Goal: Entertainment & Leisure: Consume media (video, audio)

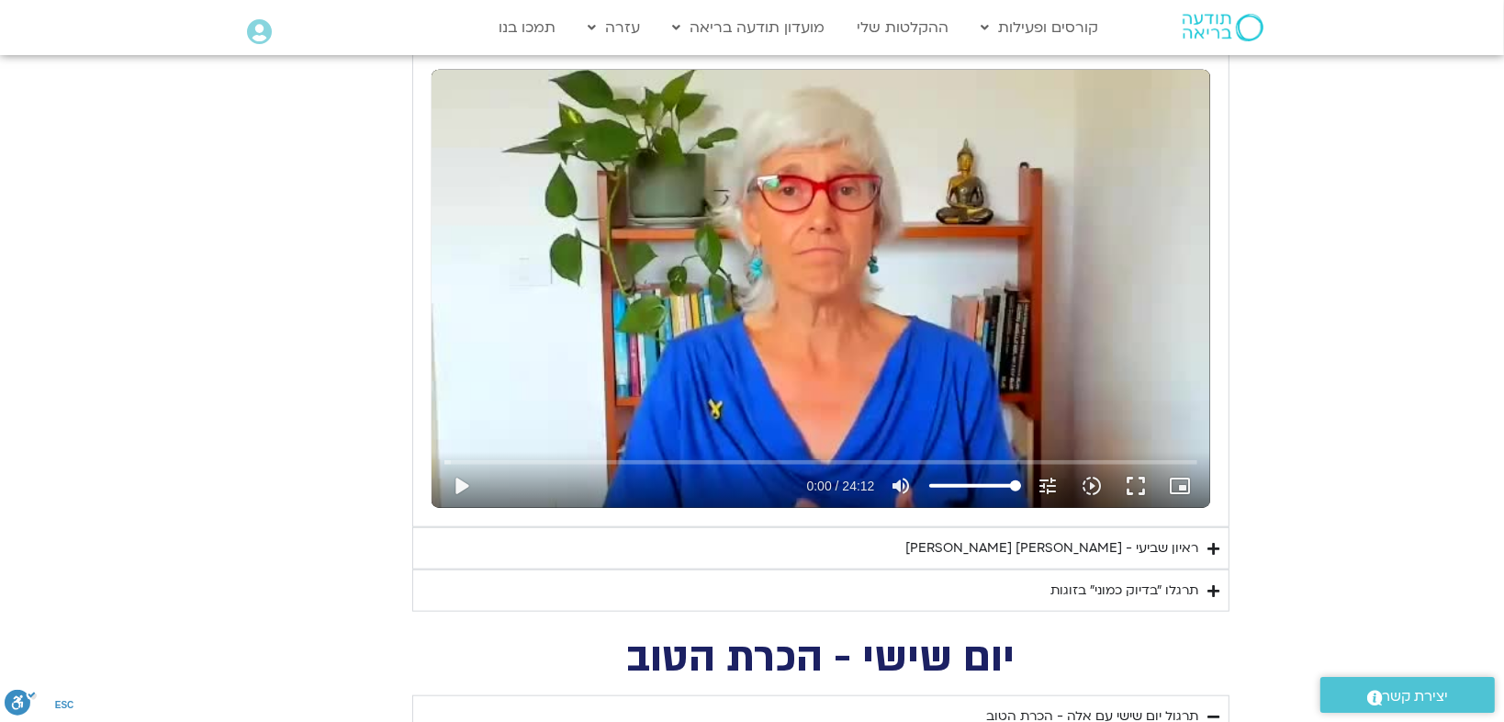
scroll to position [1632, 0]
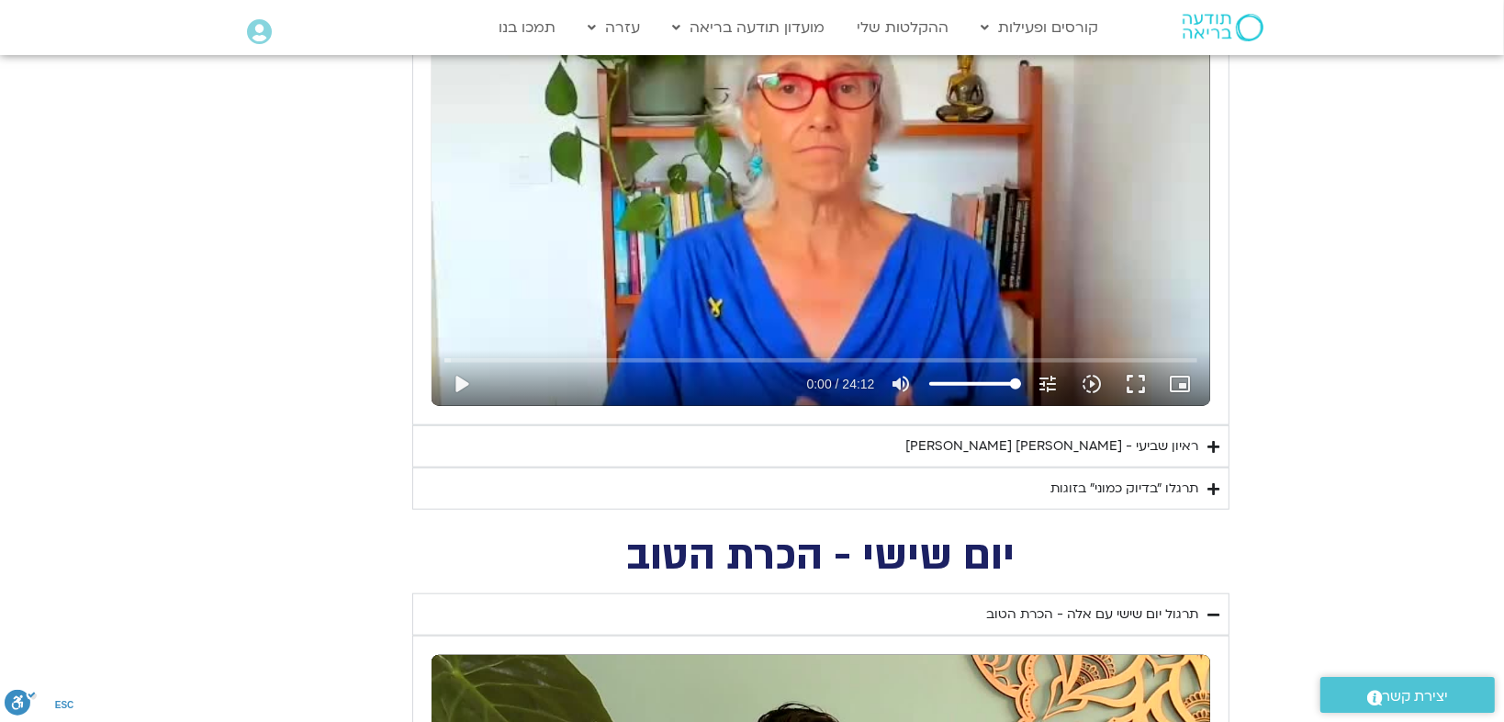
click at [1075, 484] on div "תרגלו ״בדיוק כמוני״ בזוגות" at bounding box center [1124, 488] width 148 height 22
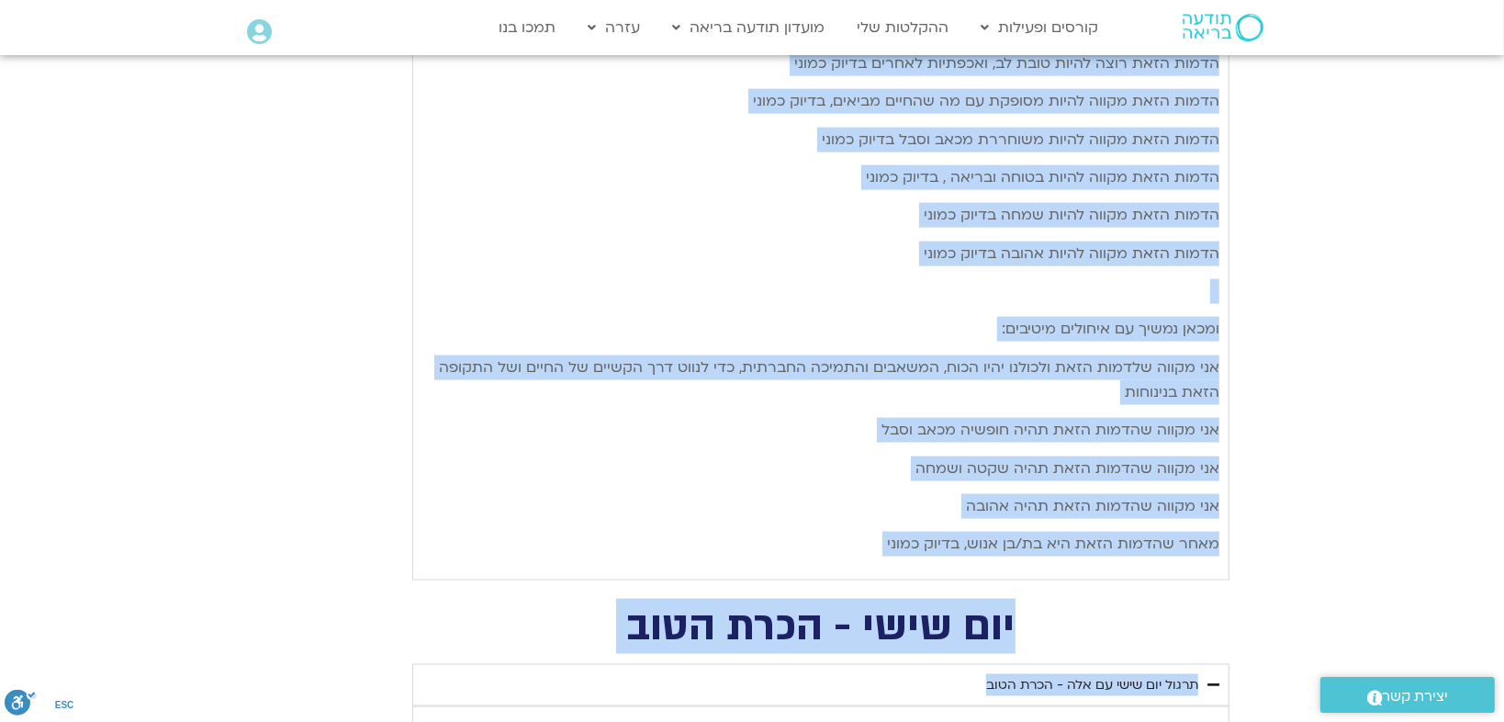
scroll to position [2569, 0]
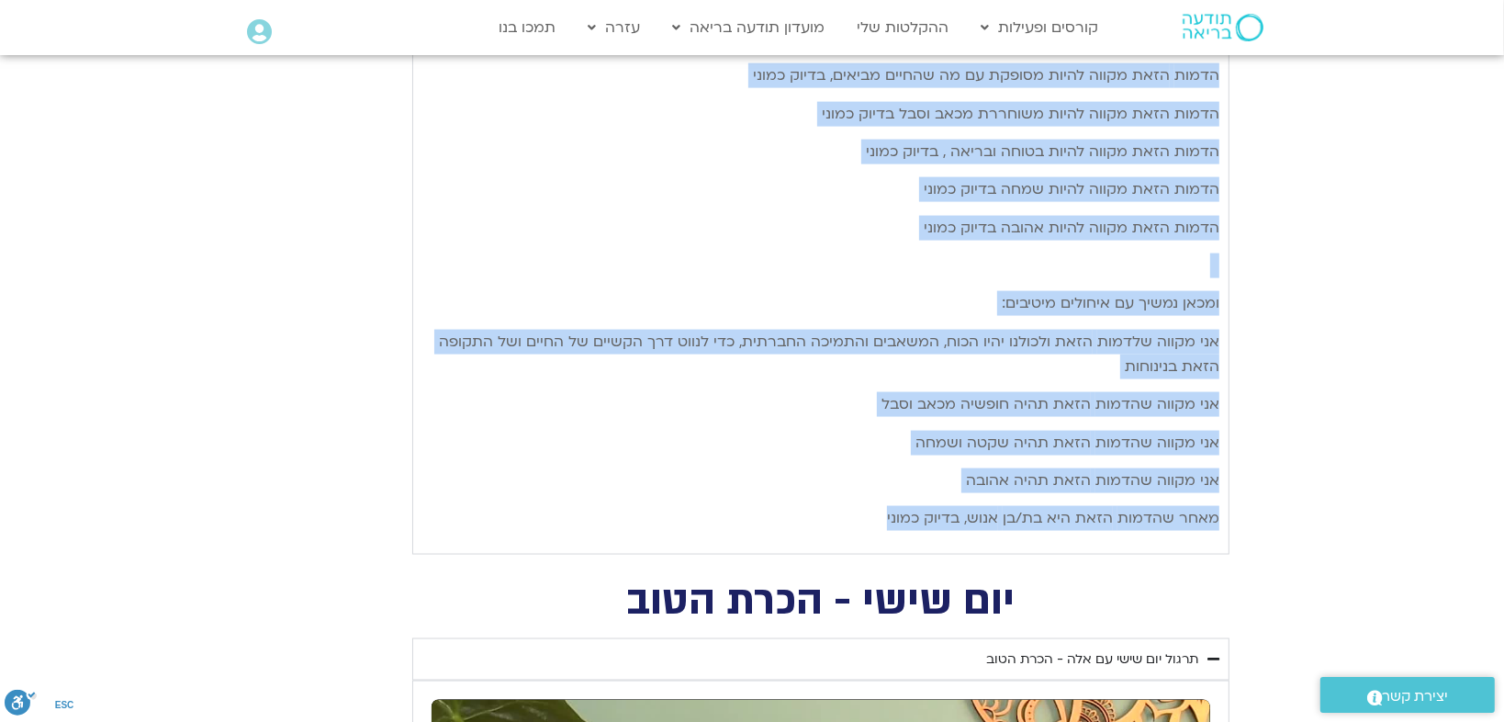
drag, startPoint x: 1216, startPoint y: 528, endPoint x: 870, endPoint y: 541, distance: 345.5
click at [870, 541] on div "שבוע מול [PERSON_NAME], ותרגלו את המדיטציה: בדיוק כמוני/ [PERSON_NAME] (תרגום […" at bounding box center [820, 62] width 797 height 961
copy div "lore ips dol sita, consec ad elitsedd: eiusm tempo/ inc utl (etdol magn aliq) e…"
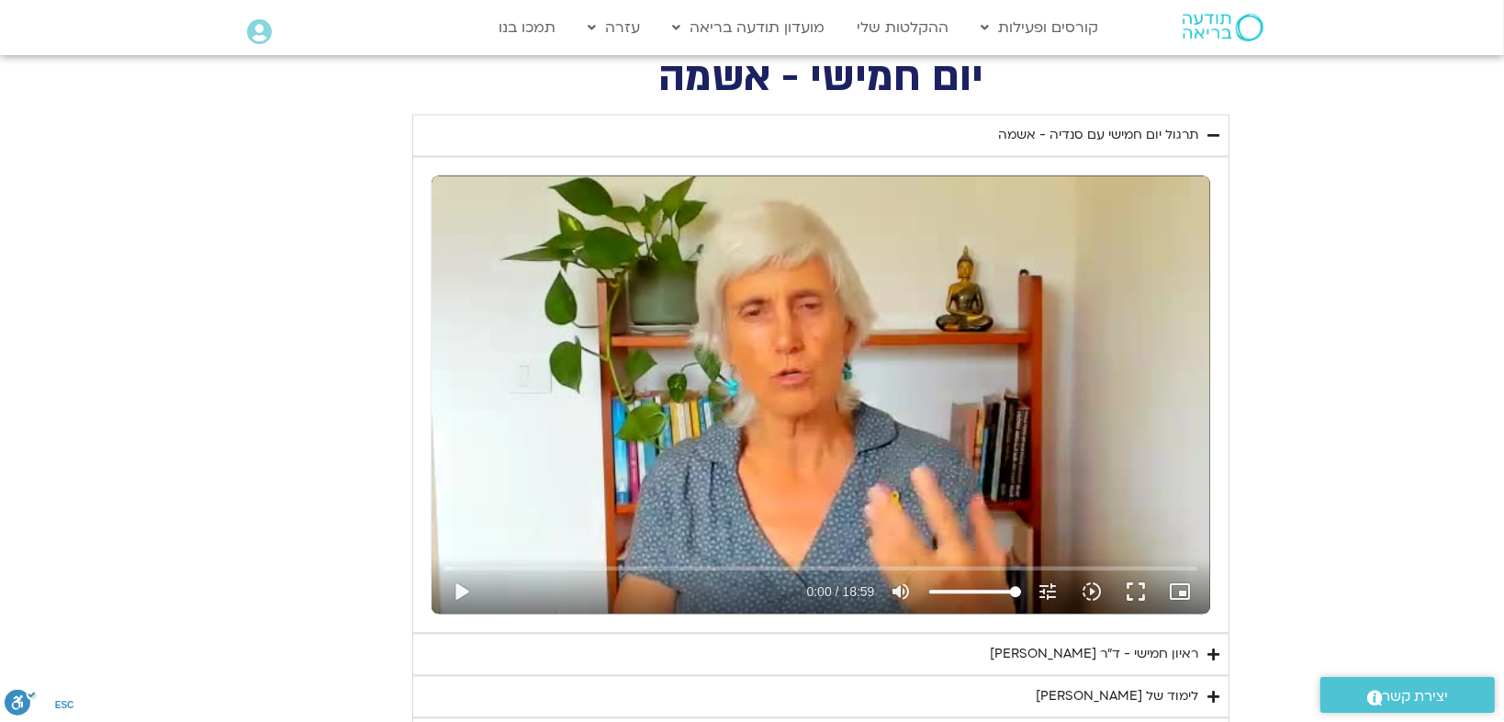
scroll to position [3997, 0]
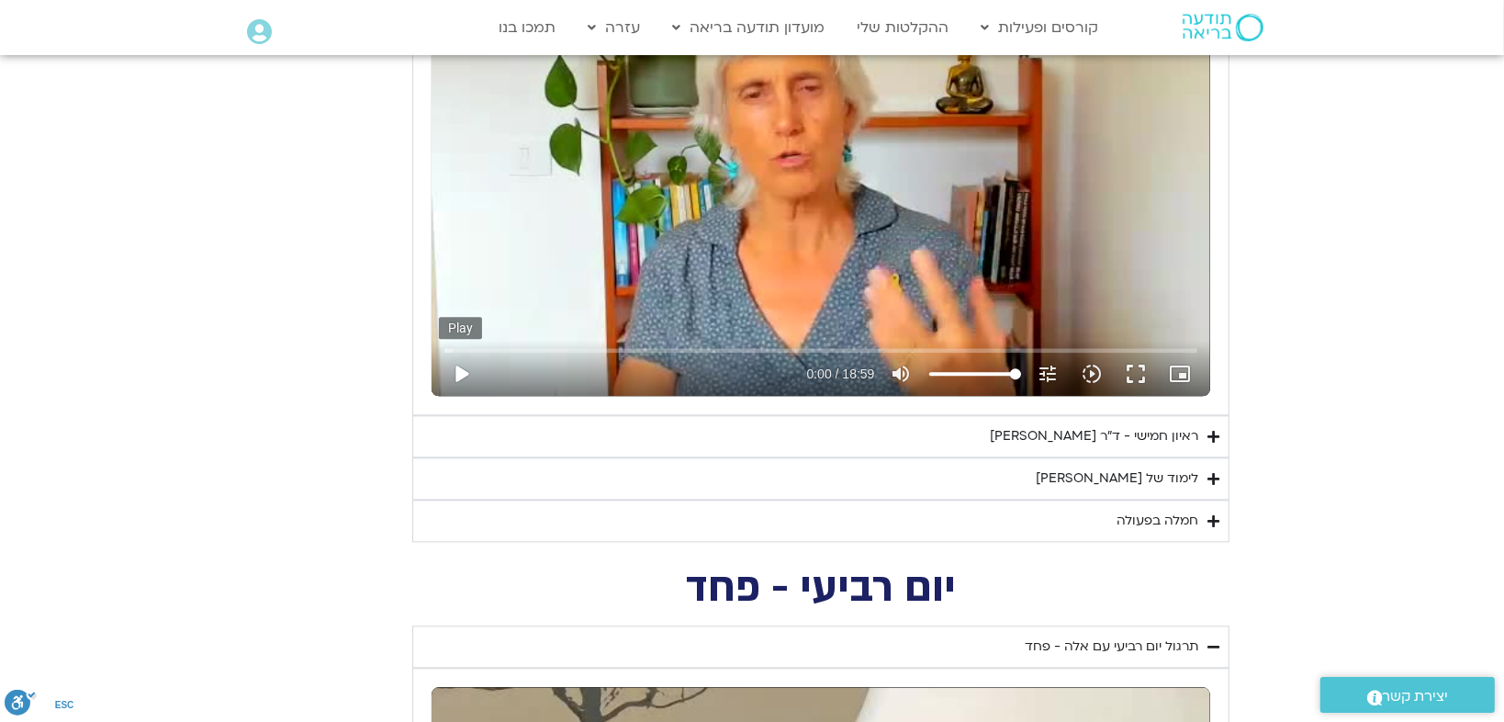
click at [459, 366] on button "play_arrow" at bounding box center [461, 374] width 44 height 44
click at [469, 350] on input "Seek" at bounding box center [820, 349] width 752 height 11
click at [465, 344] on input "Seek" at bounding box center [820, 349] width 752 height 11
click at [769, 344] on input "Seek" at bounding box center [820, 349] width 752 height 11
click at [763, 344] on input "Seek" at bounding box center [820, 349] width 752 height 11
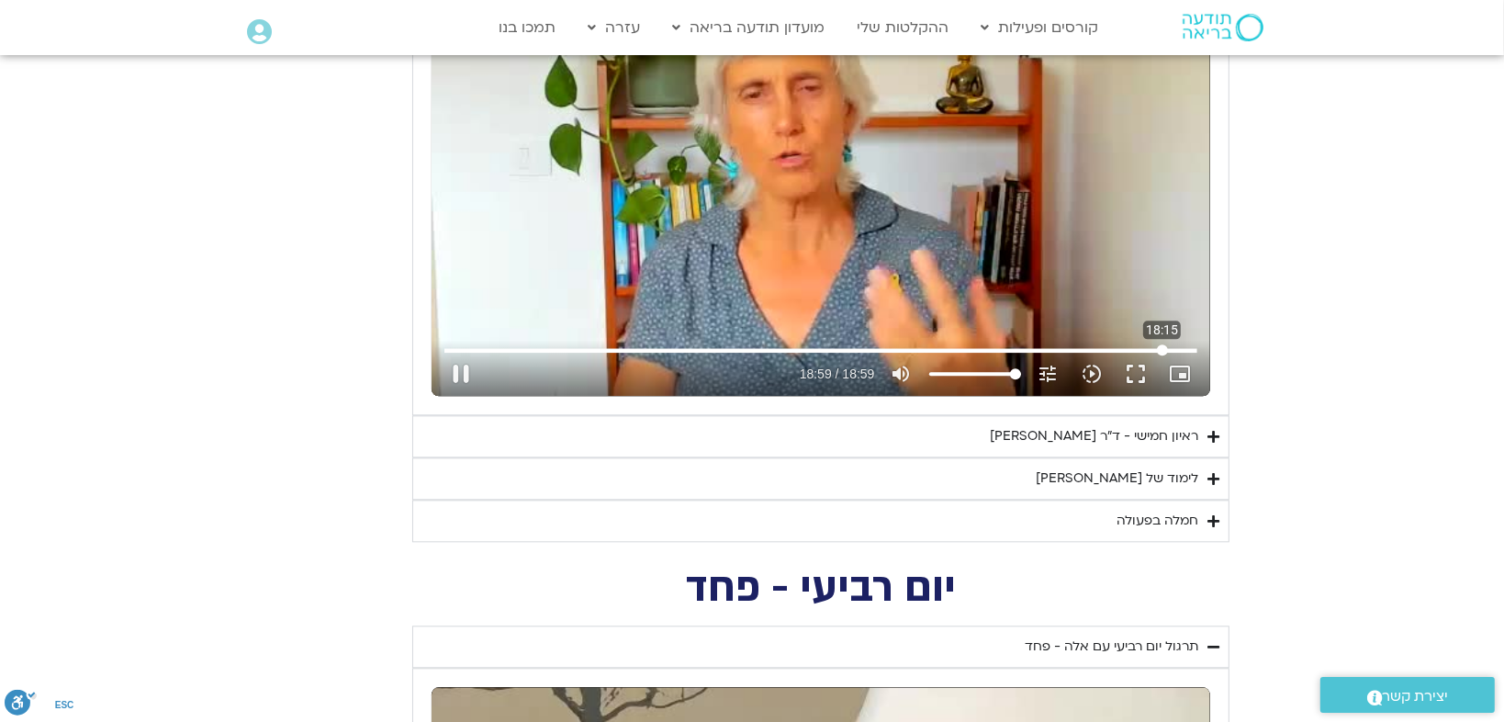
click at [1162, 344] on input "Seek" at bounding box center [820, 349] width 752 height 11
click at [1156, 346] on input "Seek" at bounding box center [820, 349] width 752 height 11
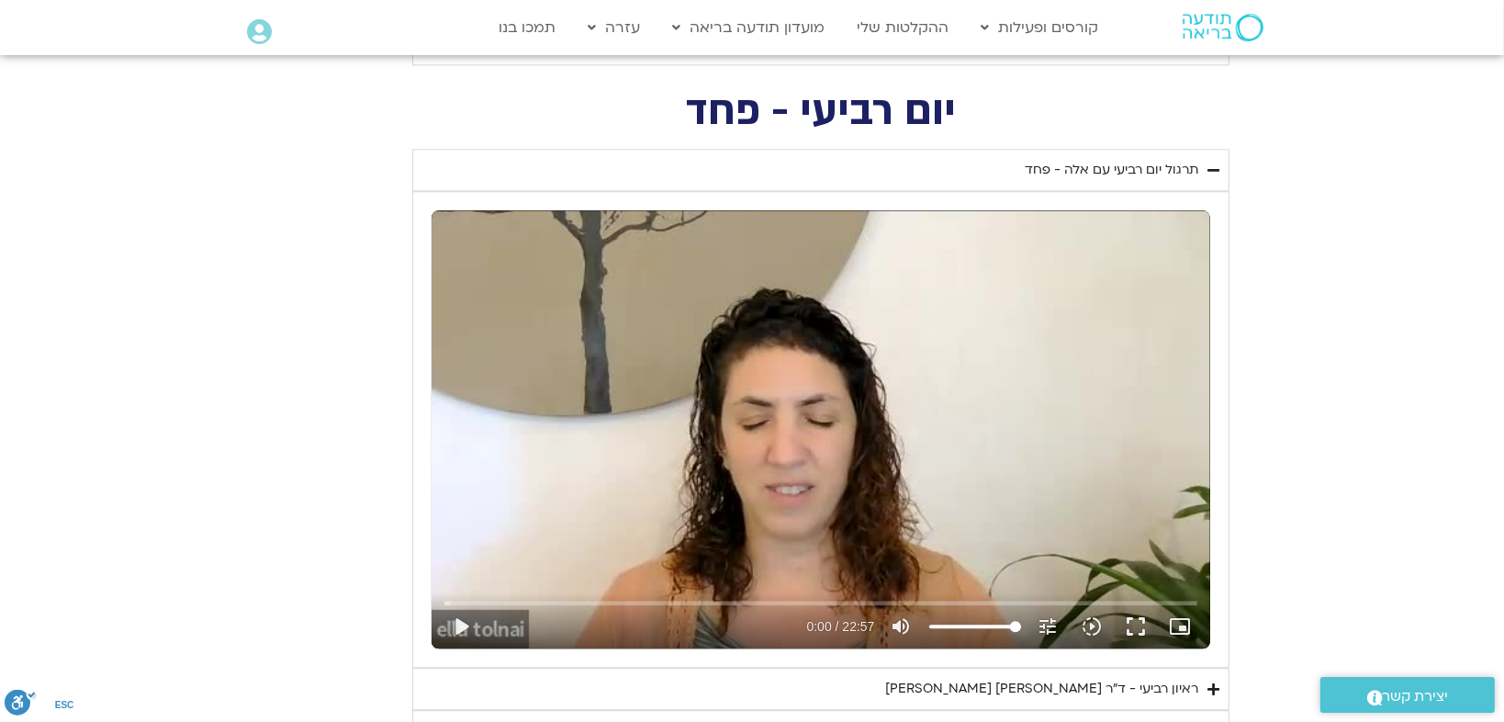
scroll to position [4405, 0]
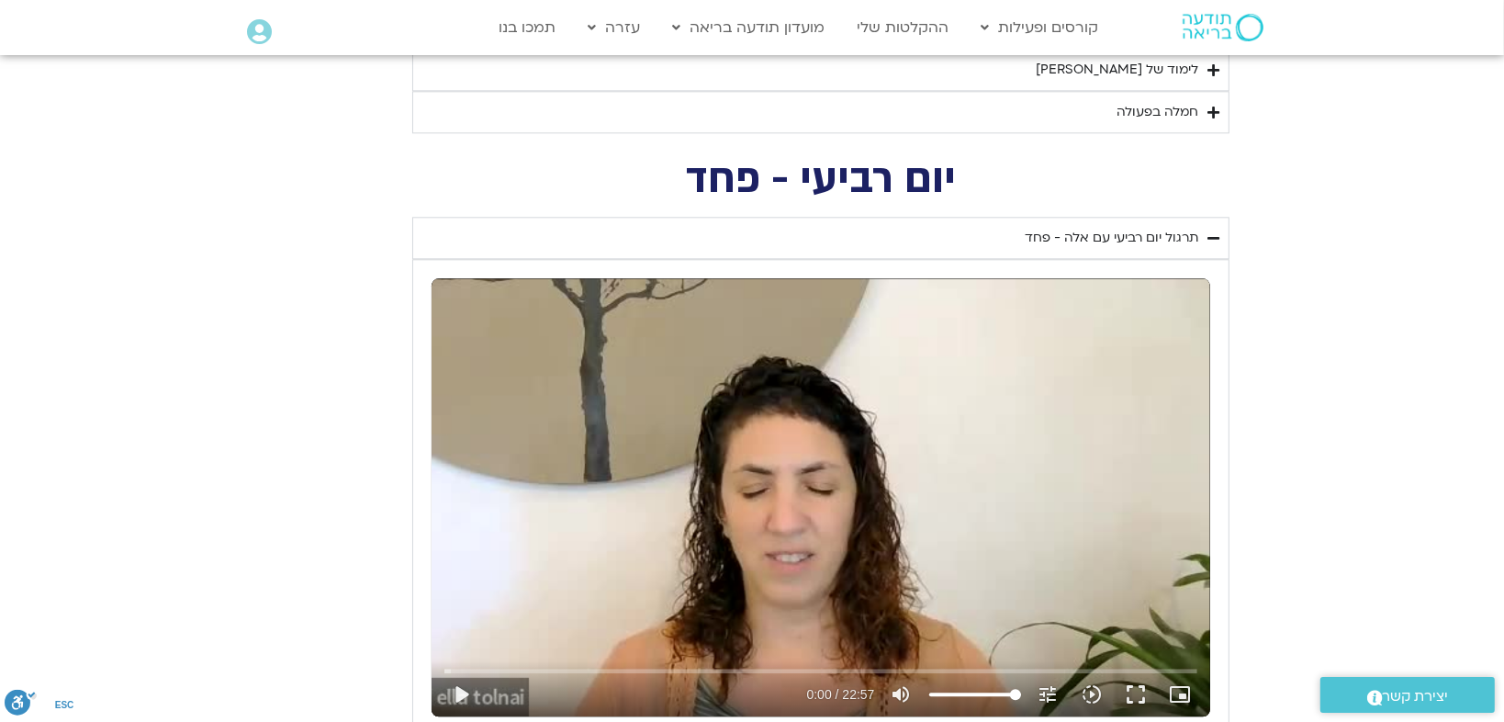
click at [1129, 232] on div "תרגול יום רביעי עם אלה - פחד" at bounding box center [1112, 238] width 174 height 22
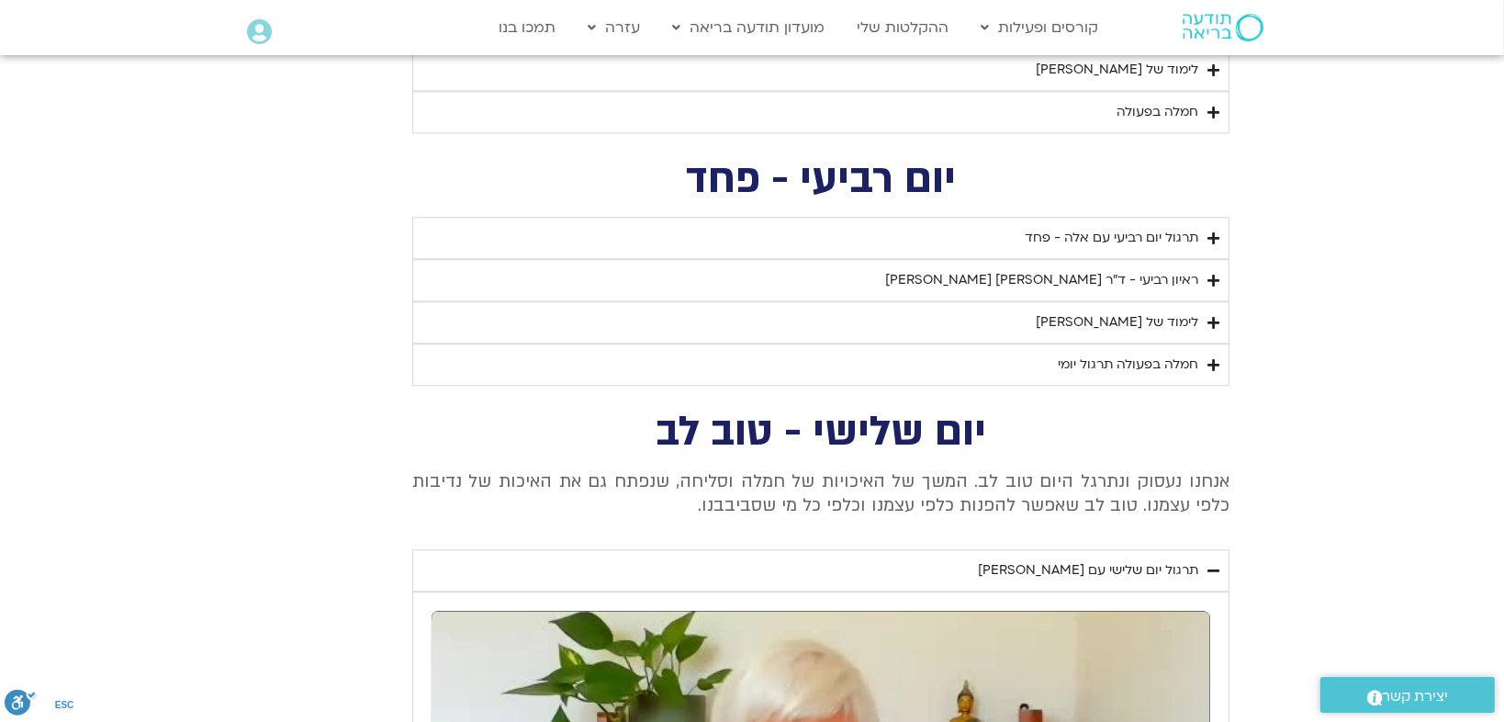
click at [1094, 233] on div "תרגול יום רביעי עם אלה - פחד" at bounding box center [1112, 238] width 174 height 22
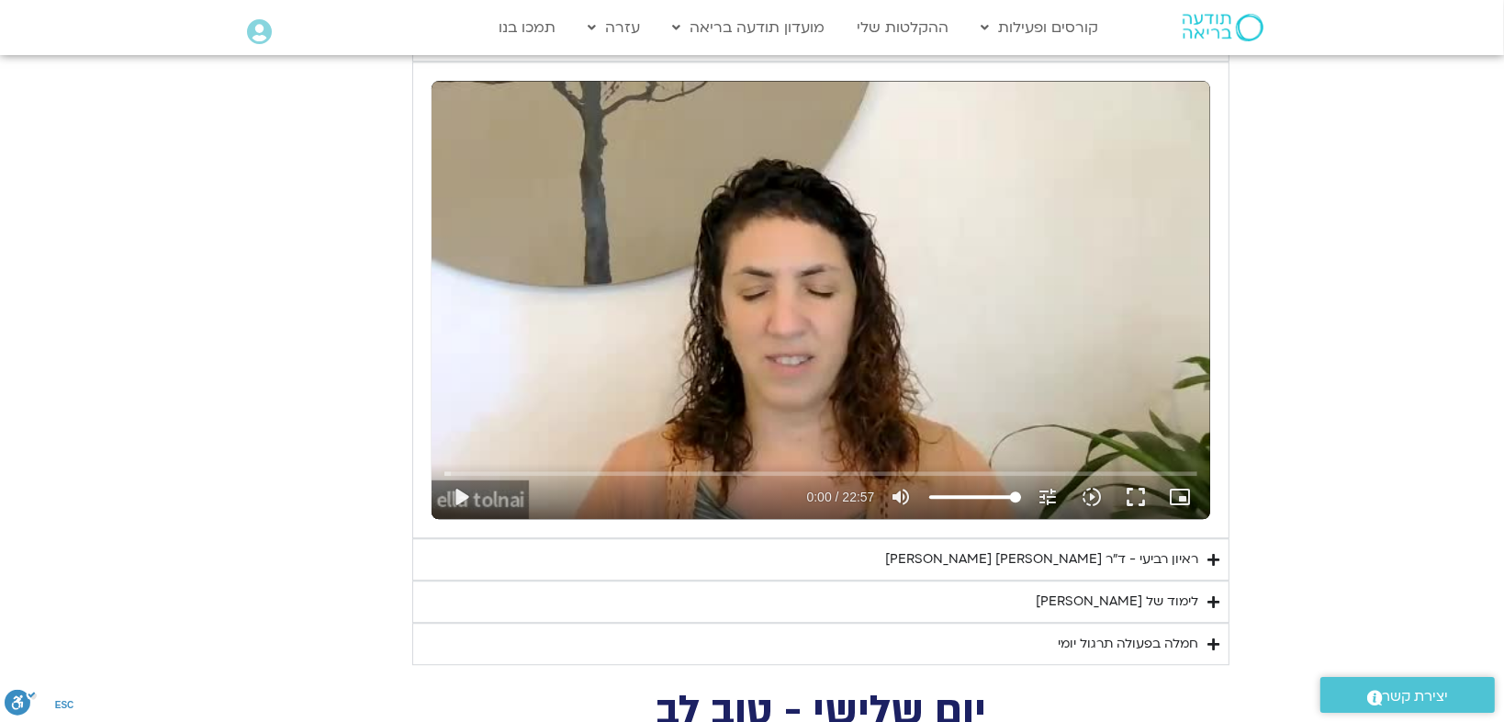
scroll to position [4609, 0]
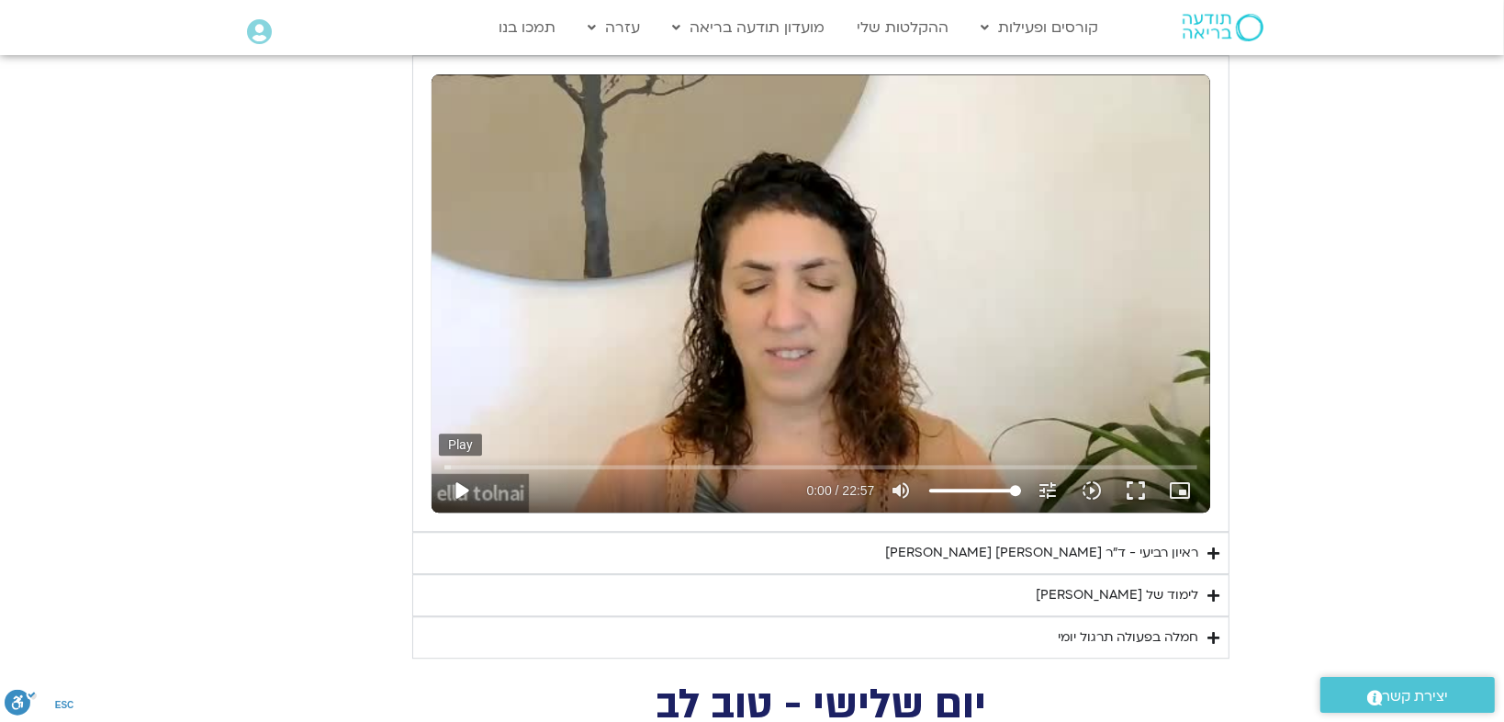
click at [462, 479] on button "play_arrow" at bounding box center [461, 490] width 44 height 44
type input "1139.36"
type input "0.003937"
type input "1139.36"
type input "0.08694"
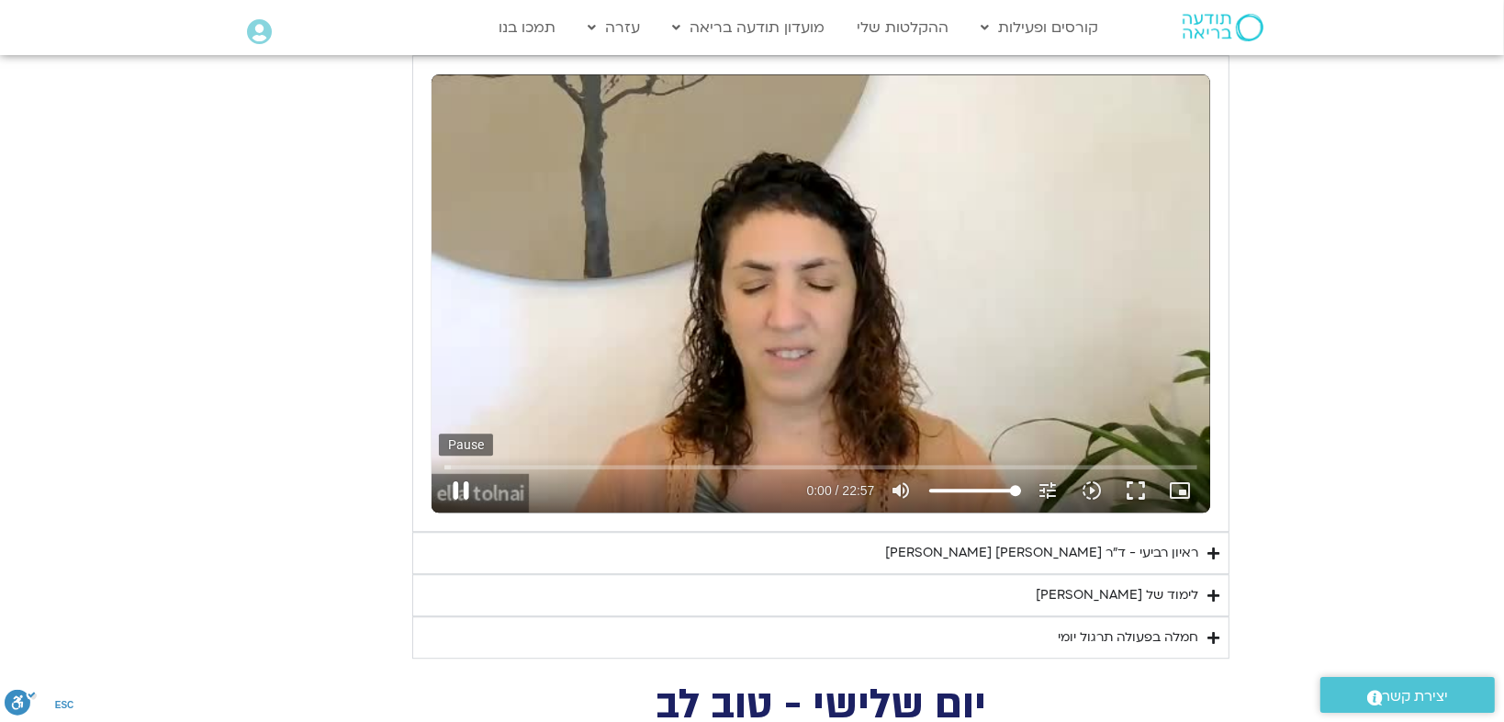
type input "1139.36"
type input "0.21635"
type input "1139.36"
type input "0.352891"
type input "1139.36"
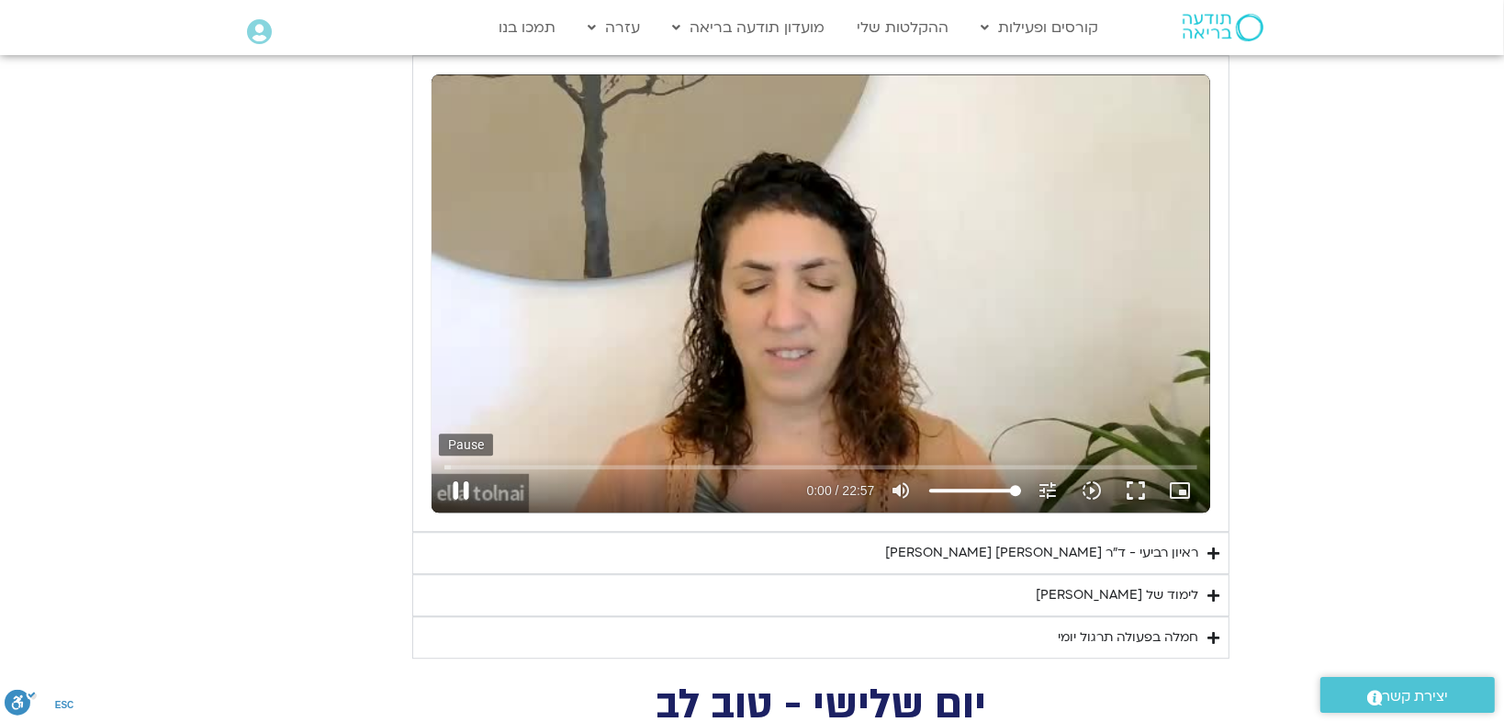
type input "0.483793"
type input "1139.36"
type input "0.615009"
type input "1139.36"
type input "0.746271"
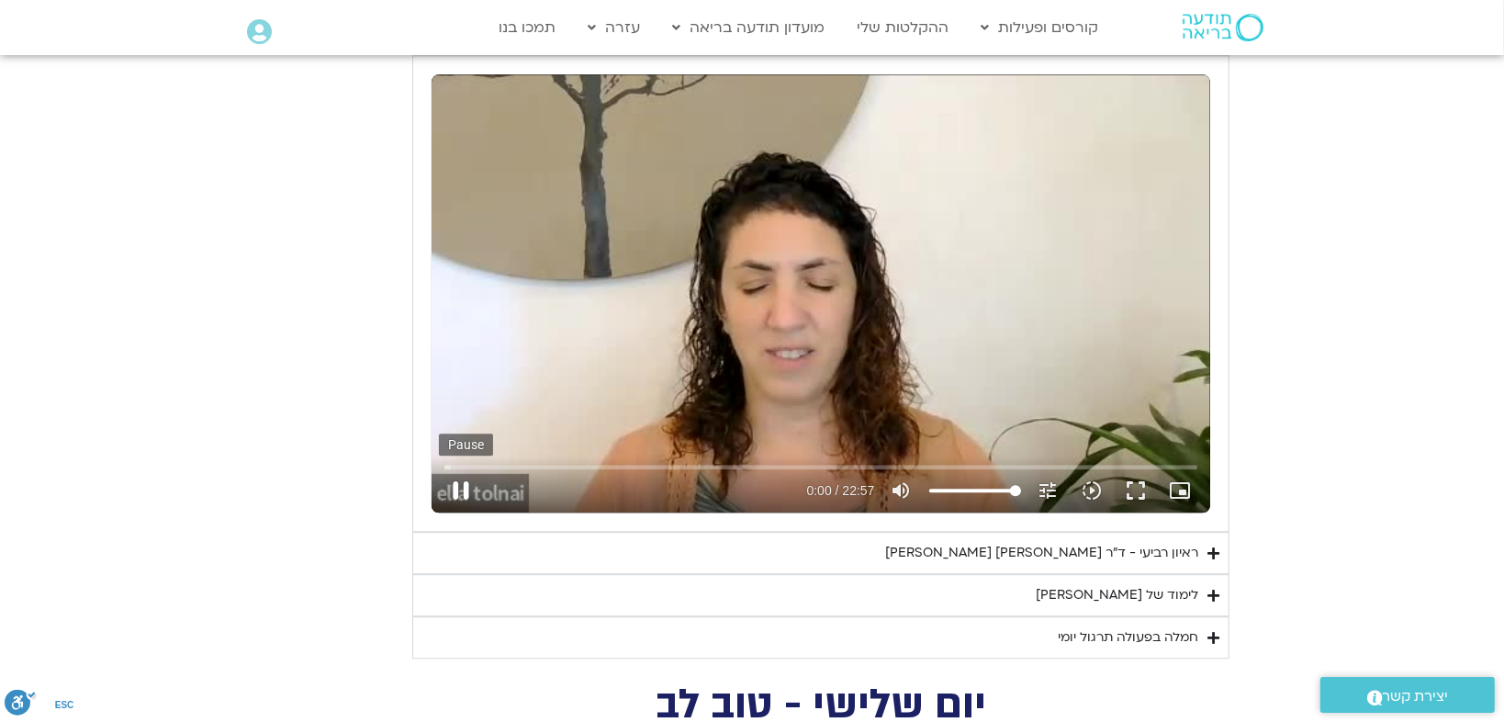
type input "1139.36"
type input "0.882899"
type input "1139.36"
type input "1.091287"
type input "1139.36"
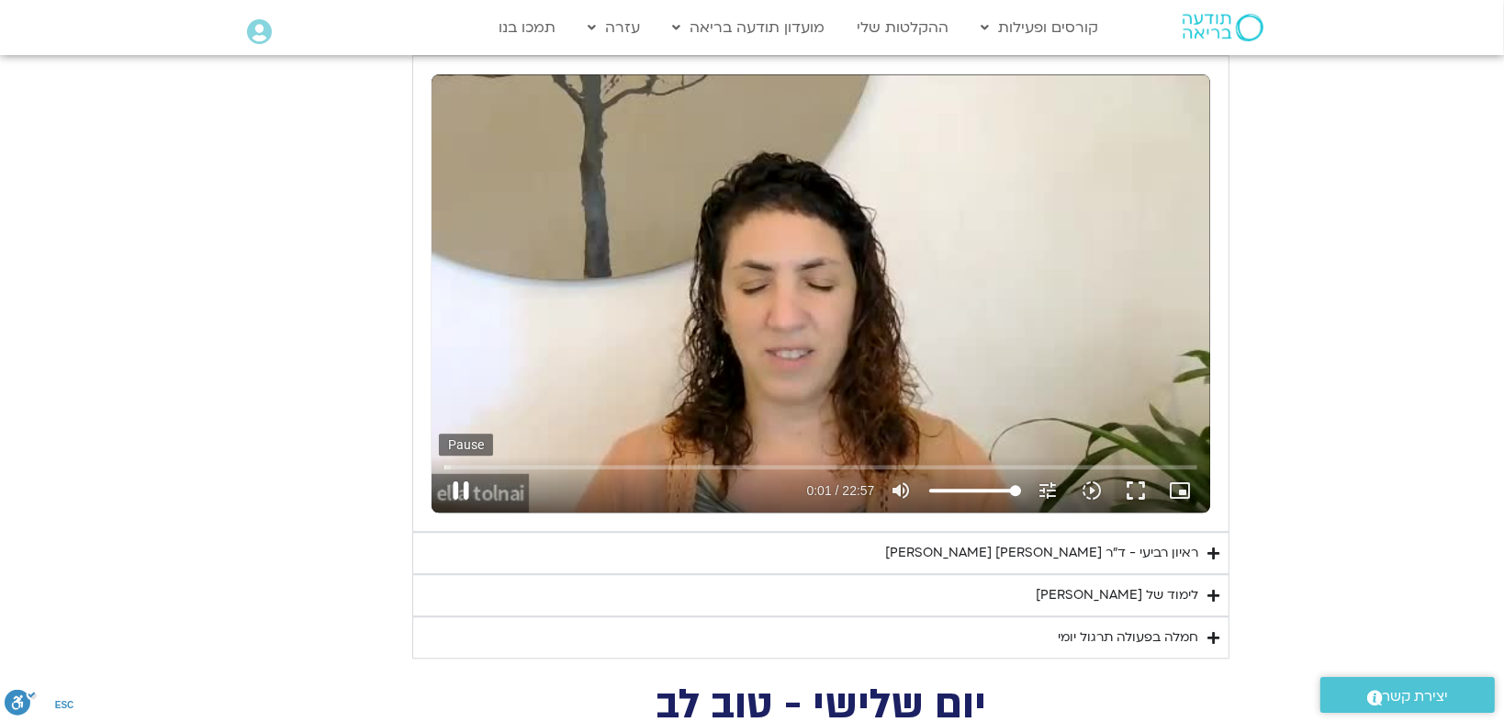
type input "1.286915"
type input "1139.36"
type input "1.433984"
type input "1139.36"
type input "1.637906"
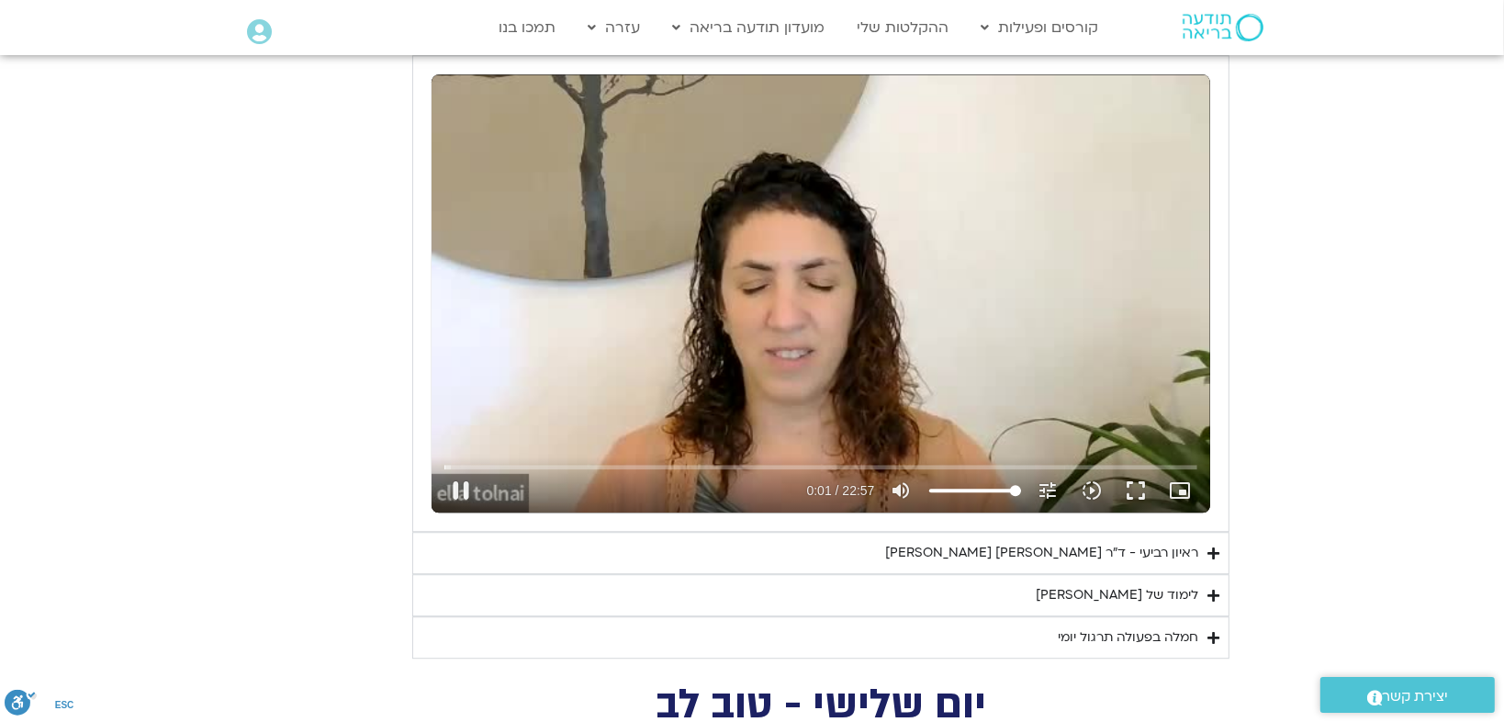
type input "1139.36"
type input "1.817063"
type input "1139.36"
type input "2.004982"
type input "1139.36"
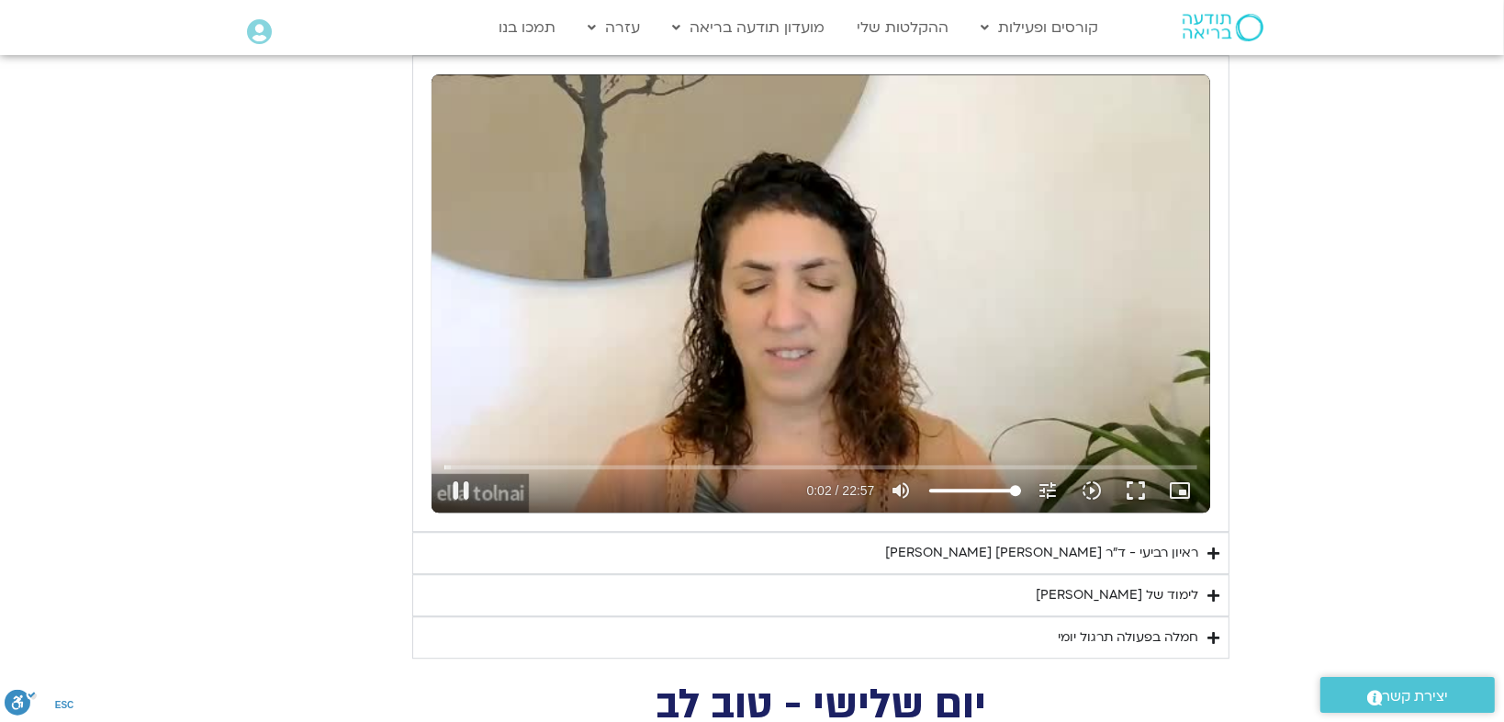
type input "2.149195"
type input "1139.36"
type input "2.283226"
type input "1139.36"
type input "2.35"
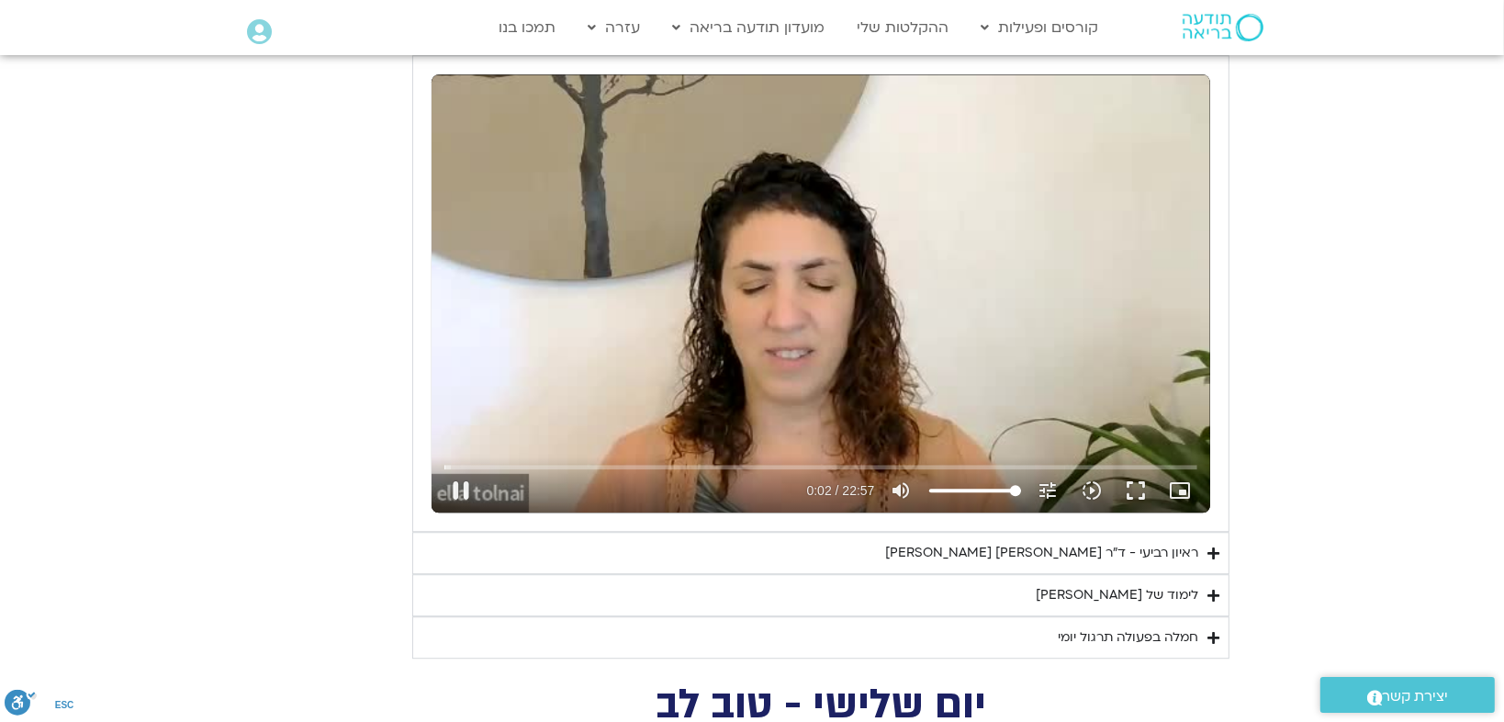
type input "1139.36"
type input "2.527014"
type input "1139.36"
type input "2.64284"
type input "1139.36"
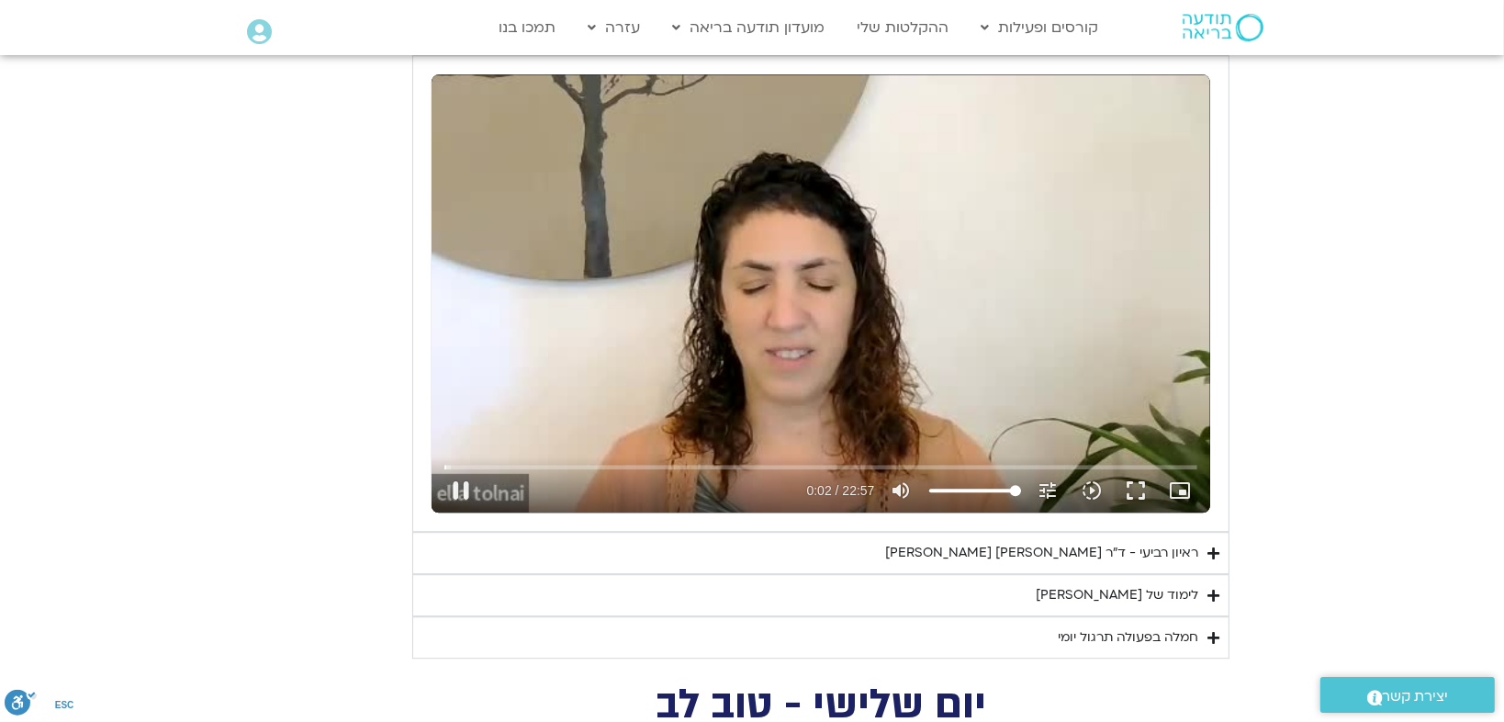
type input "2.790075"
type input "1139.36"
type input "2.921212"
type input "1139.36"
type input "3.268791"
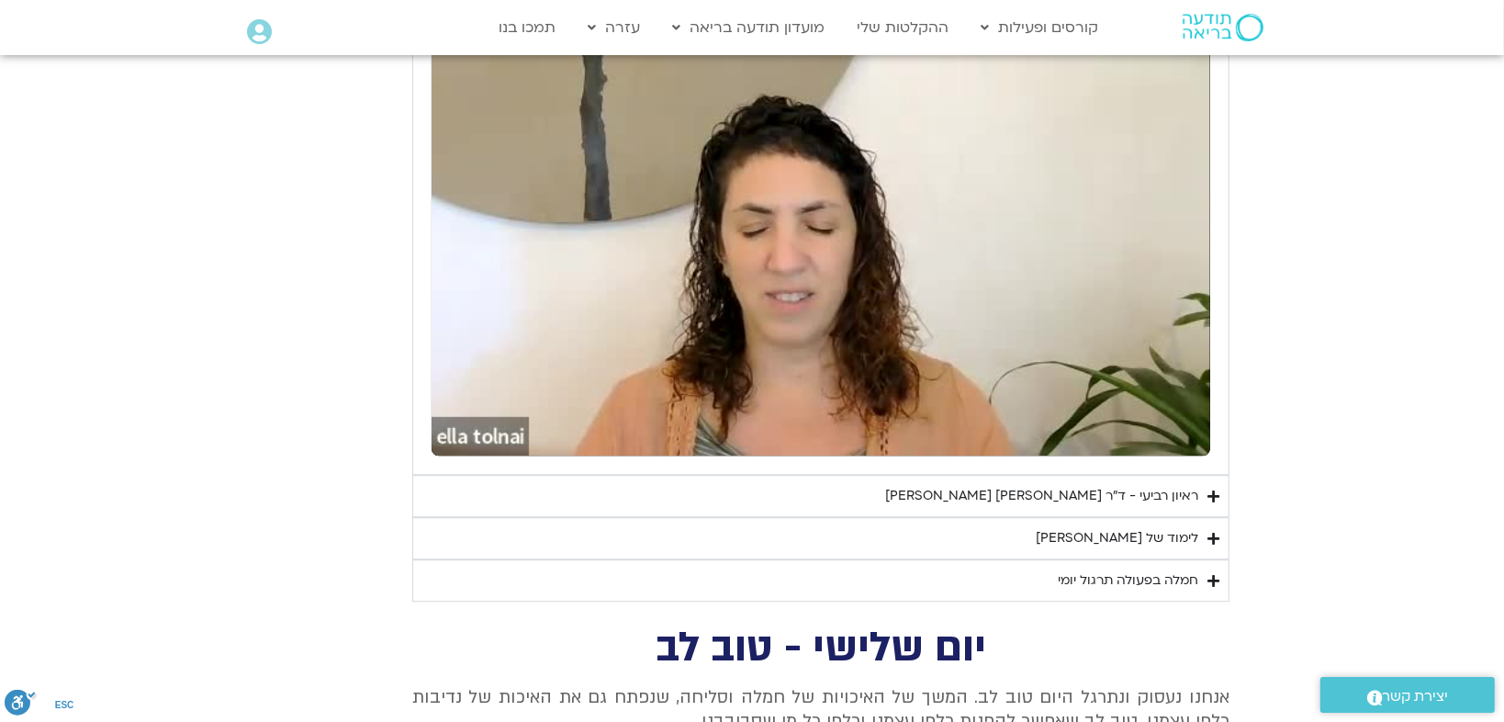
type input "1139.36"
type input "3.572821"
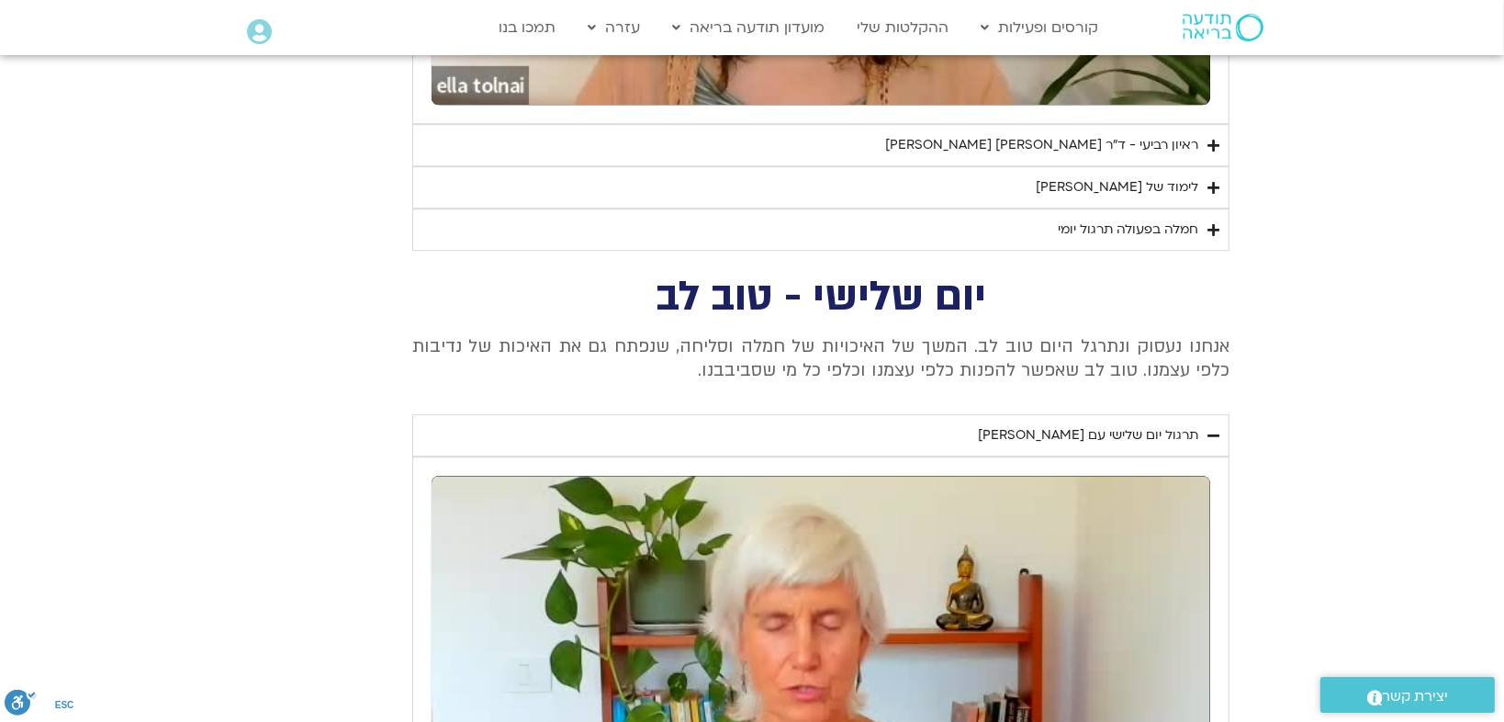
type input "1139.36"
type input "3.782498"
type input "1139.36"
type input "3.970428"
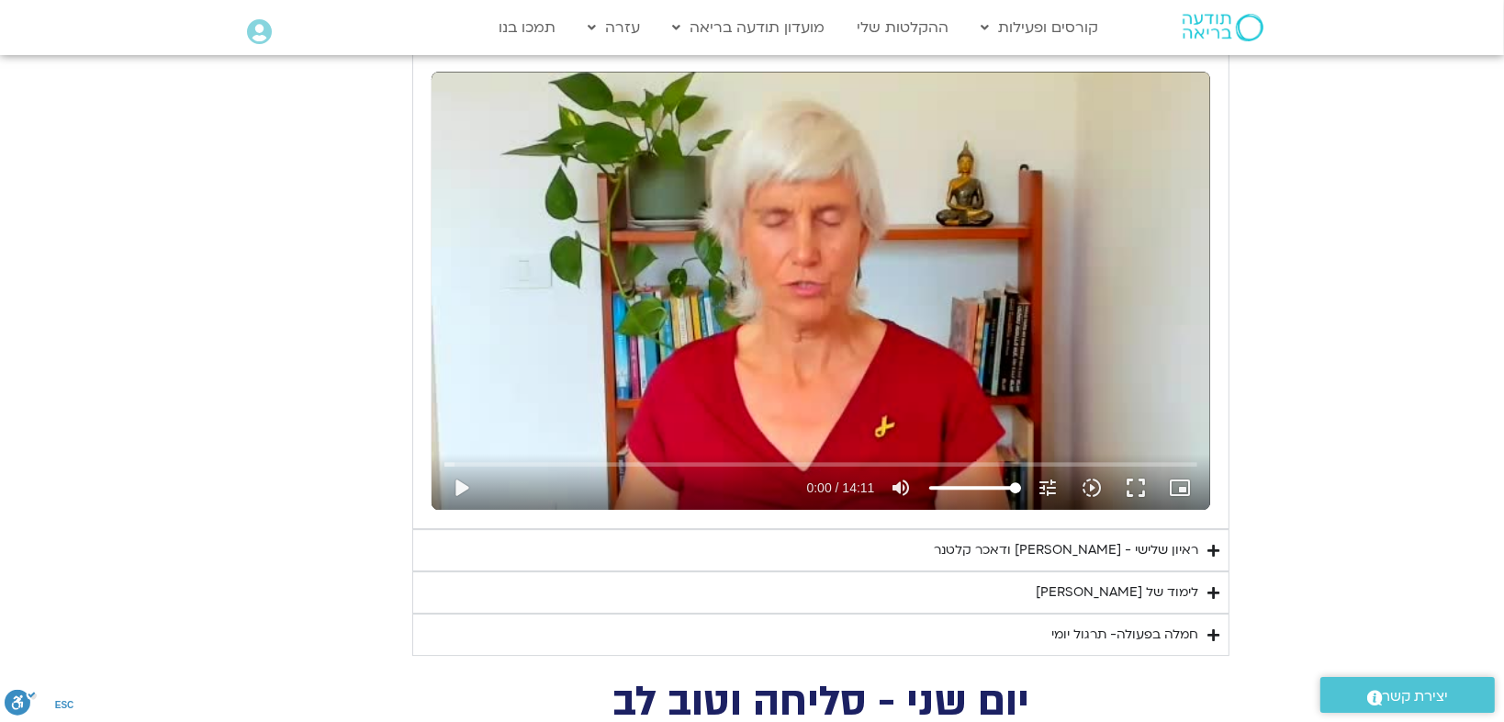
type input "1139.36"
type input "4.199624"
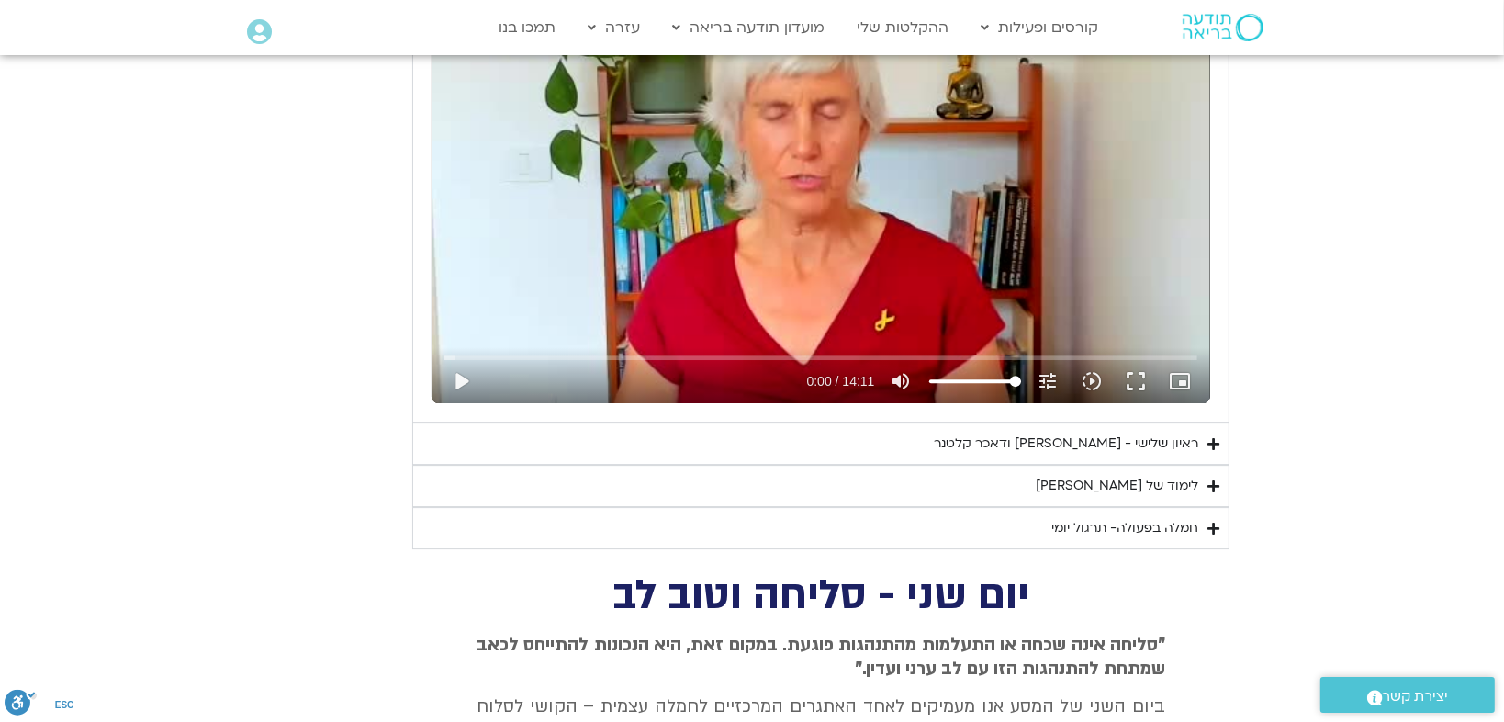
type input "1139.36"
type input "4.338962"
type input "1139.36"
type input "4.466921"
type input "1139.36"
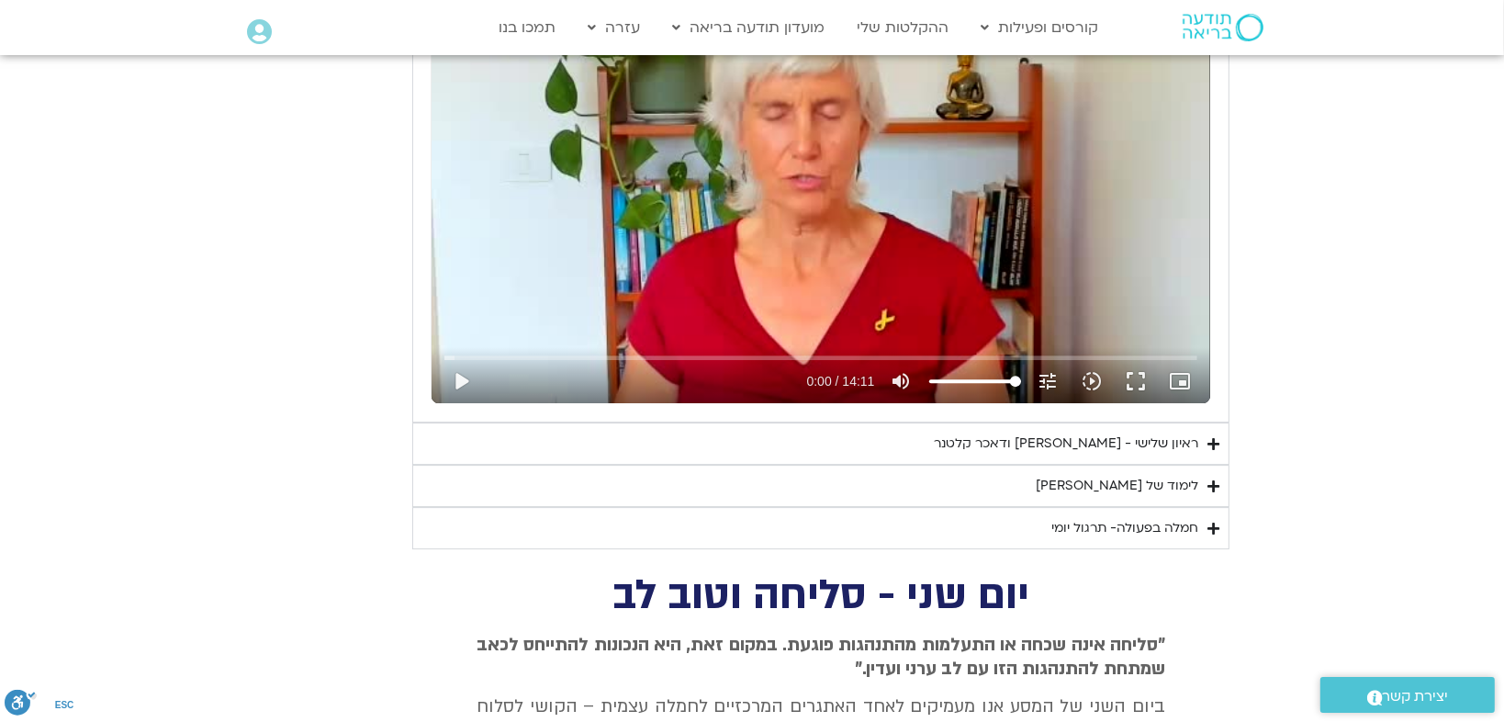
type input "4.67545"
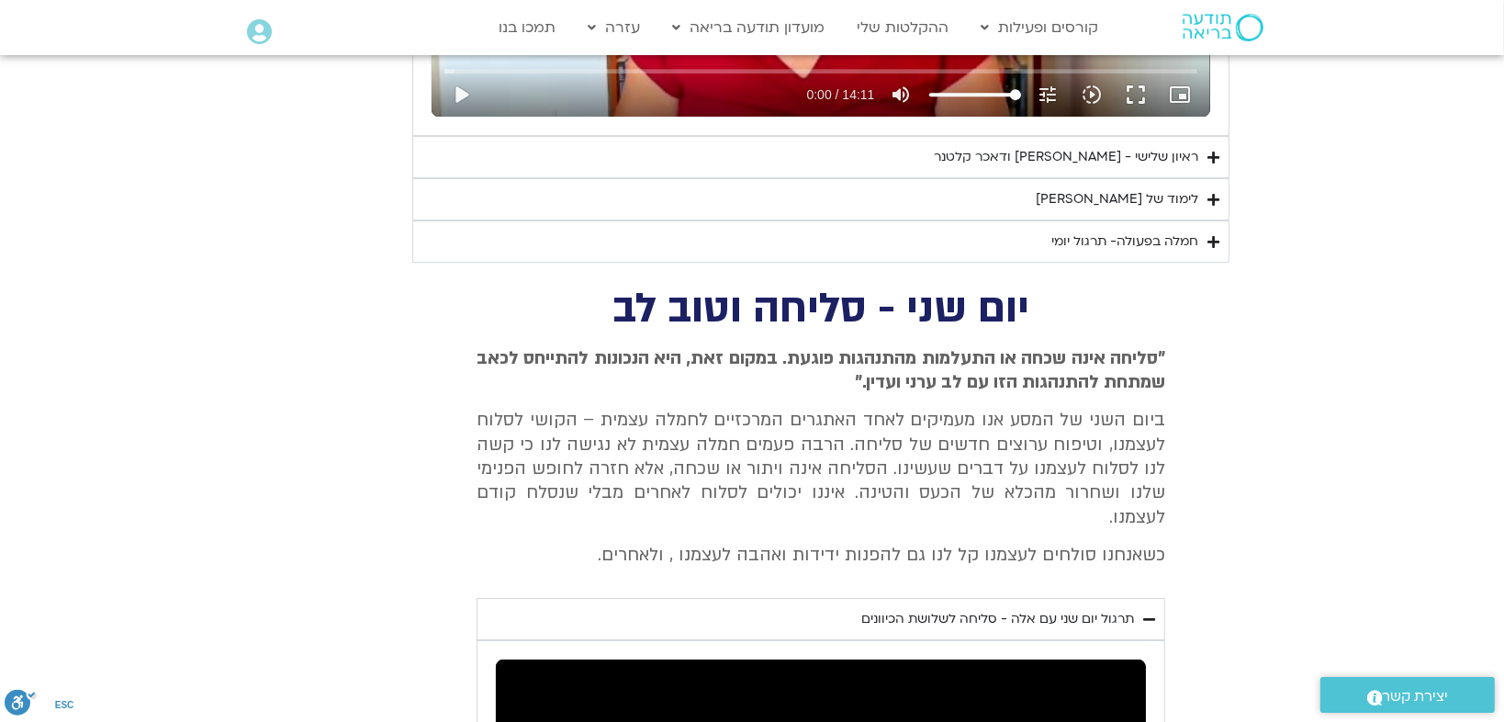
type input "1139.36"
type input "4.873981"
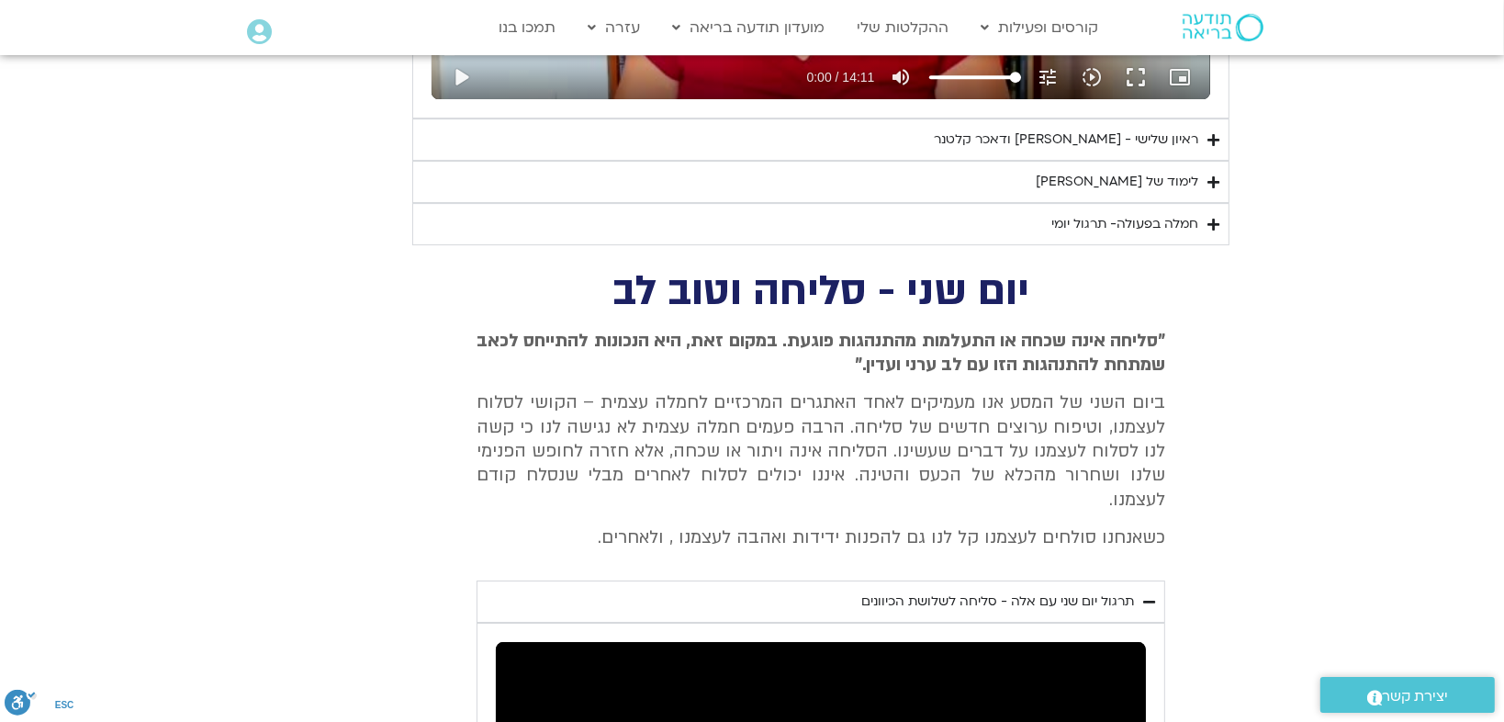
type input "1139.36"
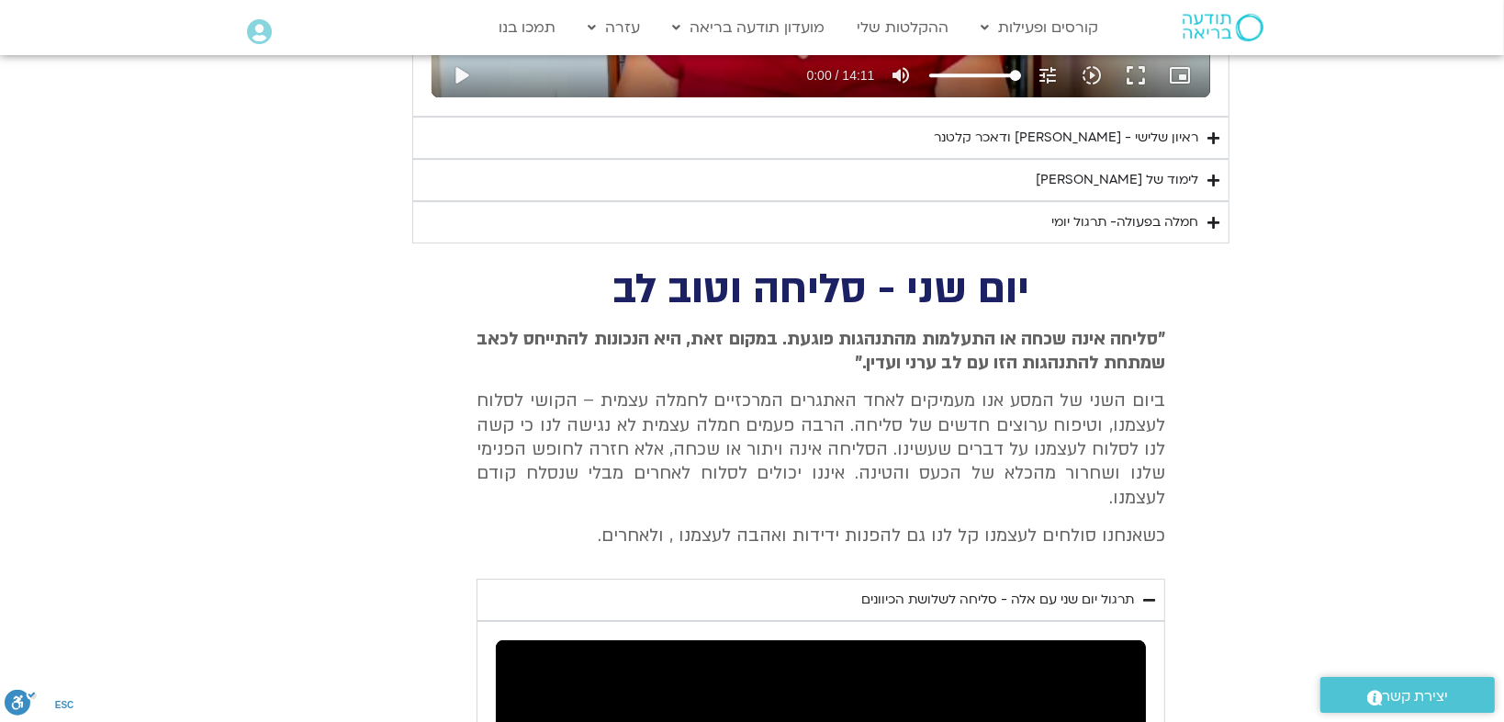
type input "5.003149"
type input "1139.36"
type input "5.132896"
type input "1139.36"
type input "5.25875"
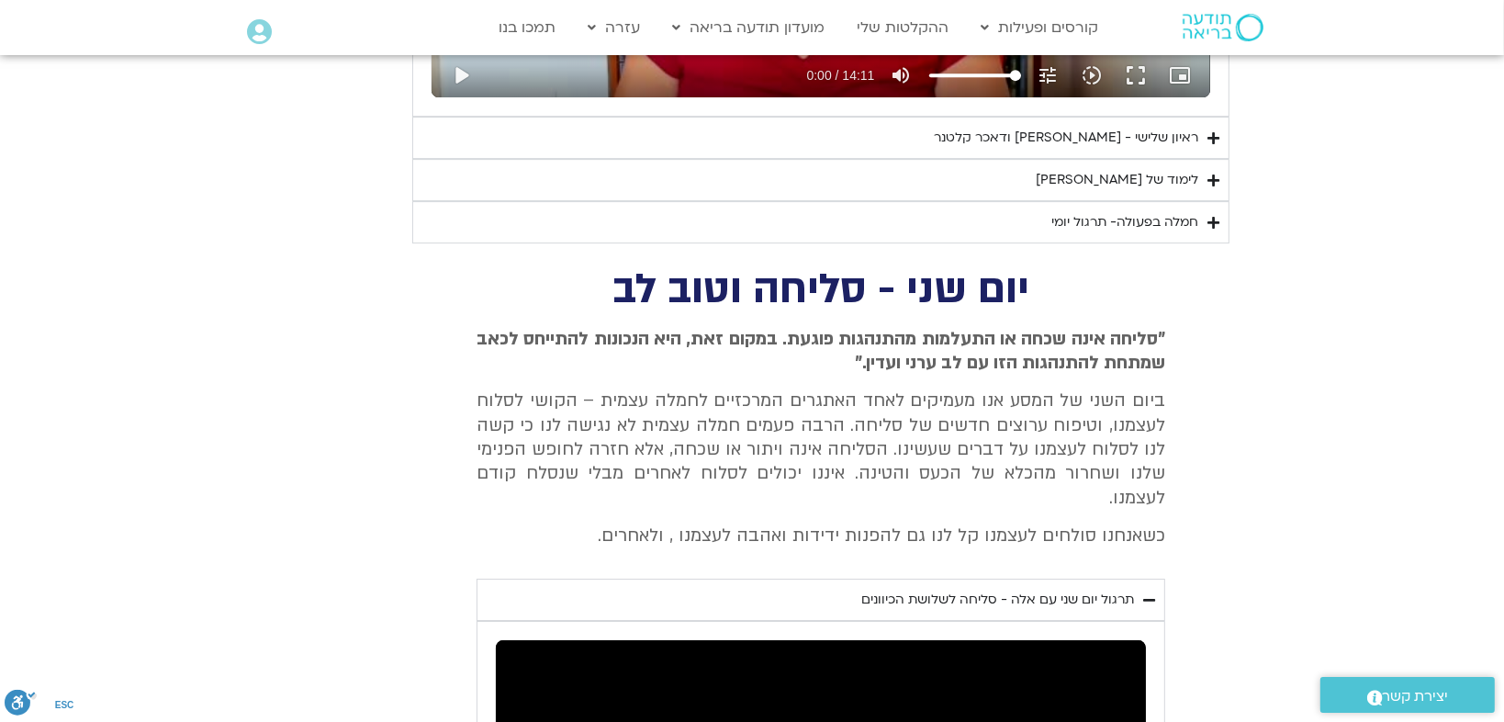
type input "1139.36"
type input "5.39516"
type input "1139.36"
type input "5.527531"
type input "1139.36"
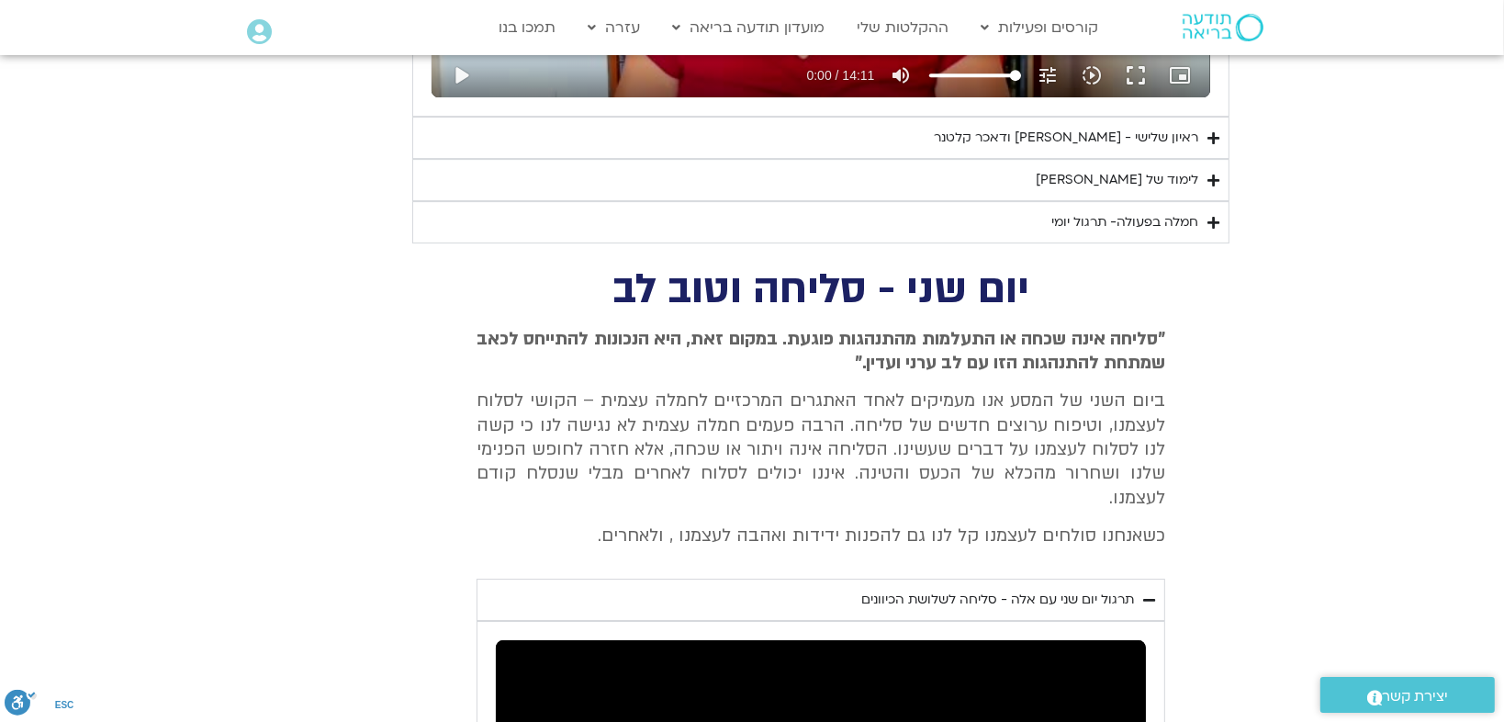
type input "5.661259"
type input "1139.36"
type input "5.78949"
type input "1139.36"
type input "5.970022"
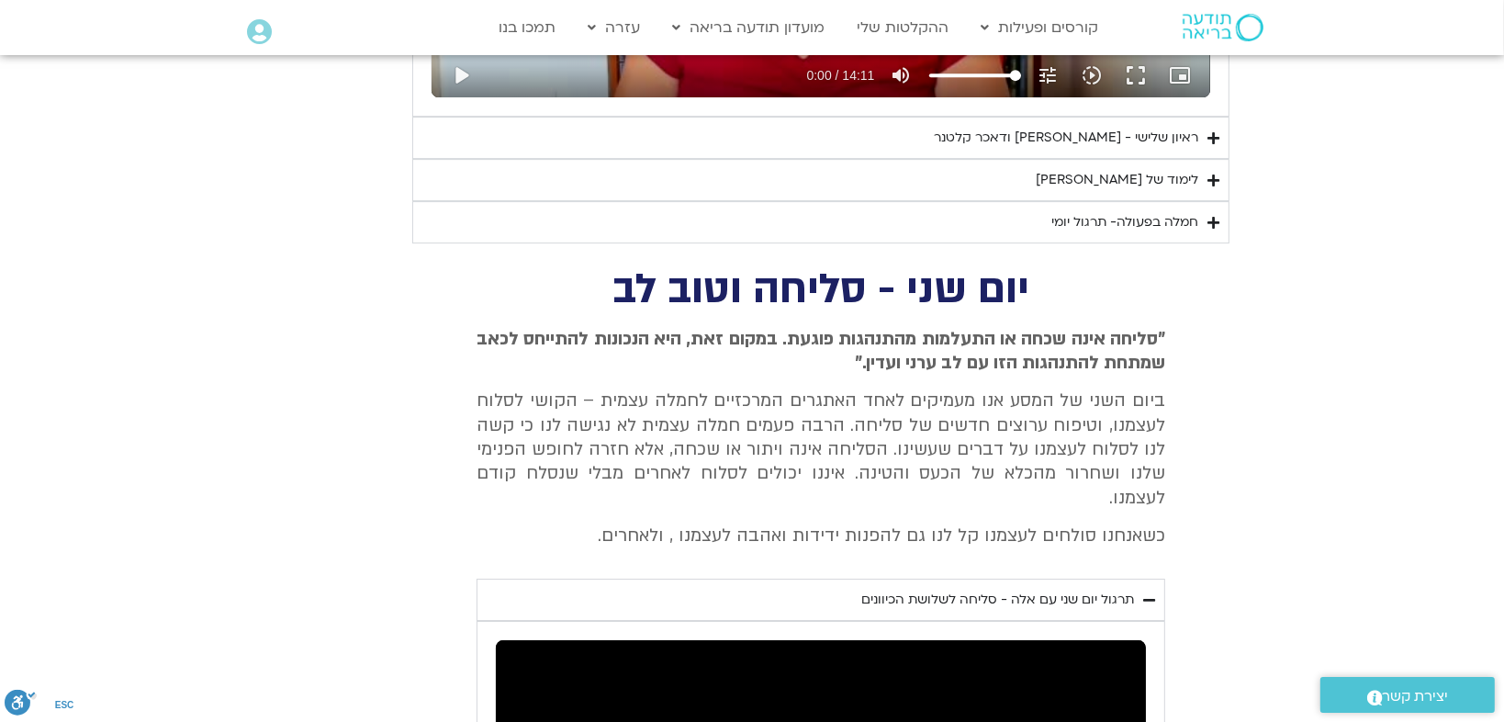
type input "1139.36"
type input "6.110957"
type input "1139.36"
type input "6.244189"
type input "1139.36"
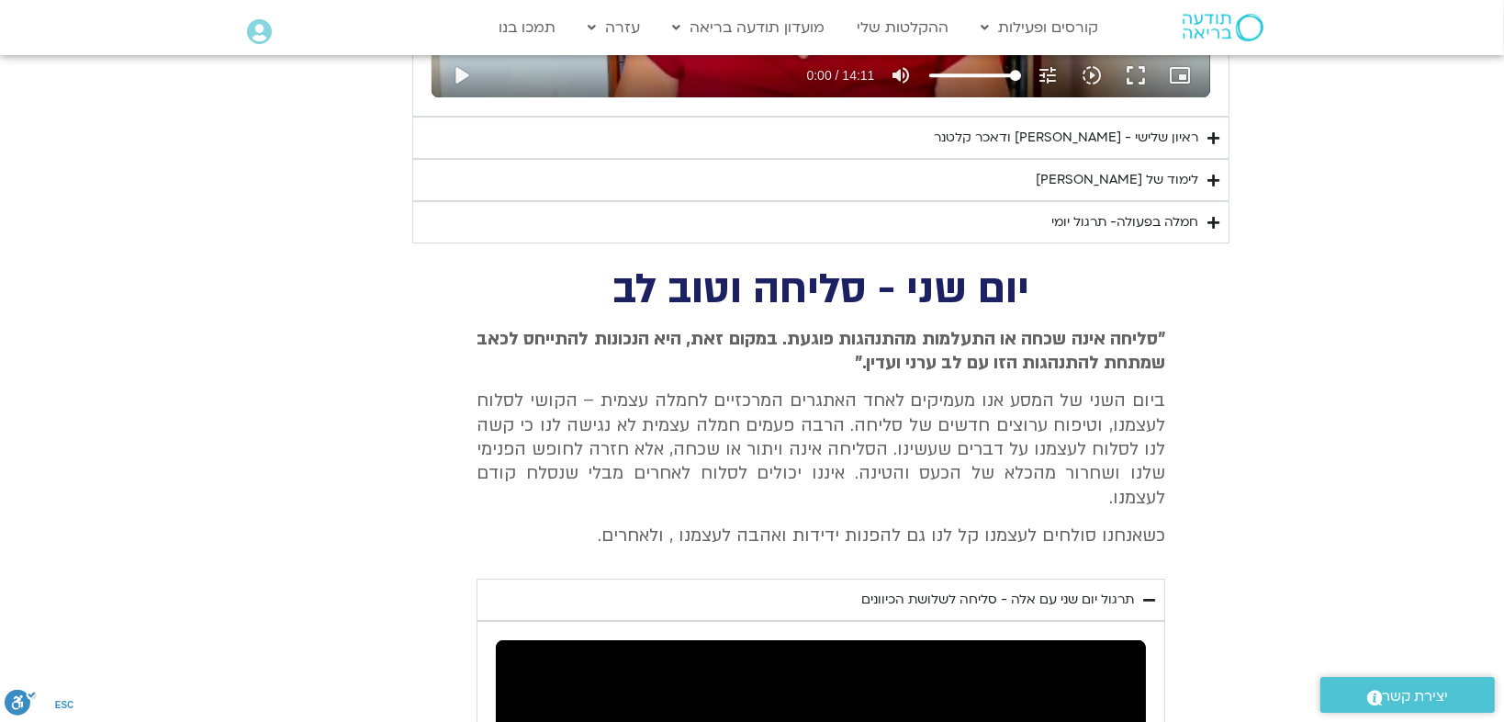
type input "6.382805"
type input "1139.36"
type input "6.509323"
type input "1139.36"
type input "6.641651"
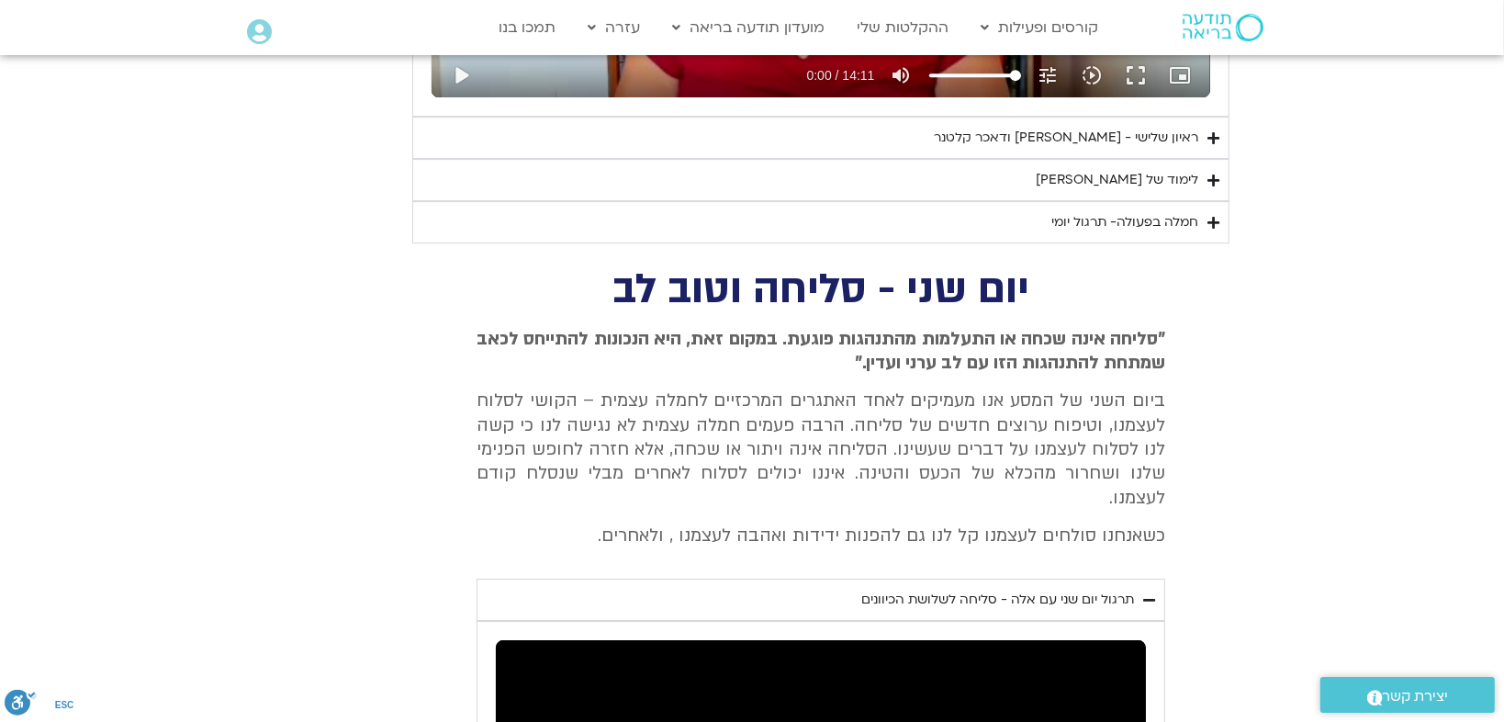
type input "1139.36"
type input "6.774852"
type input "1139.36"
type input "6.907256"
type input "1139.36"
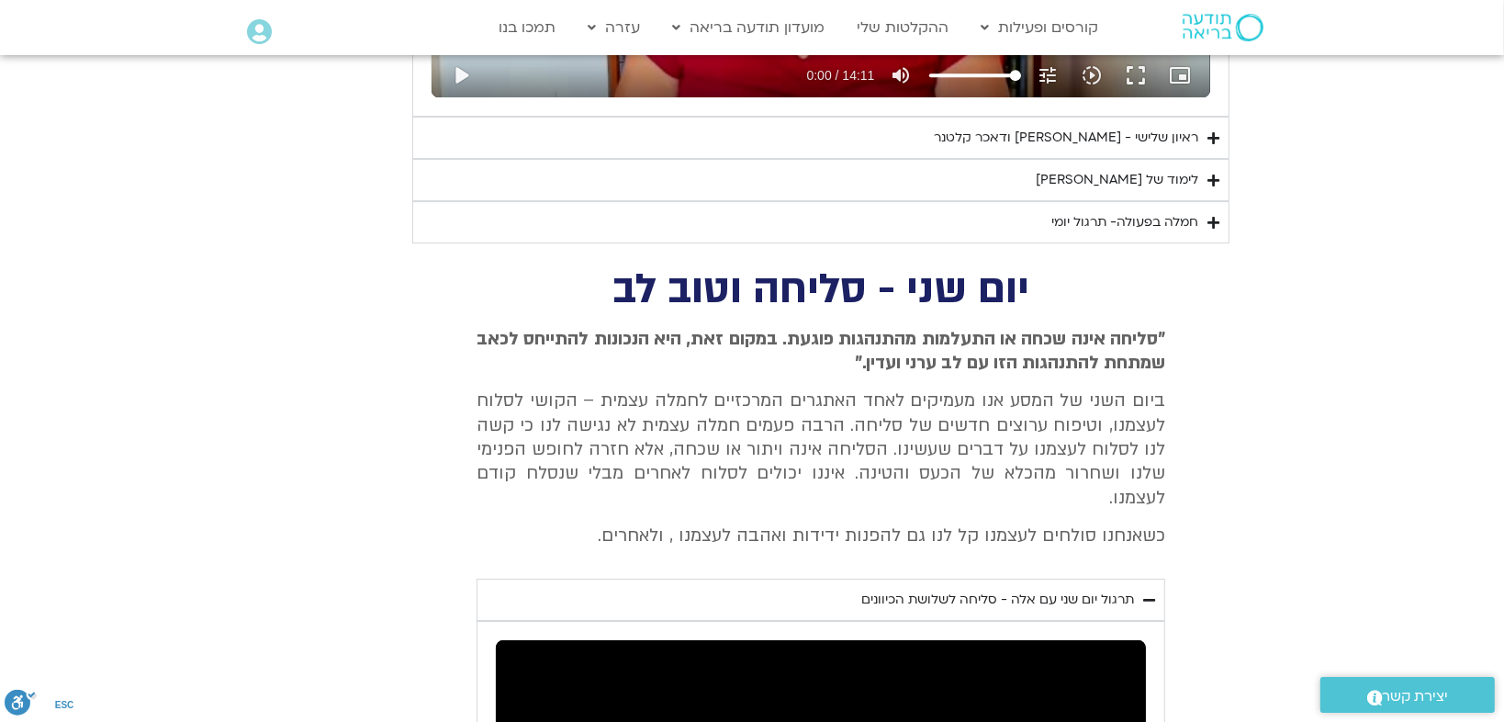
type input "7.041406"
type input "1139.36"
type input "7.173881"
type input "1139.36"
type input "7.307039"
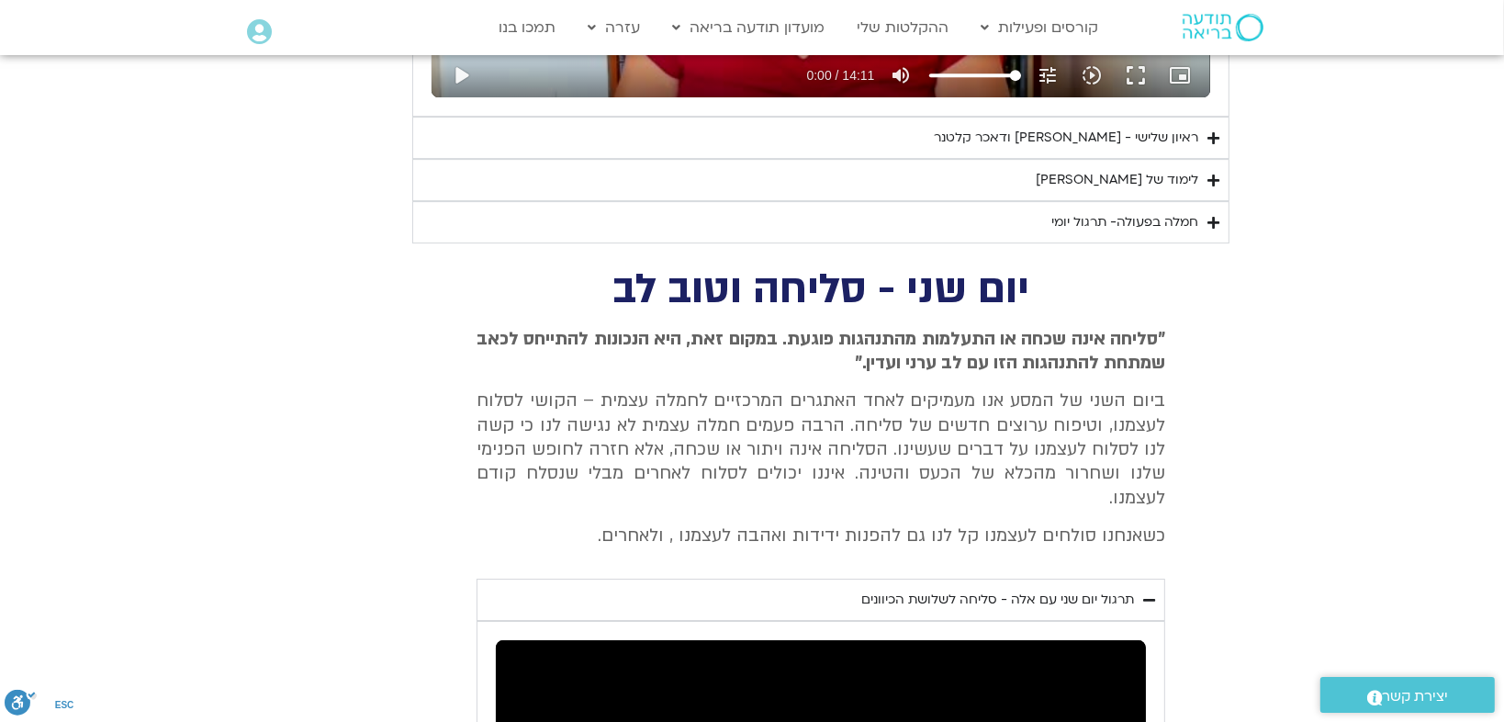
type input "1139.36"
type input "7.440658"
type input "1139.36"
type input "7.574225"
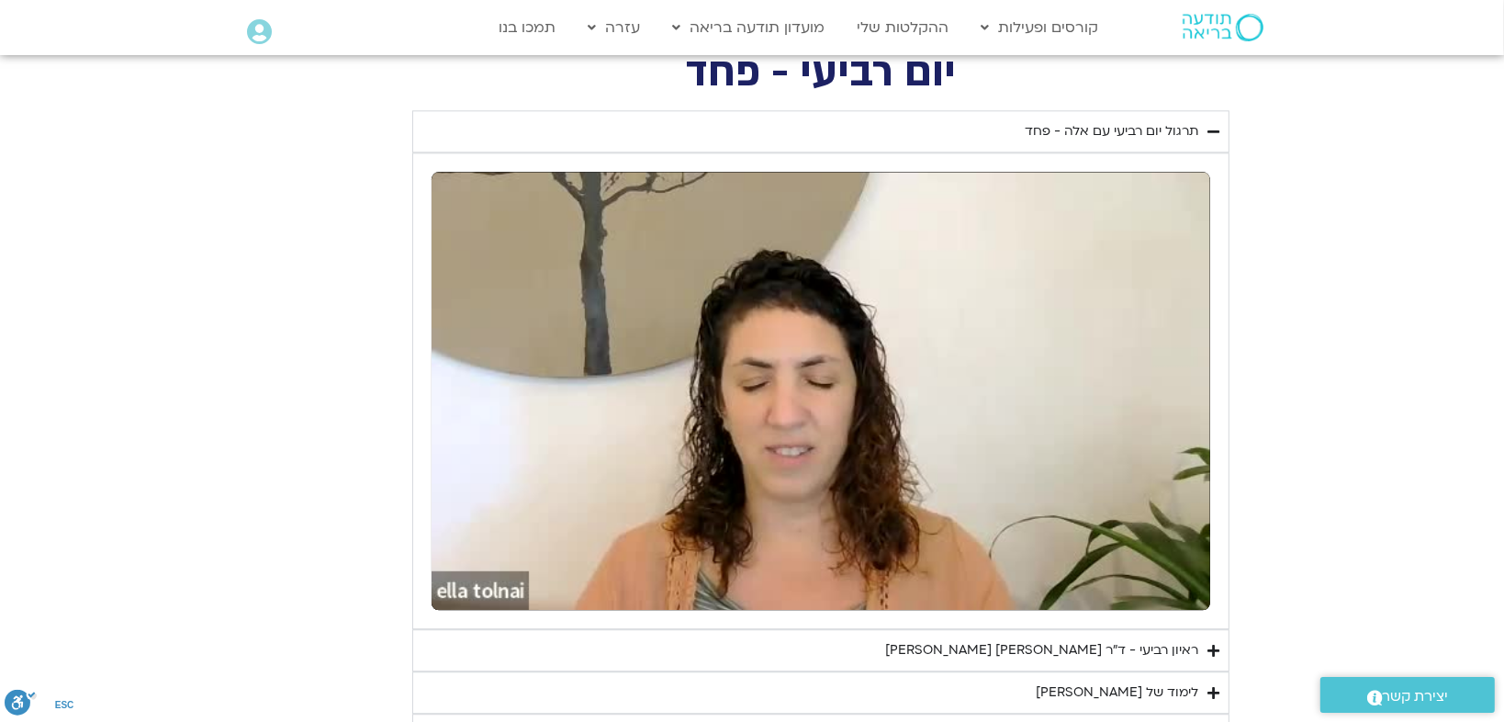
scroll to position [4507, 0]
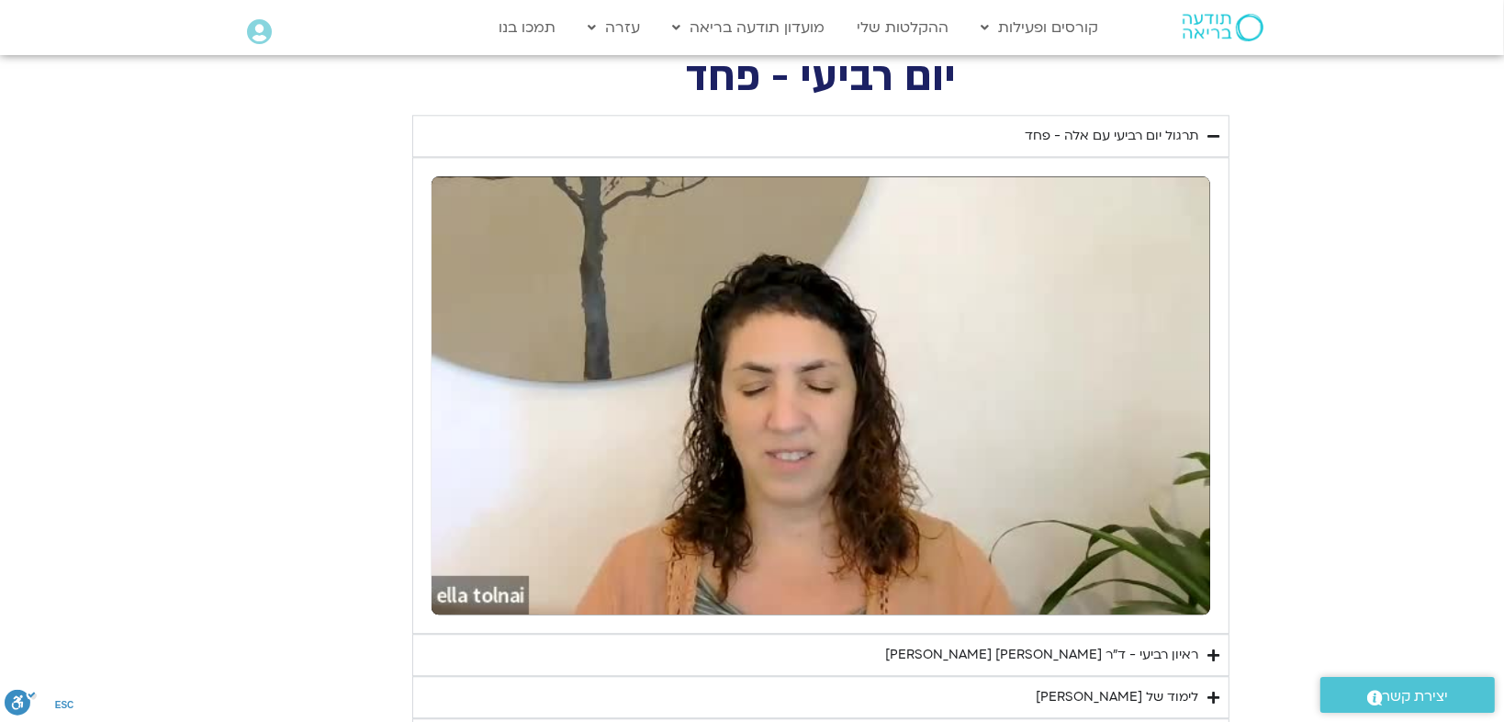
type input "1139.36"
type input "252.746184"
type input "1139.36"
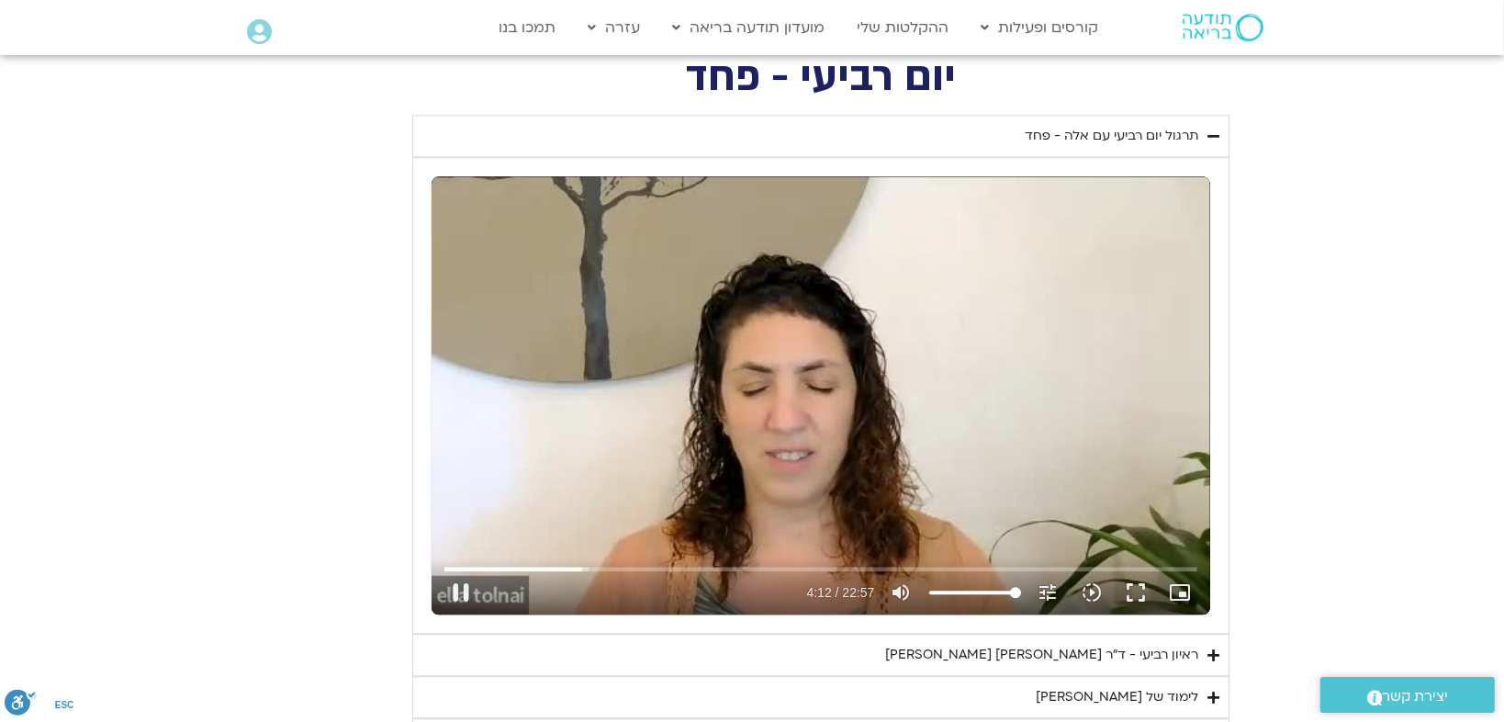
type input "252.894316"
type input "1139.36"
type input "253.027649"
type input "1139.36"
type input "253.181142"
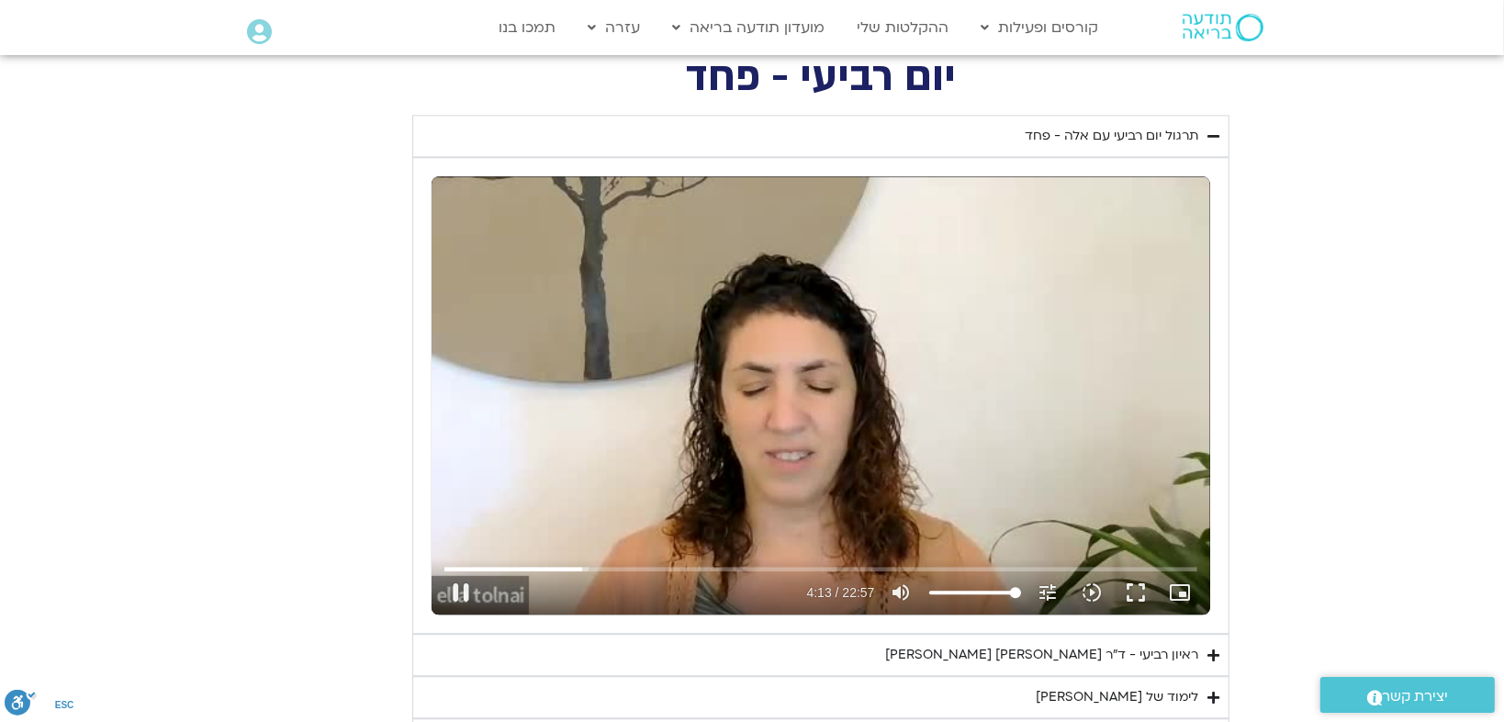
type input "1139.36"
type input "253.30903"
type input "1139.36"
type input "253.45764"
type input "1139.36"
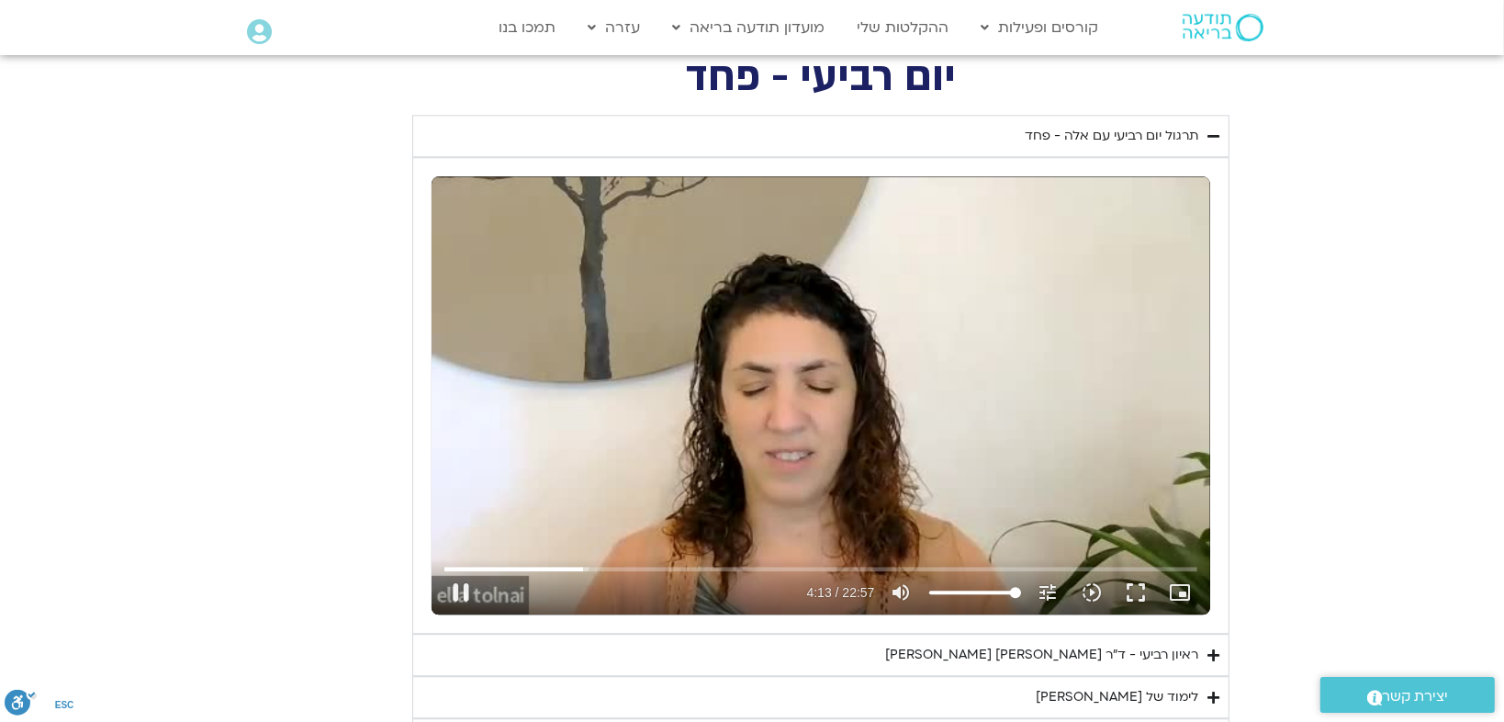
type input "253.628018"
type input "1139.36"
type input "253.648428"
type input "1139.36"
type input "253.908328"
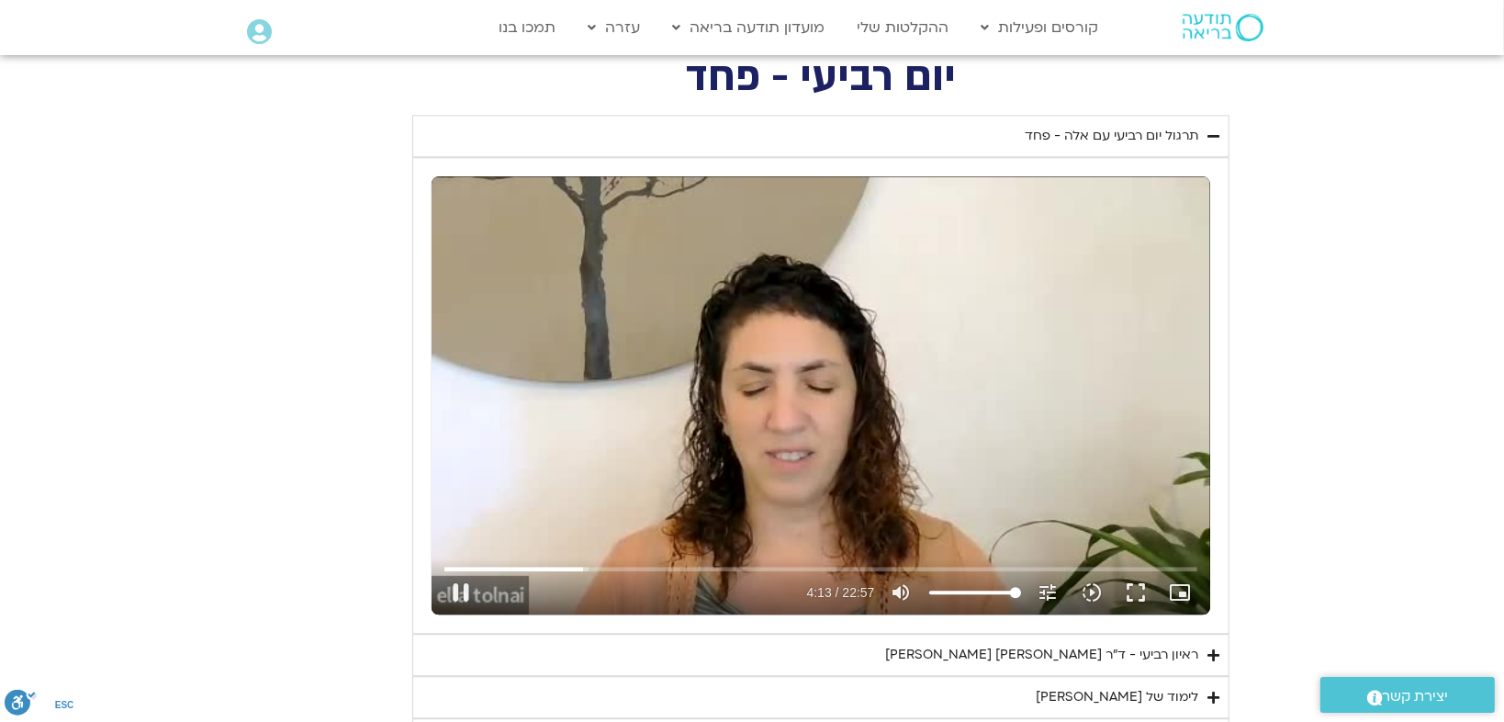
type input "1139.36"
type input "253.927014"
type input "1139.36"
type input "254.061938"
type input "1139.36"
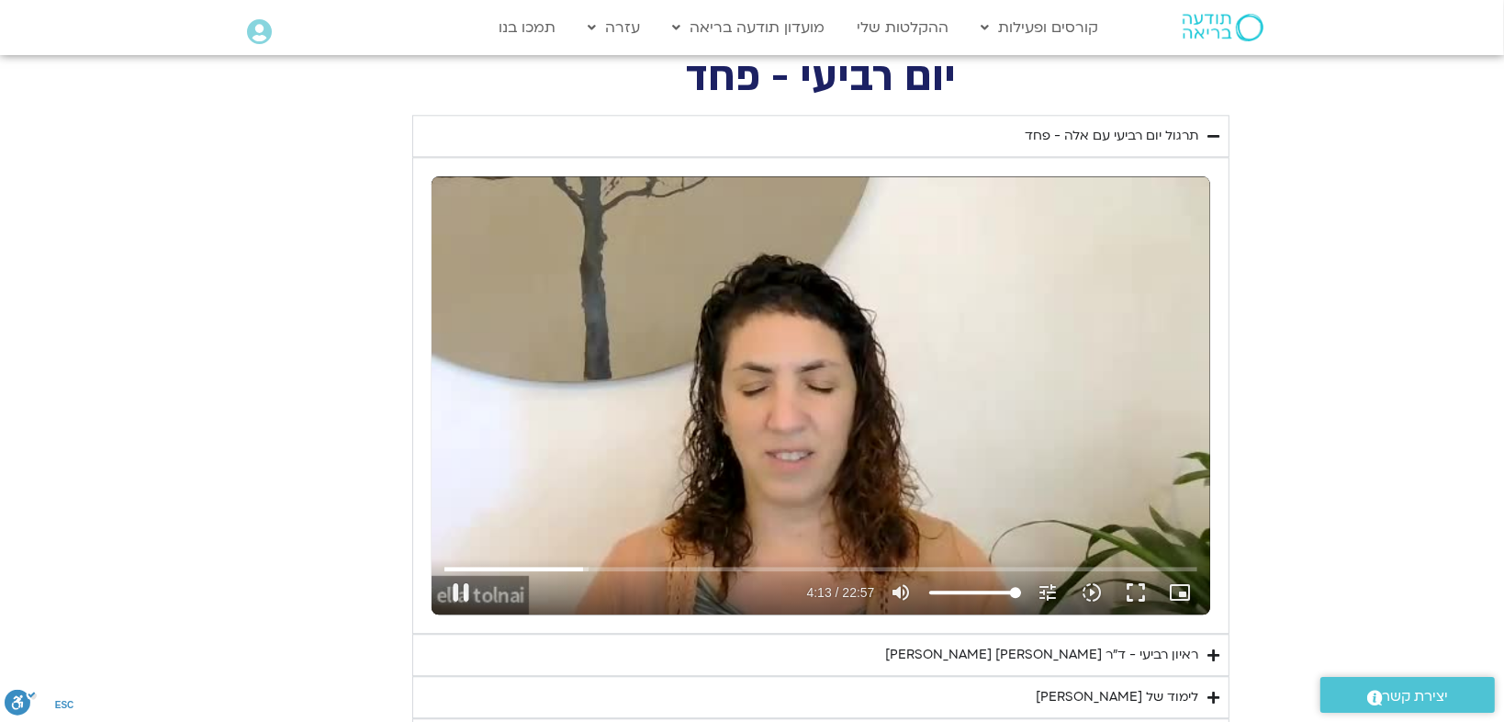
type input "254.194351"
type input "1139.36"
type input "254.327935"
type input "1139.36"
type input "254.462881"
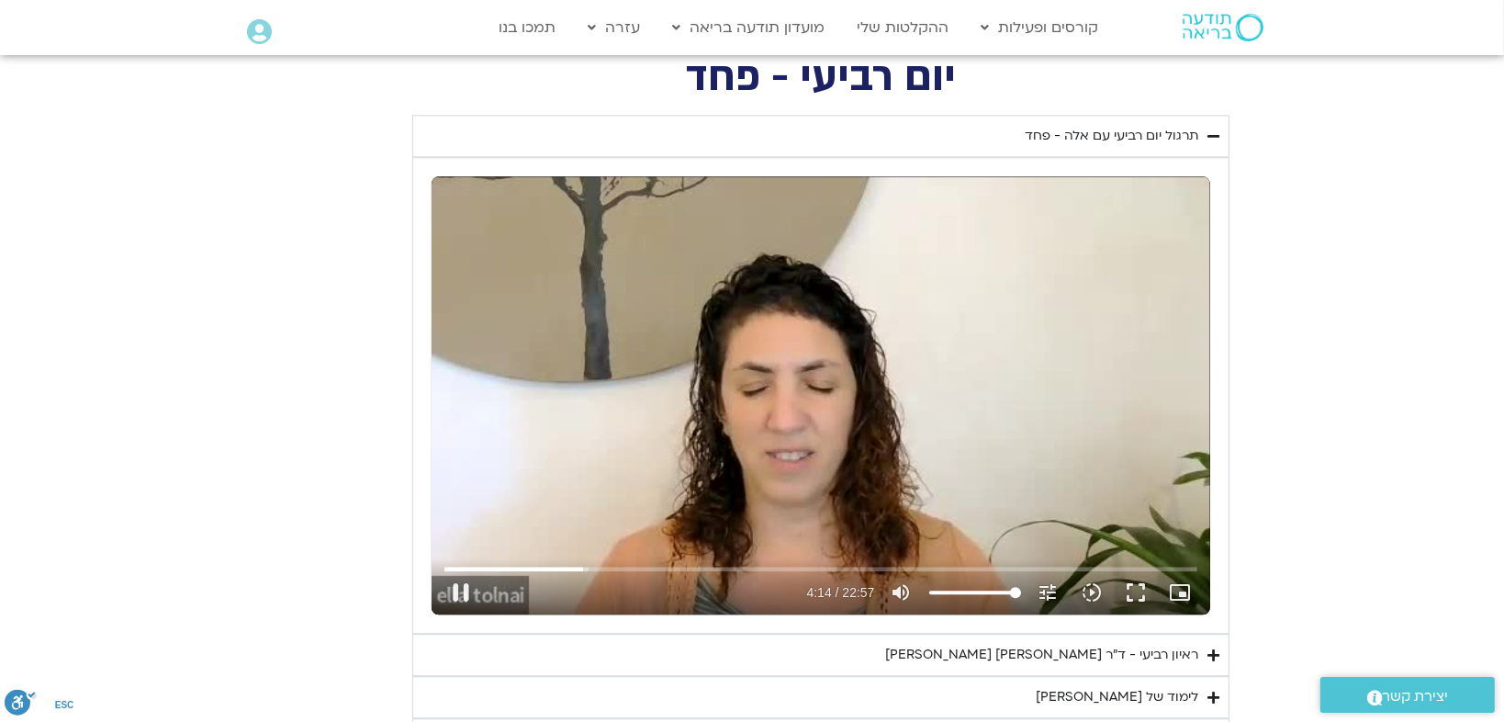
type input "1139.36"
type input "254.596897"
type input "1139.36"
type input "254.728627"
type input "1139.36"
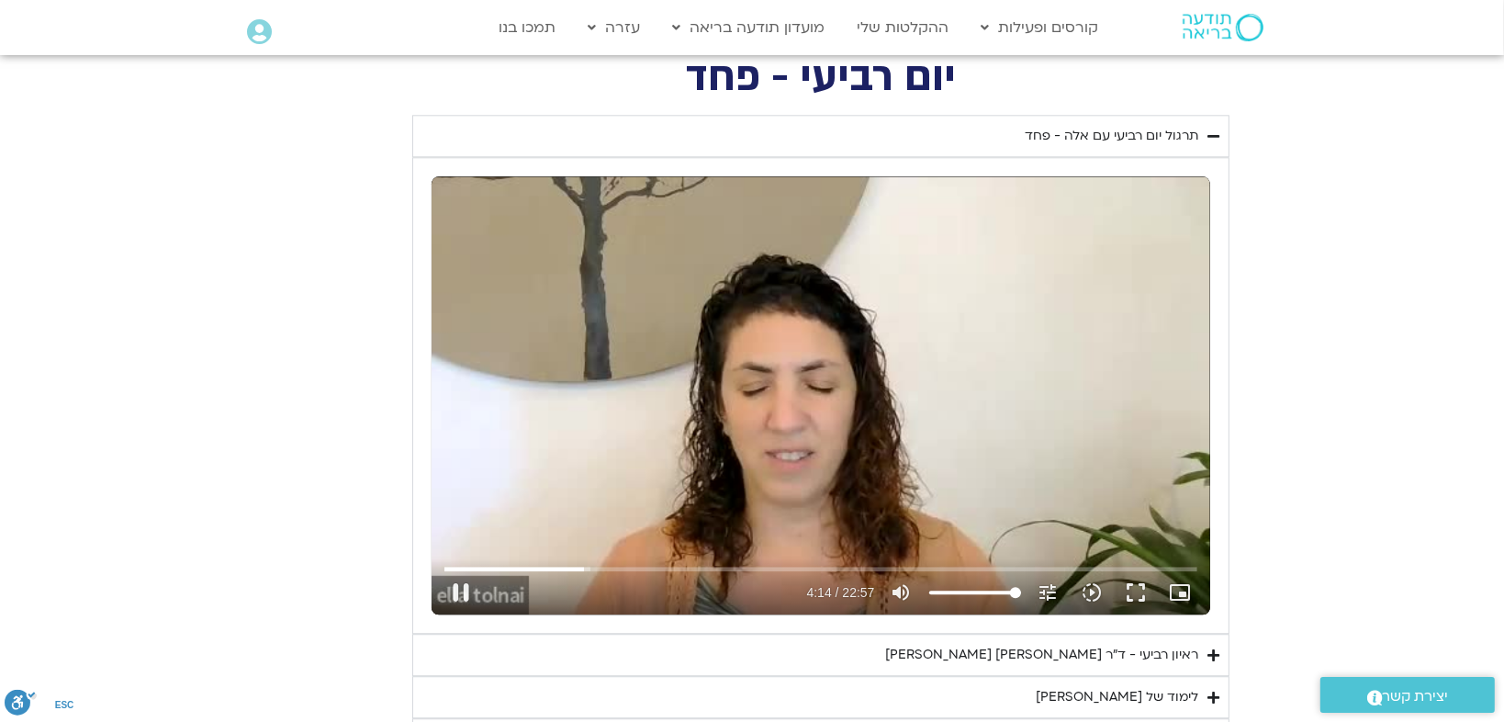
type input "254.86238"
type input "1139.36"
type input "255.00619"
type input "1139.36"
type input "255.147195"
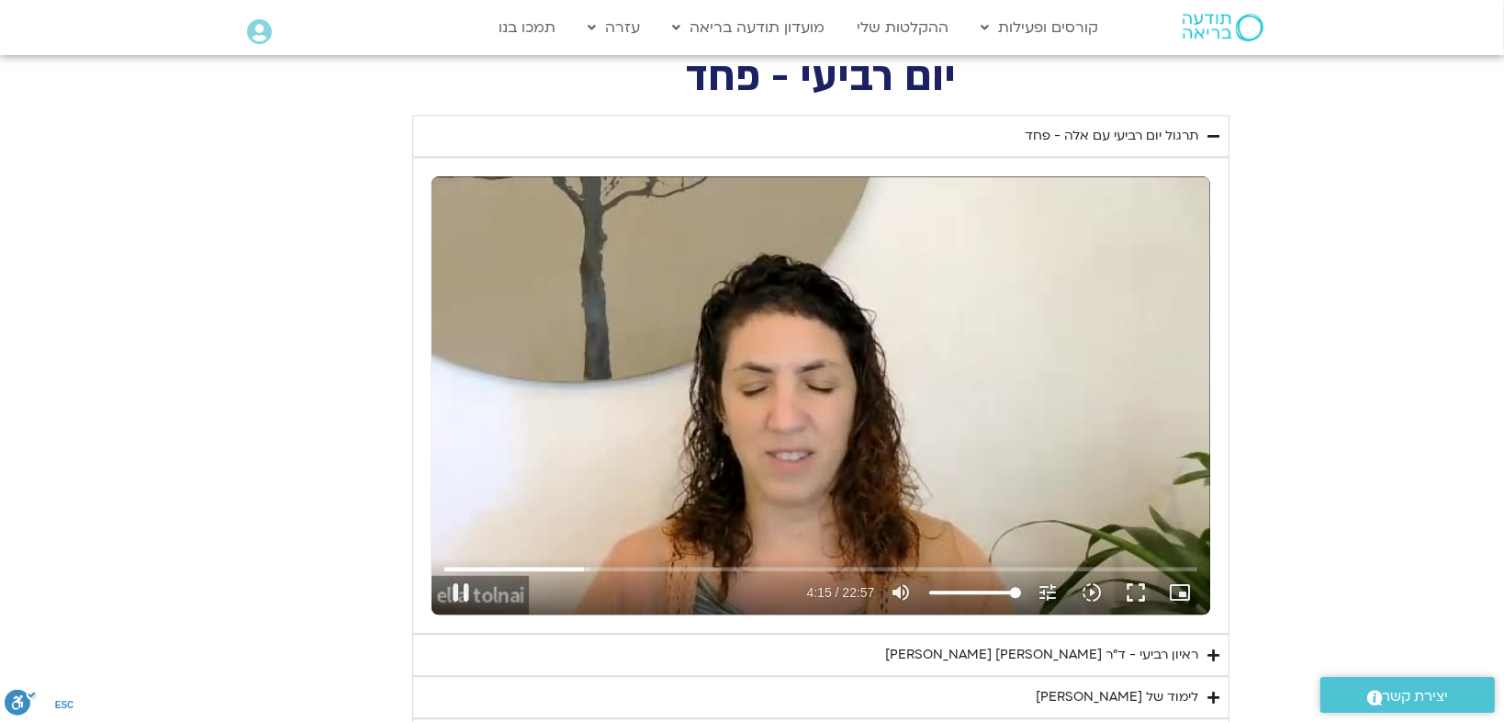
type input "1139.36"
type input "255.282694"
type input "1139.36"
type input "255.420062"
type input "1139.36"
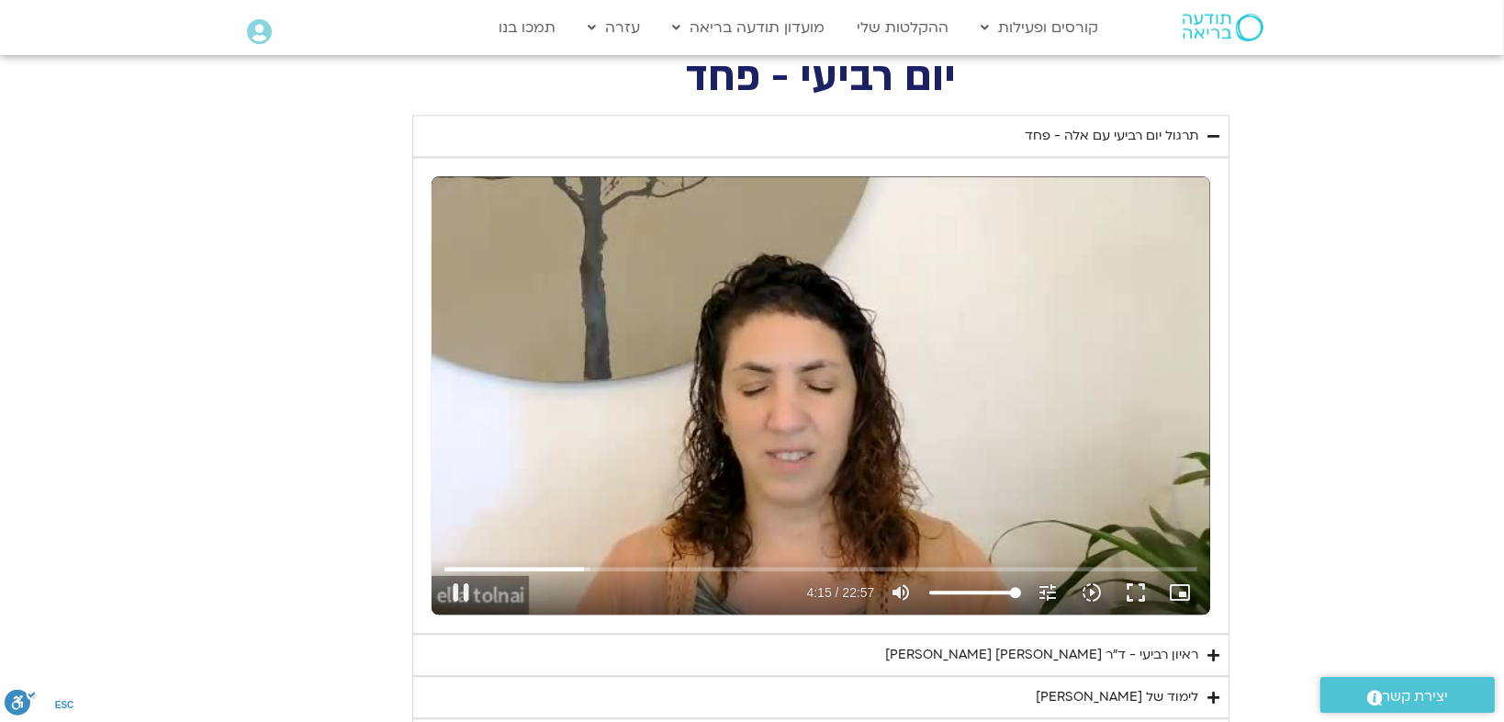
type input "255.552884"
type input "1139.36"
type input "255.686264"
type input "1139.36"
type input "255.811796"
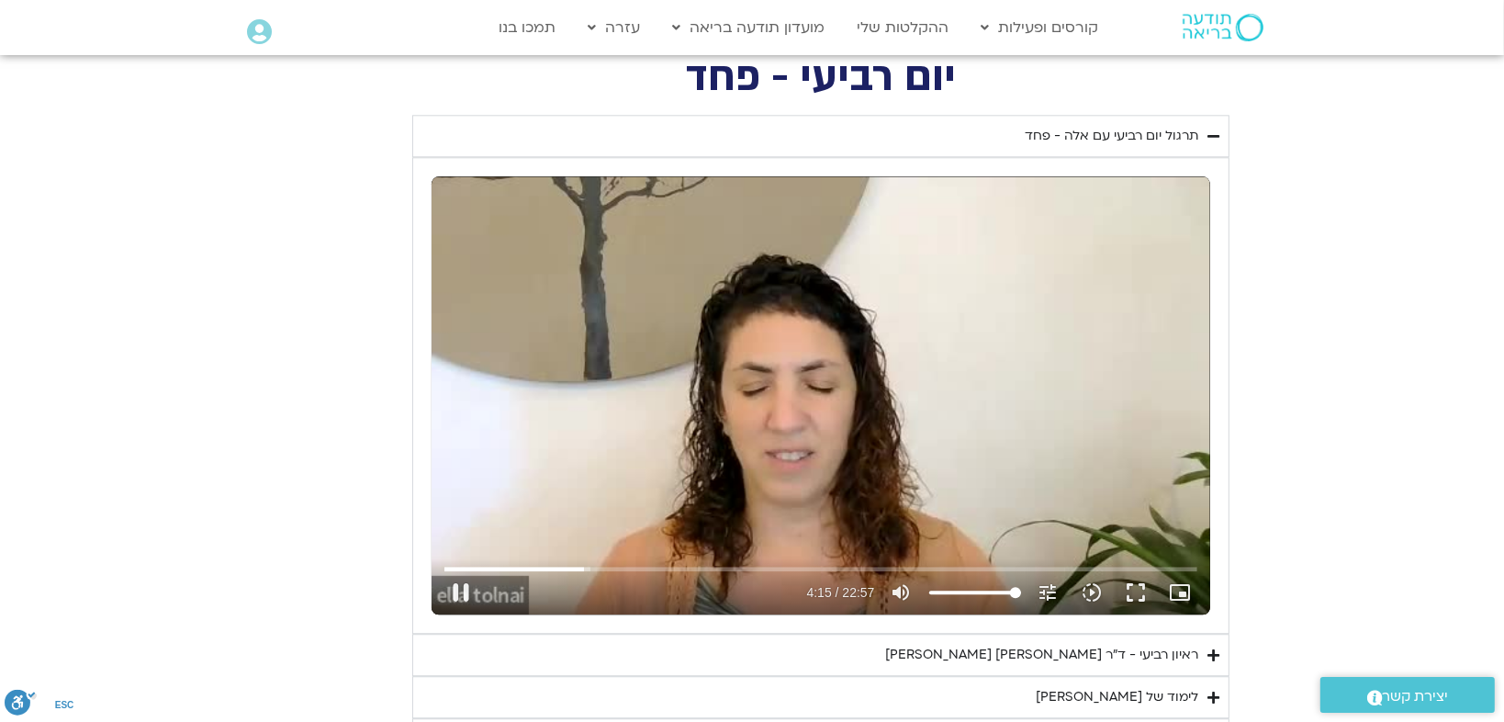
type input "1139.36"
type input "255.938372"
type input "1139.36"
type input "256.072867"
type input "1139.36"
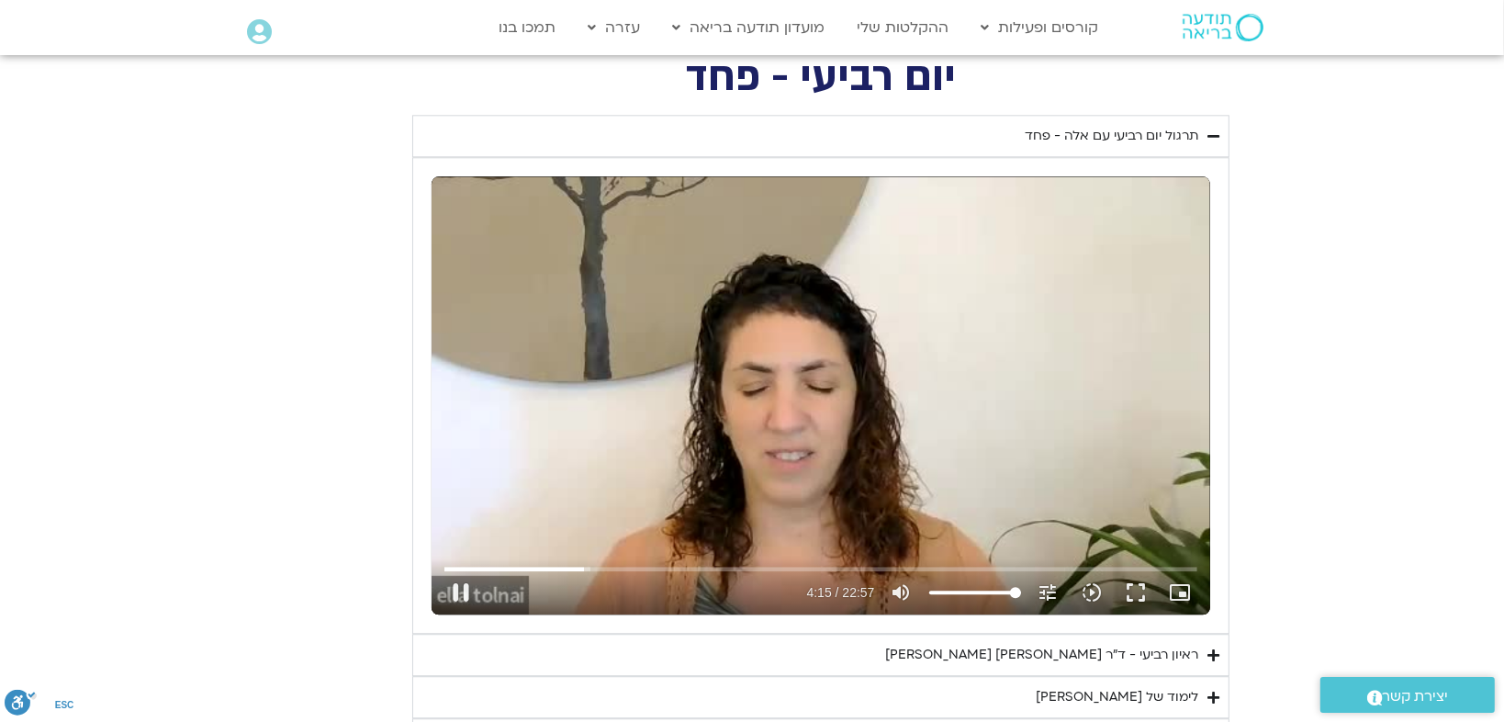
type input "256.200694"
type input "1139.36"
type input "256.327235"
type input "1139.36"
type input "256.459025"
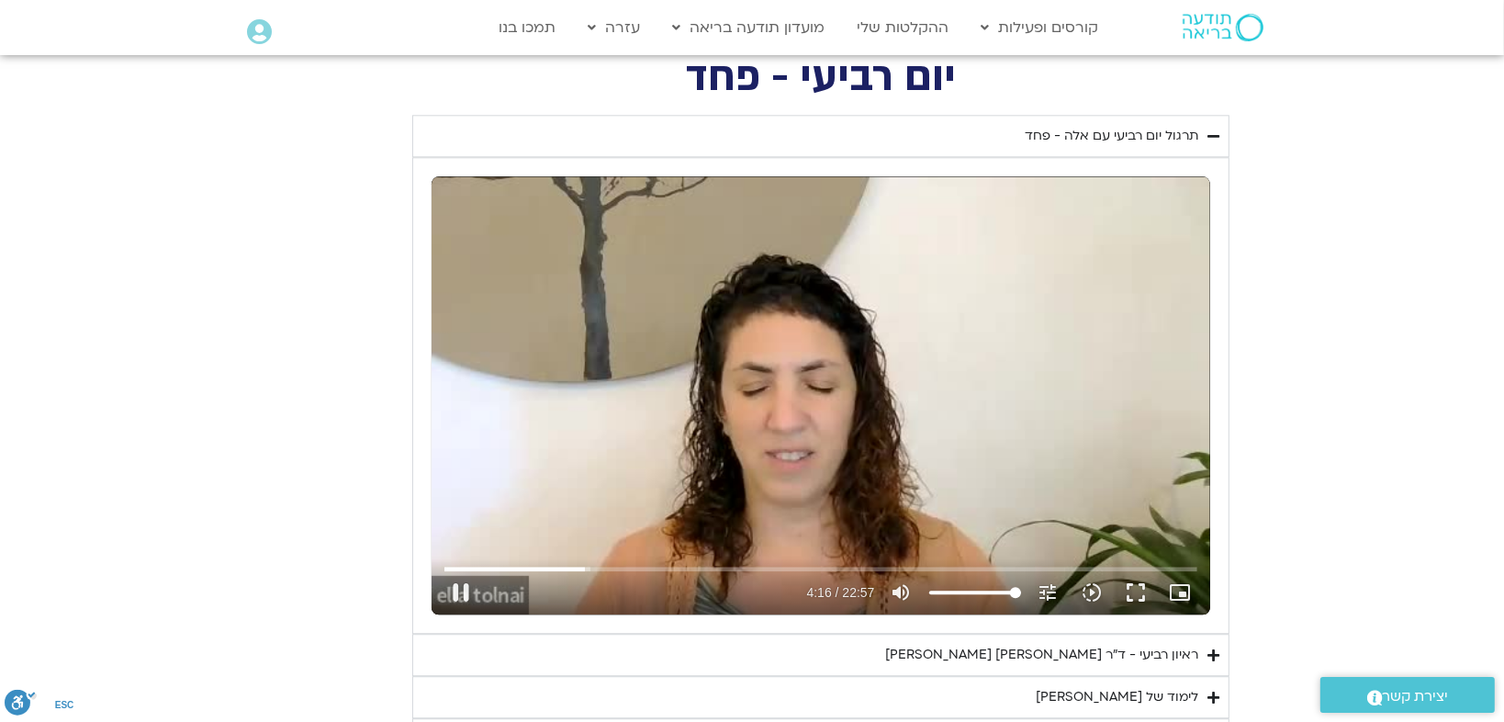
type input "1139.36"
type input "256.589746"
type input "1139.36"
type input "256.716672"
type input "1139.36"
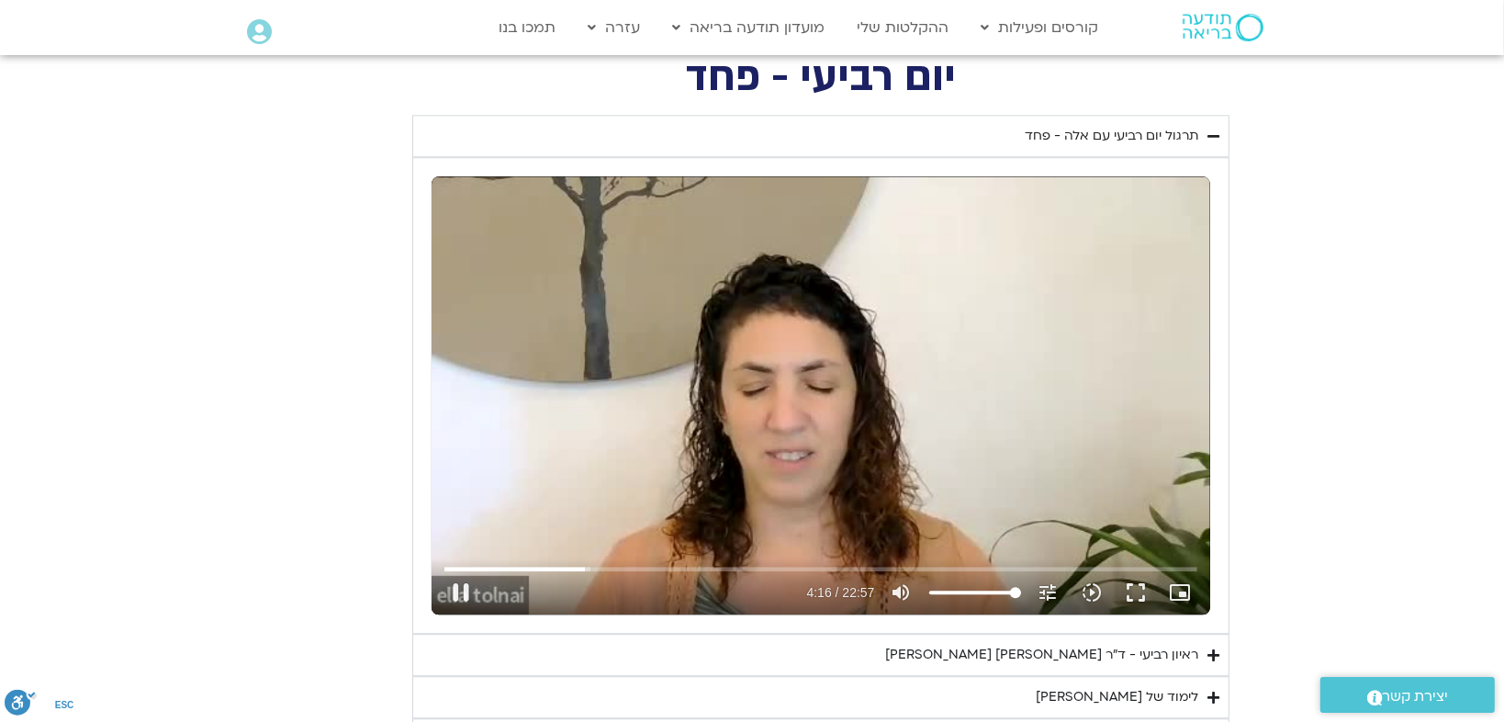
type input "256.847492"
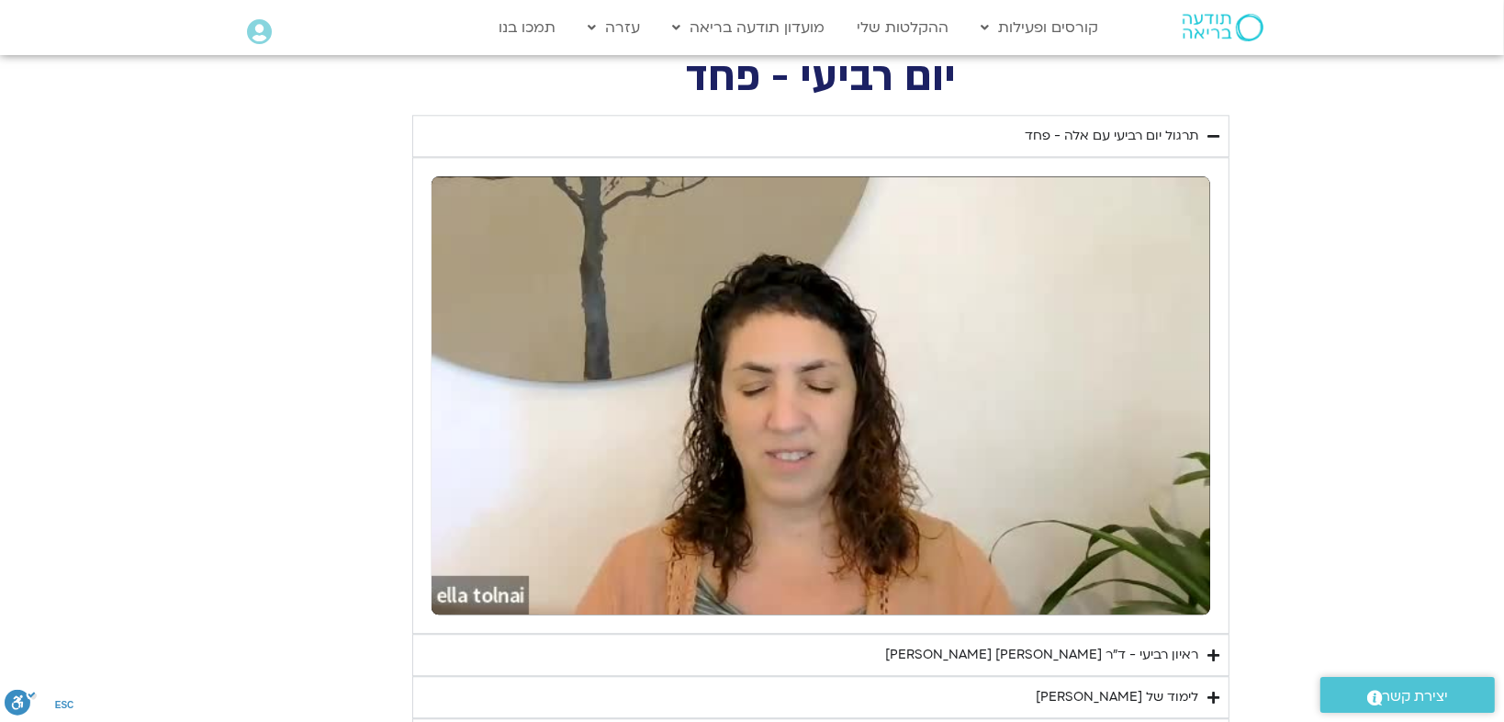
type input "1139.36"
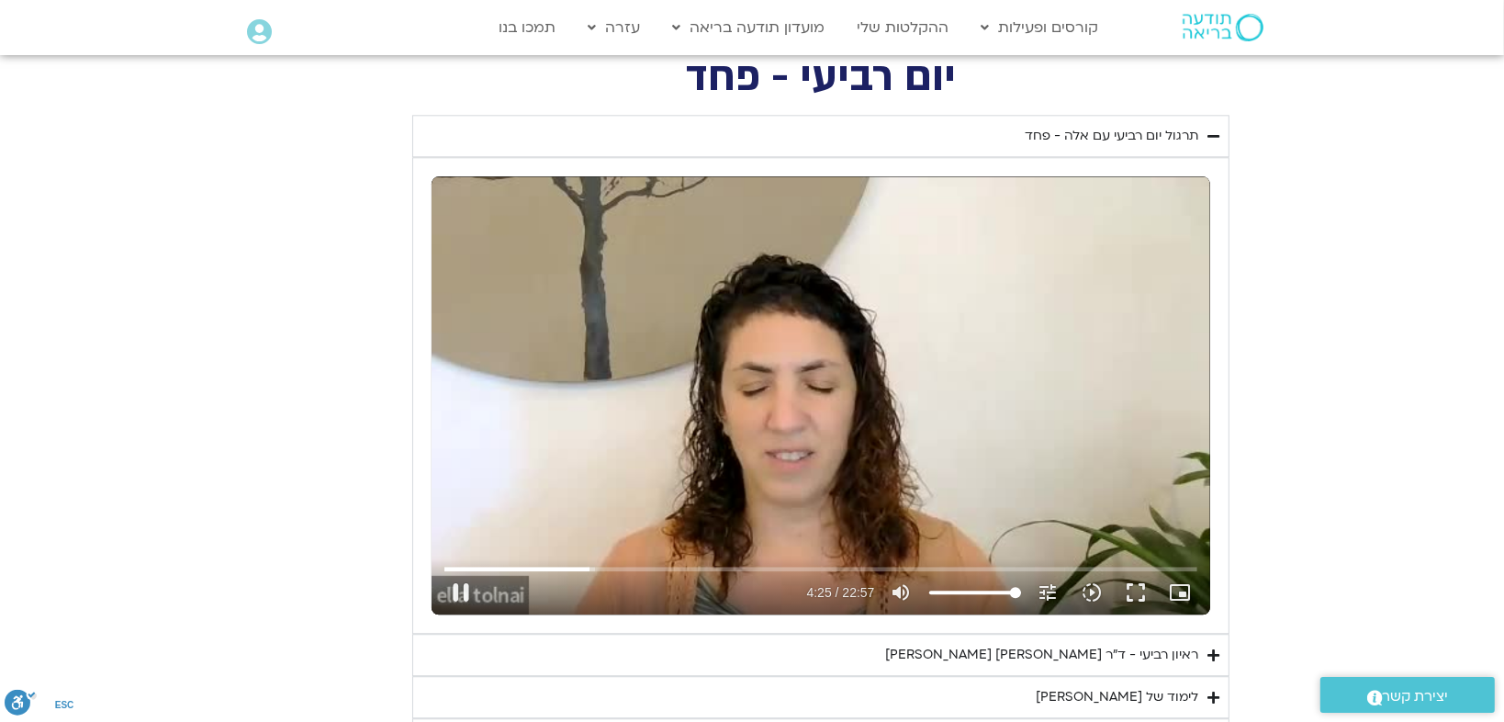
type input "265.041856"
type input "1139.36"
type input "265.200758"
type input "1139.36"
type input "265.340732"
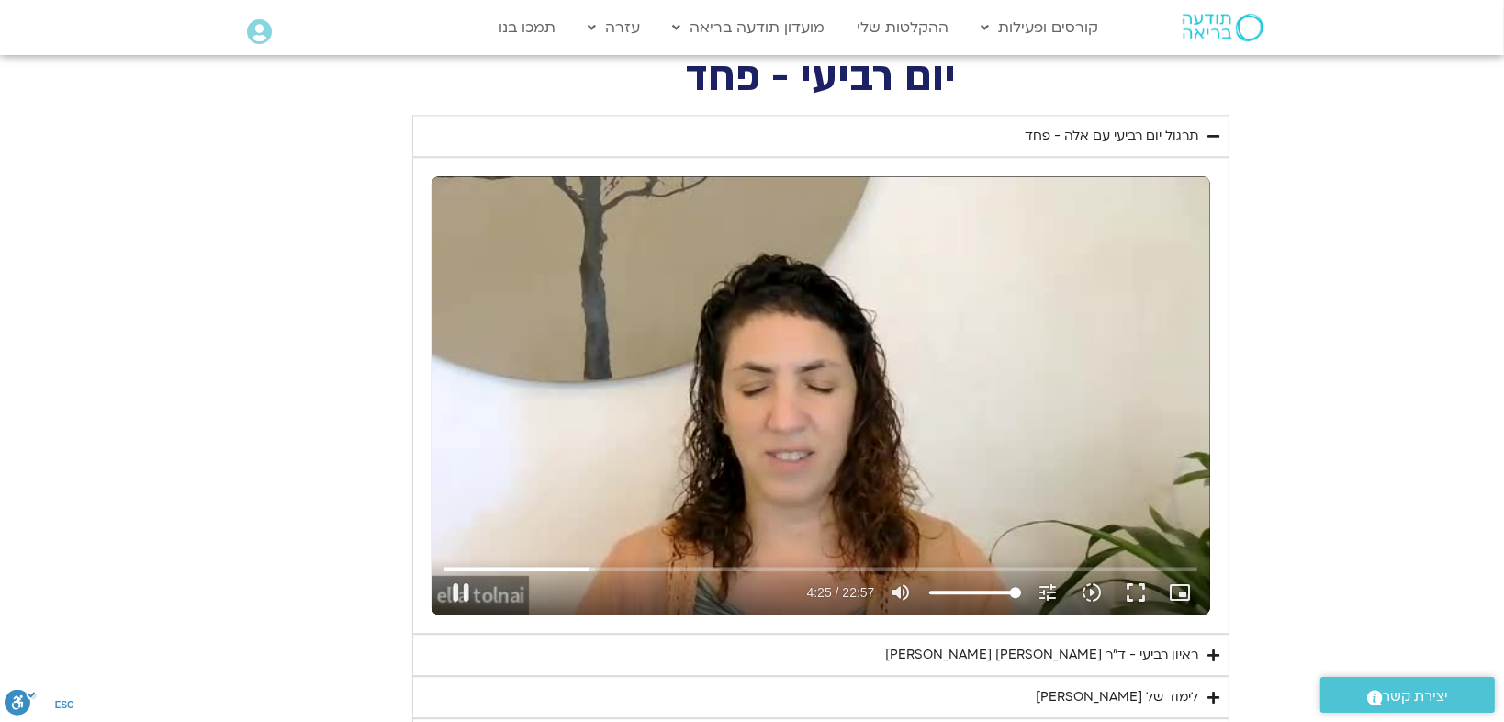
type input "1139.36"
type input "265.473379"
type input "1139.36"
type input "265.58273"
type input "1139.36"
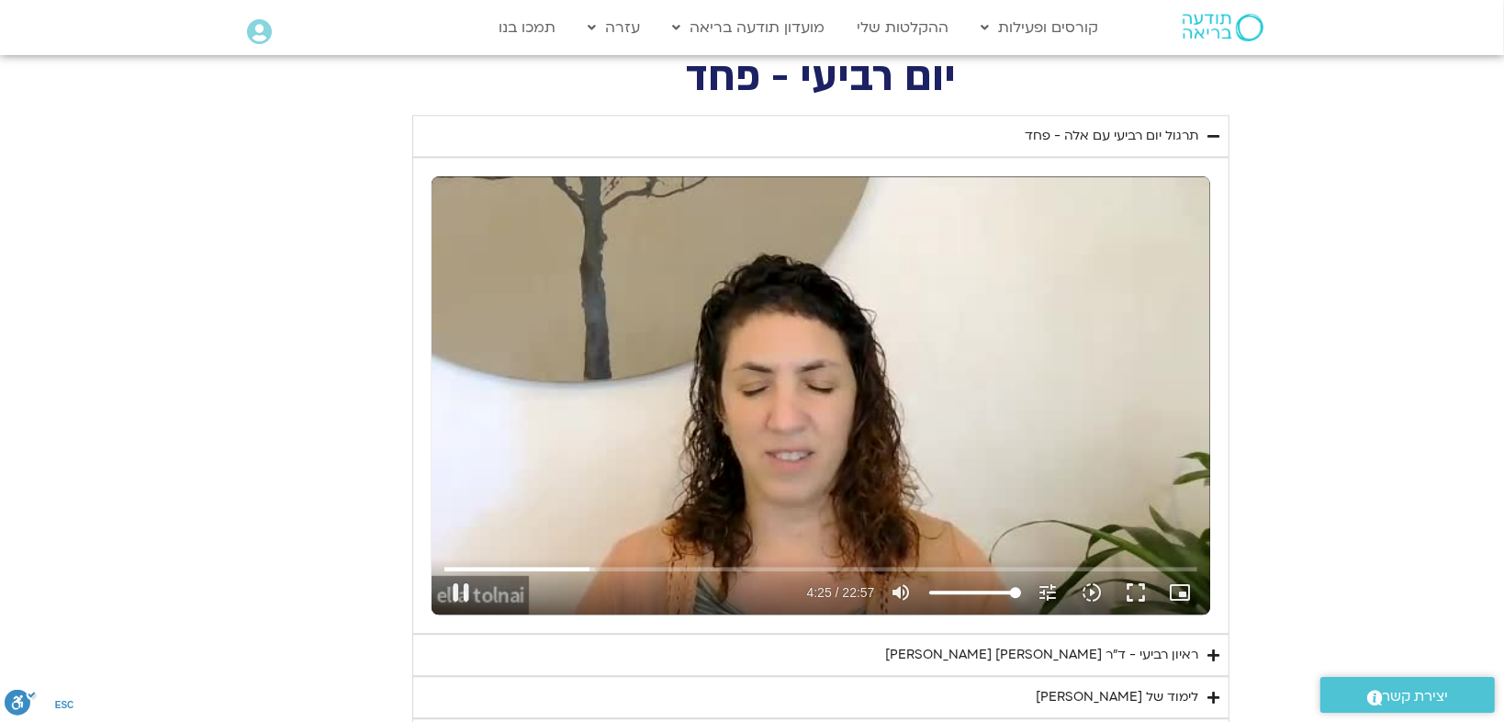
type input "265.682047"
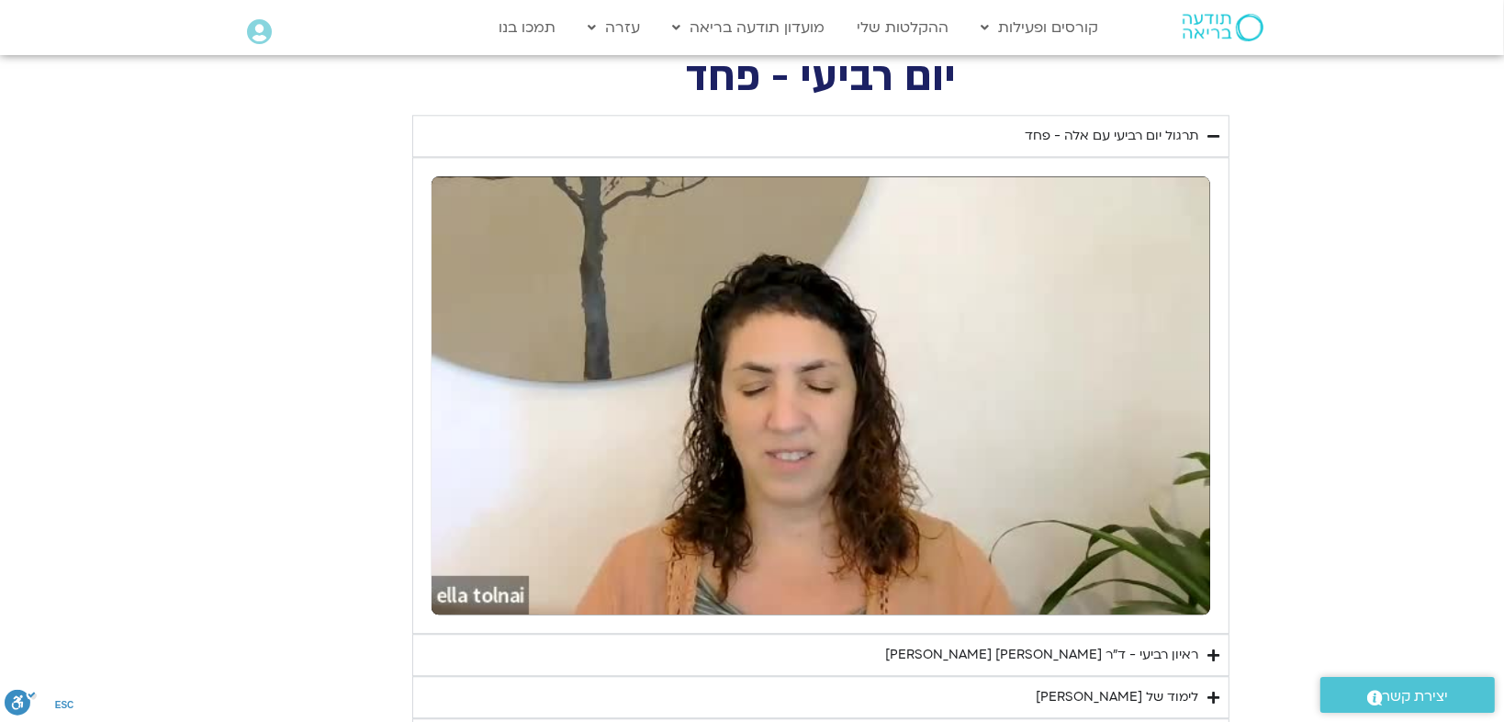
type input "1139.36"
type input "266.158521"
type input "1139.36"
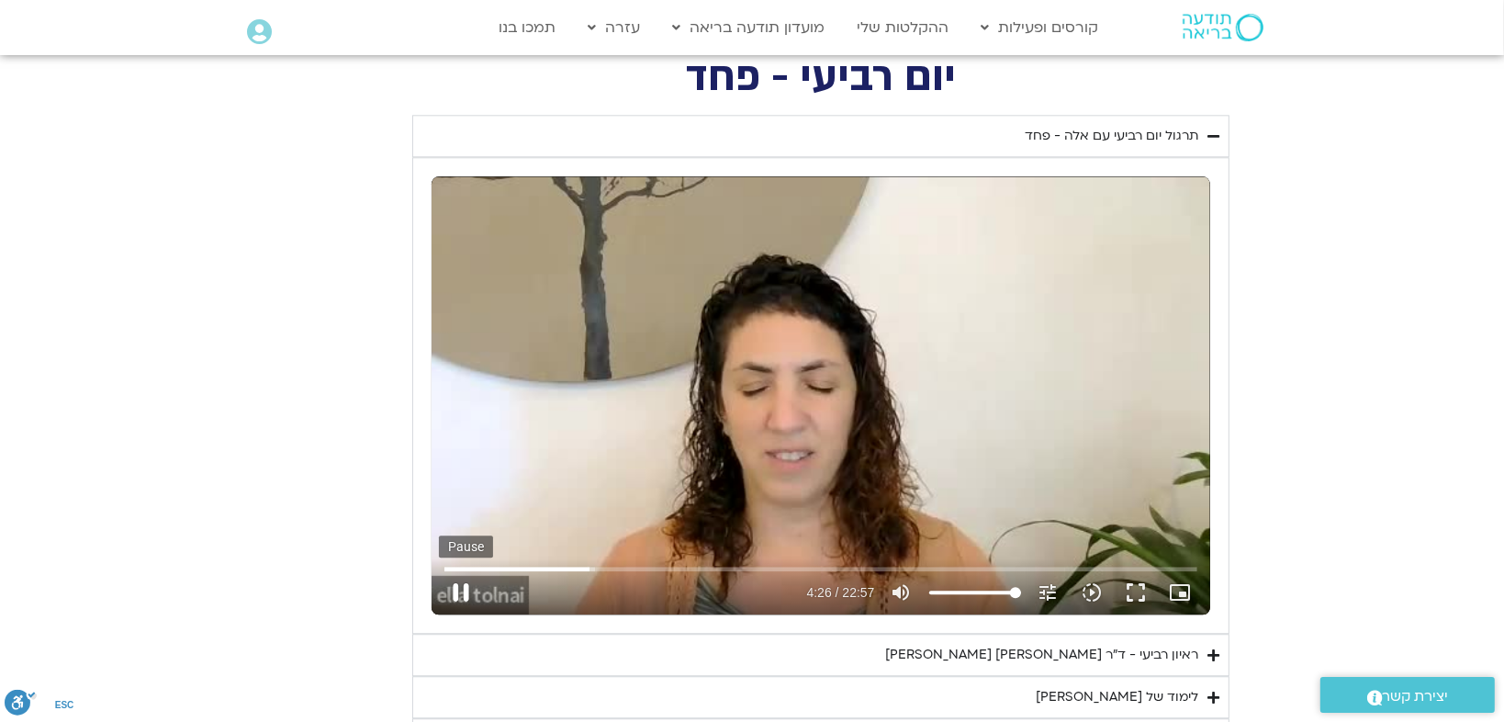
type input "266.29623"
type input "1139.36"
type input "266.413613"
type input "1139.36"
type input "266.457705"
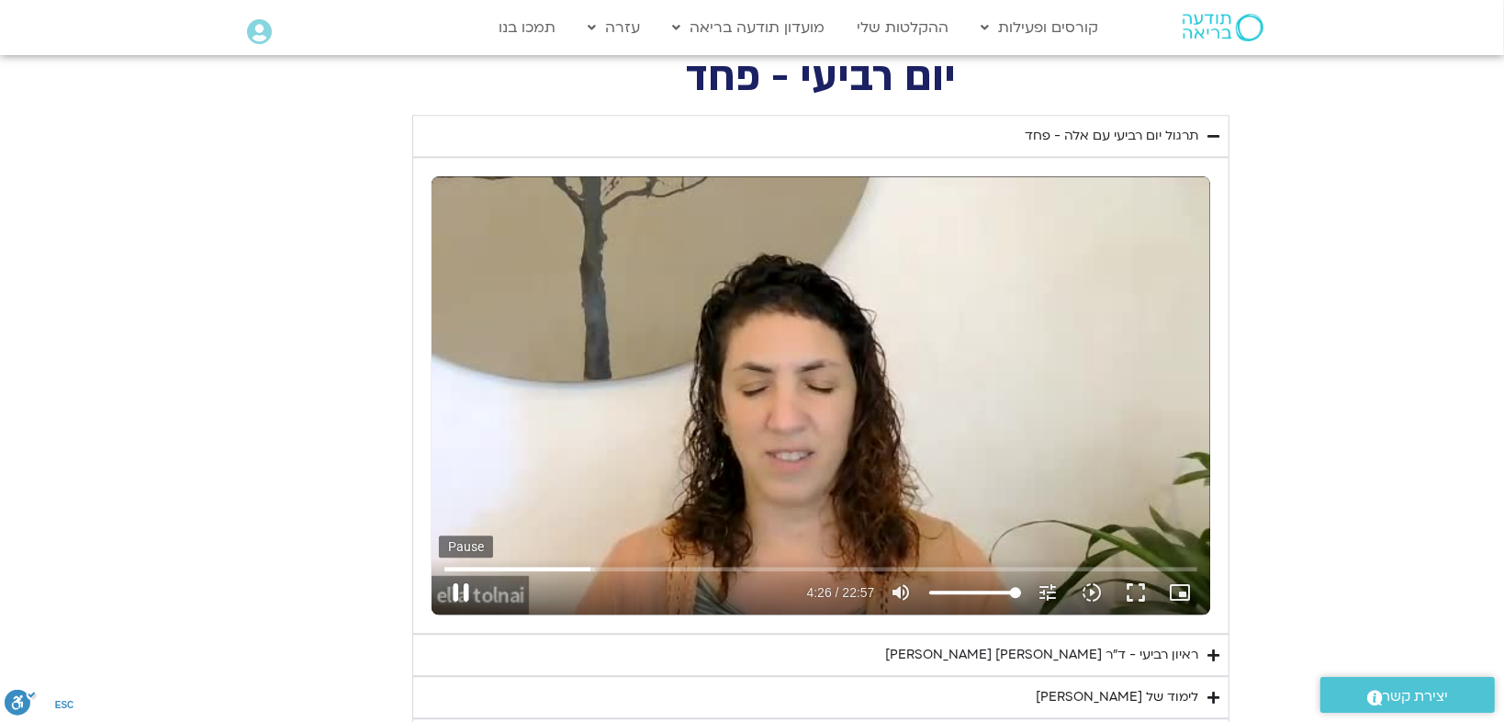
type input "1139.36"
type input "266.570681"
type input "1139.36"
type input "266.756301"
type input "1139.36"
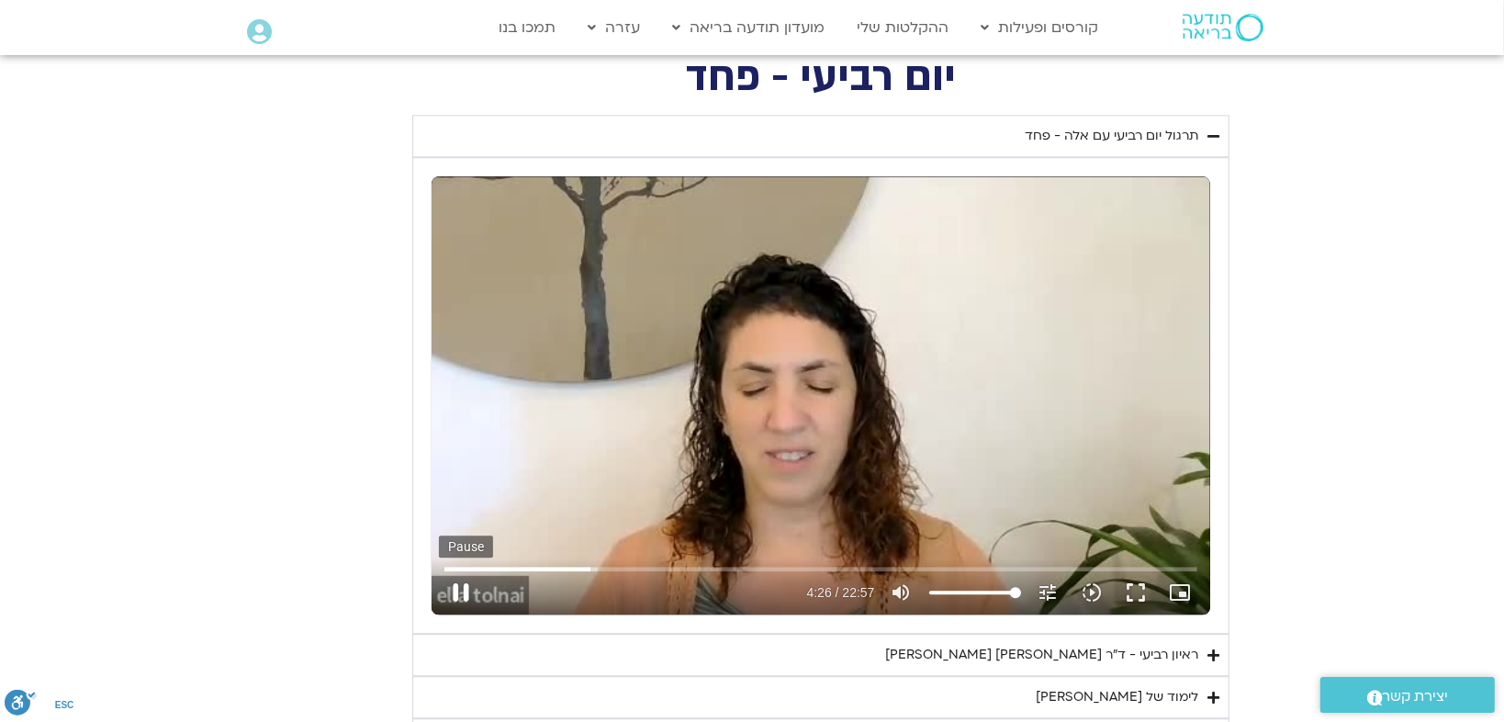
type input "266.922253"
type input "1139.36"
type input "266.975679"
type input "1139.36"
type input "267.108513"
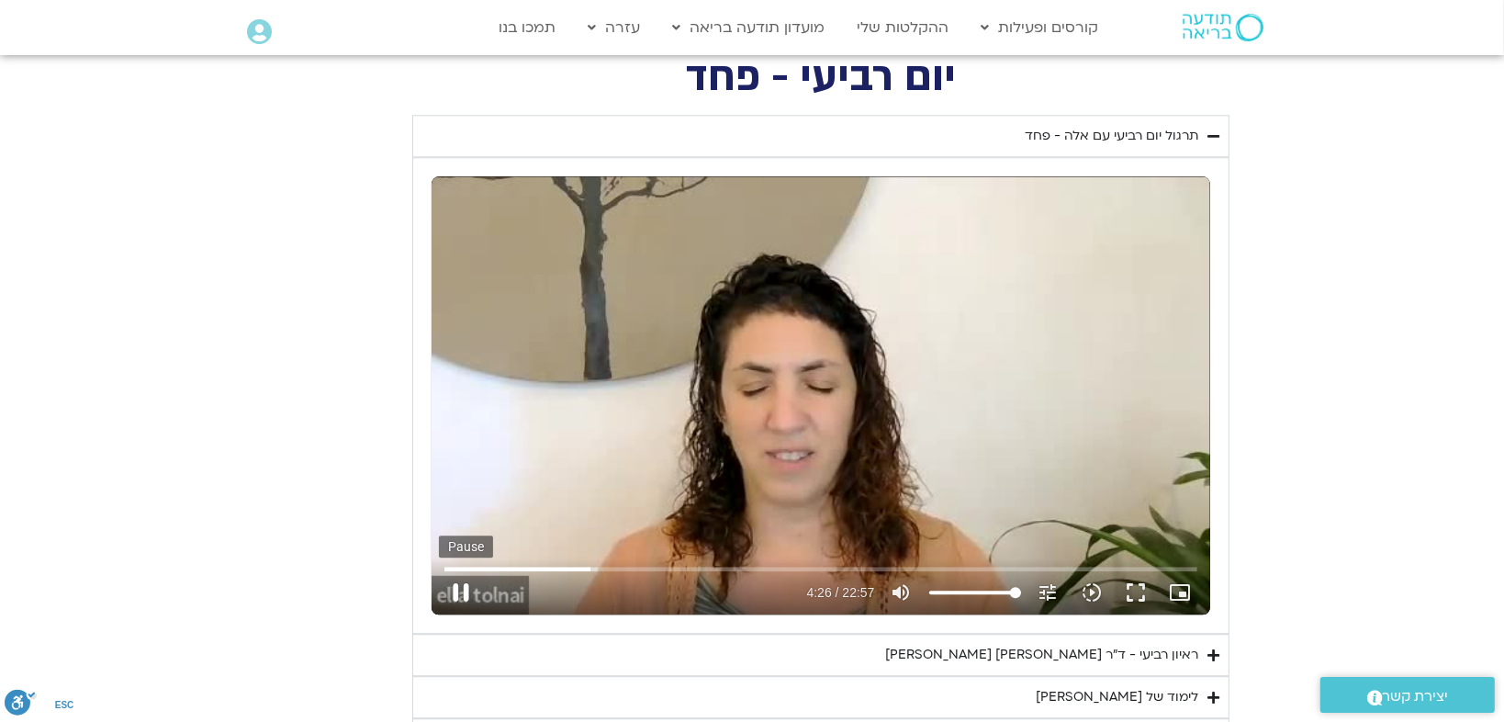
type input "1139.36"
click at [463, 593] on button "pause" at bounding box center [461, 592] width 44 height 44
type input "267.416352"
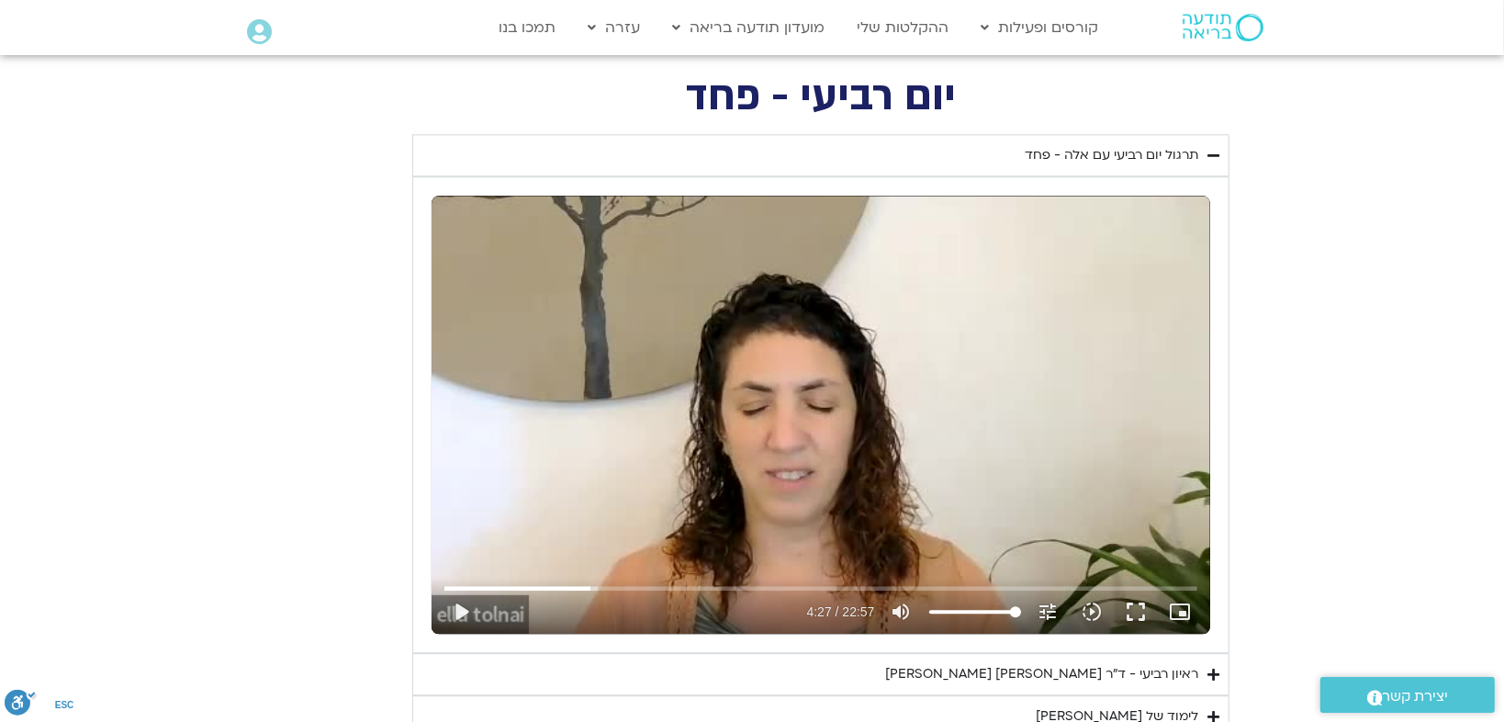
scroll to position [4609, 0]
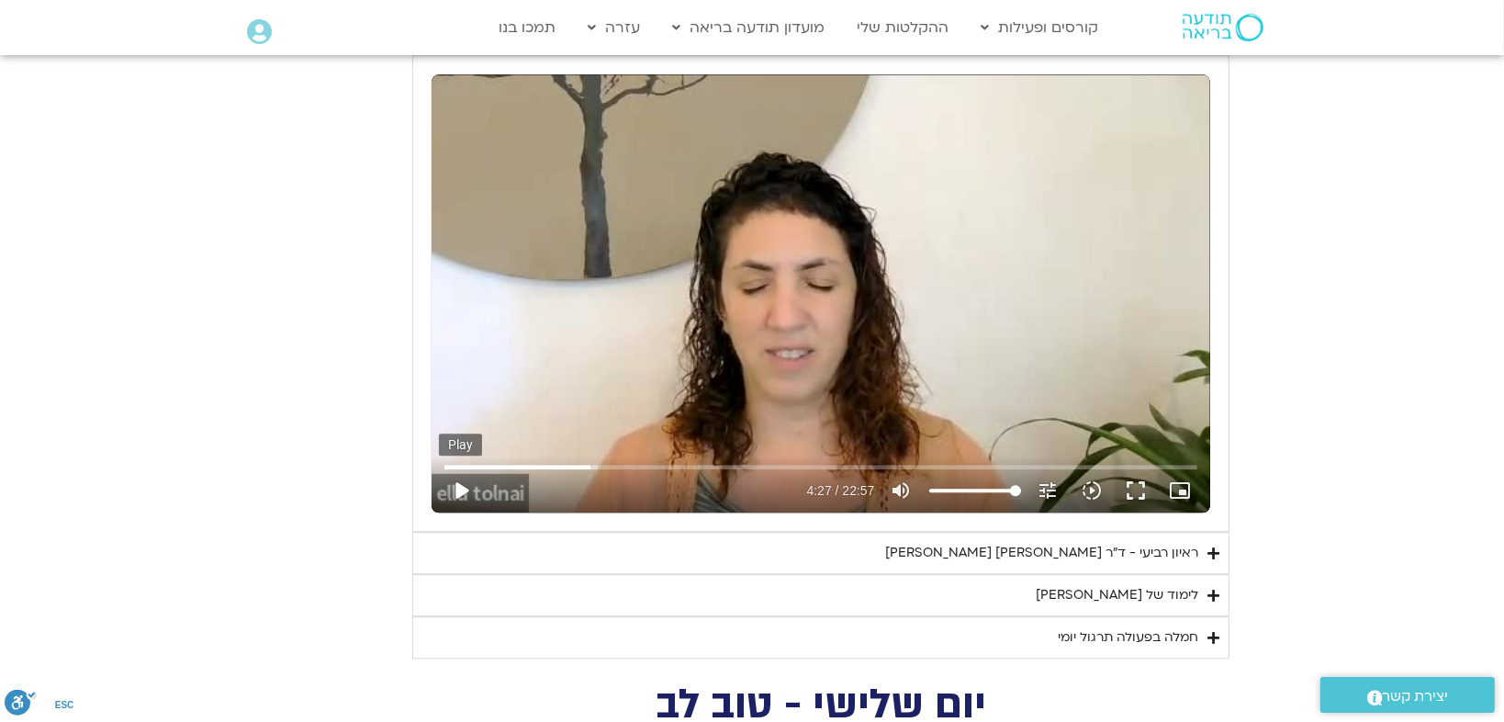
type input "1139.36"
click at [458, 482] on button "play_arrow" at bounding box center [461, 490] width 44 height 44
type input "267.417053"
type input "1139.36"
type input "267.437053"
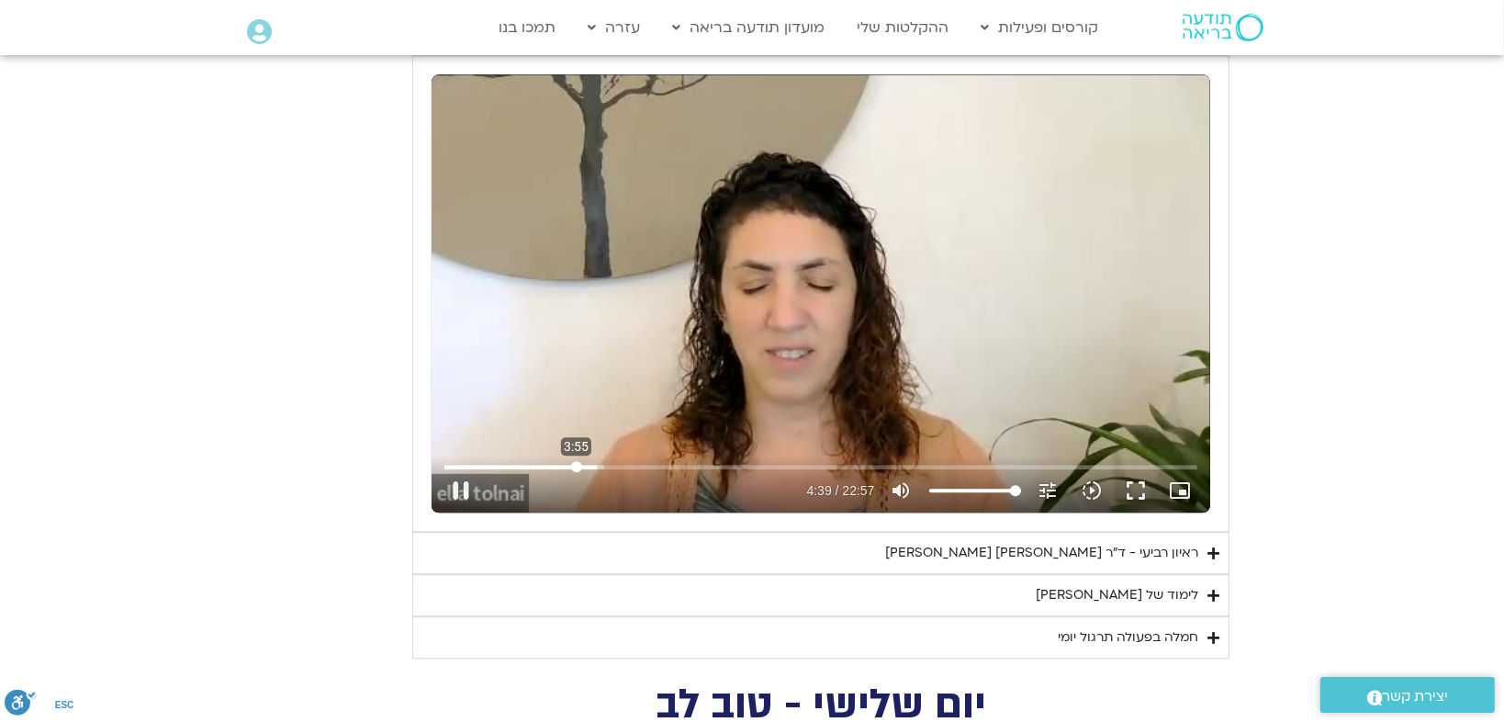
click at [577, 461] on input "Seek" at bounding box center [820, 466] width 752 height 11
click at [1141, 482] on button "fullscreen" at bounding box center [1137, 490] width 44 height 44
click at [791, 463] on input "Seek" at bounding box center [820, 466] width 752 height 11
click at [816, 462] on input "Seek" at bounding box center [820, 466] width 752 height 11
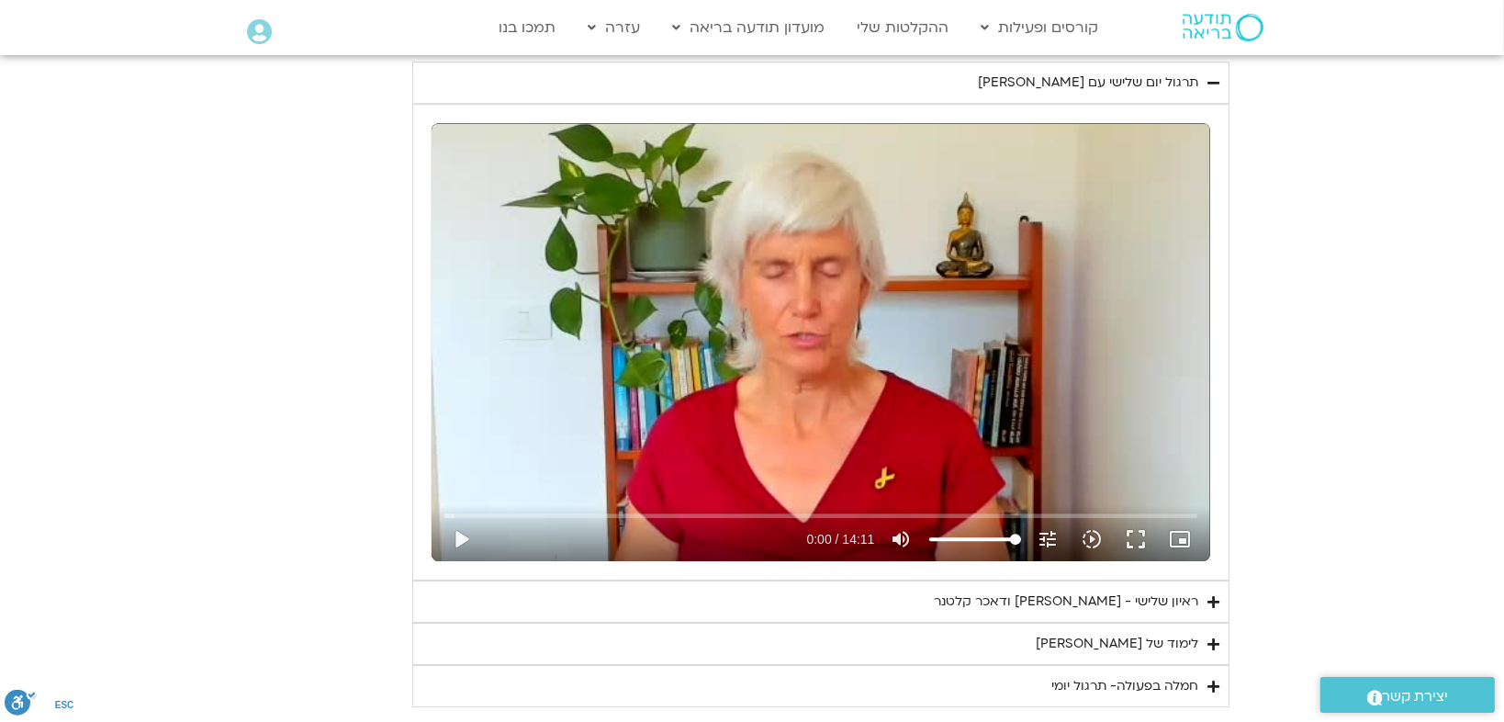
scroll to position [5426, 0]
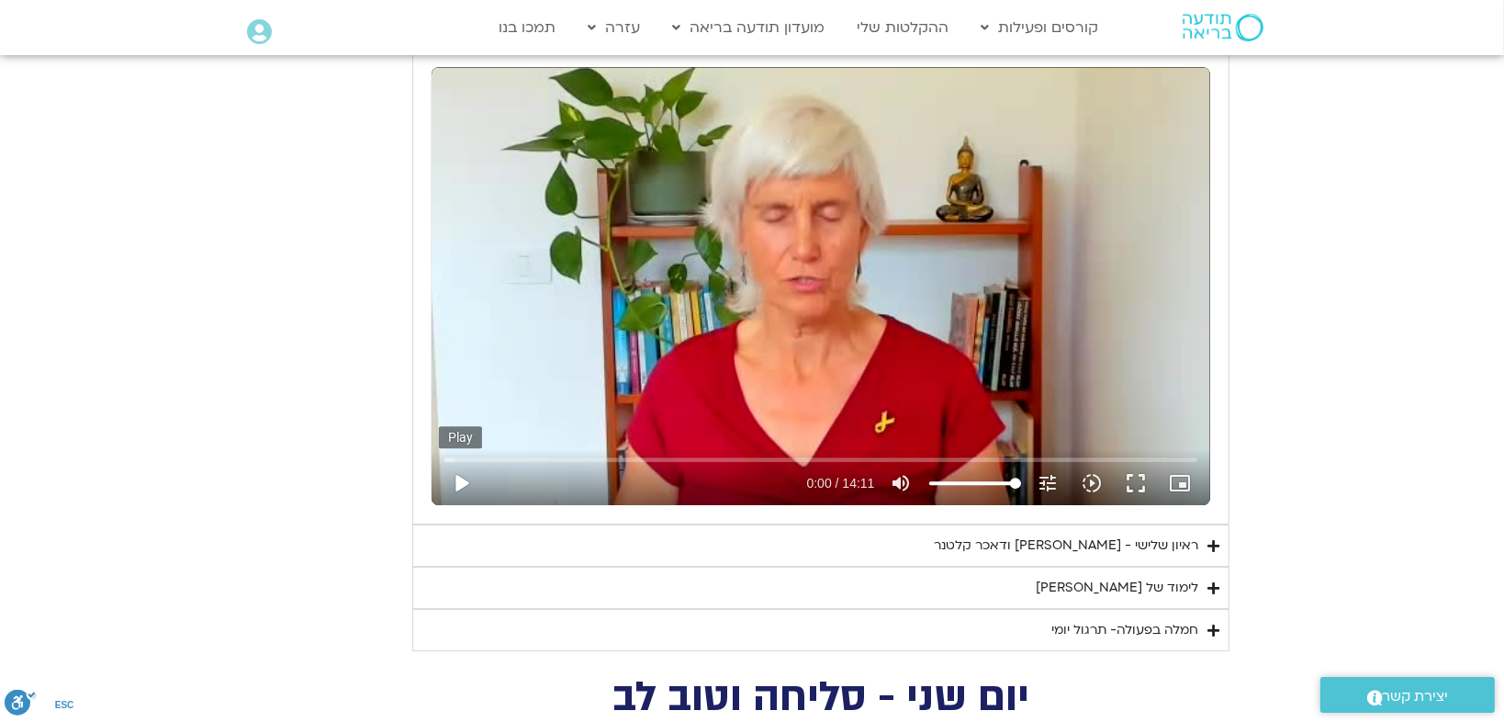
click at [460, 477] on button "play_arrow" at bounding box center [461, 483] width 44 height 44
click at [475, 454] on input "Seek" at bounding box center [820, 459] width 752 height 11
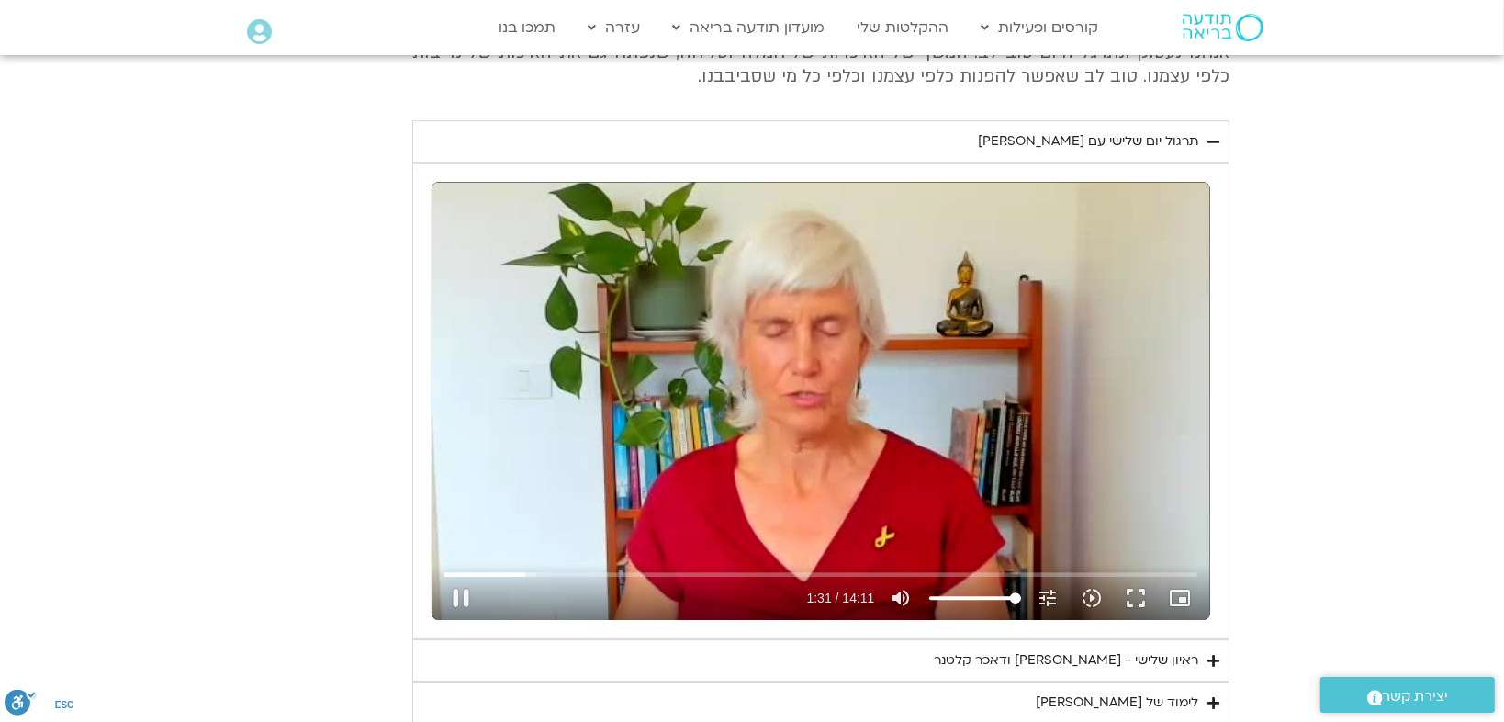
scroll to position [5324, 0]
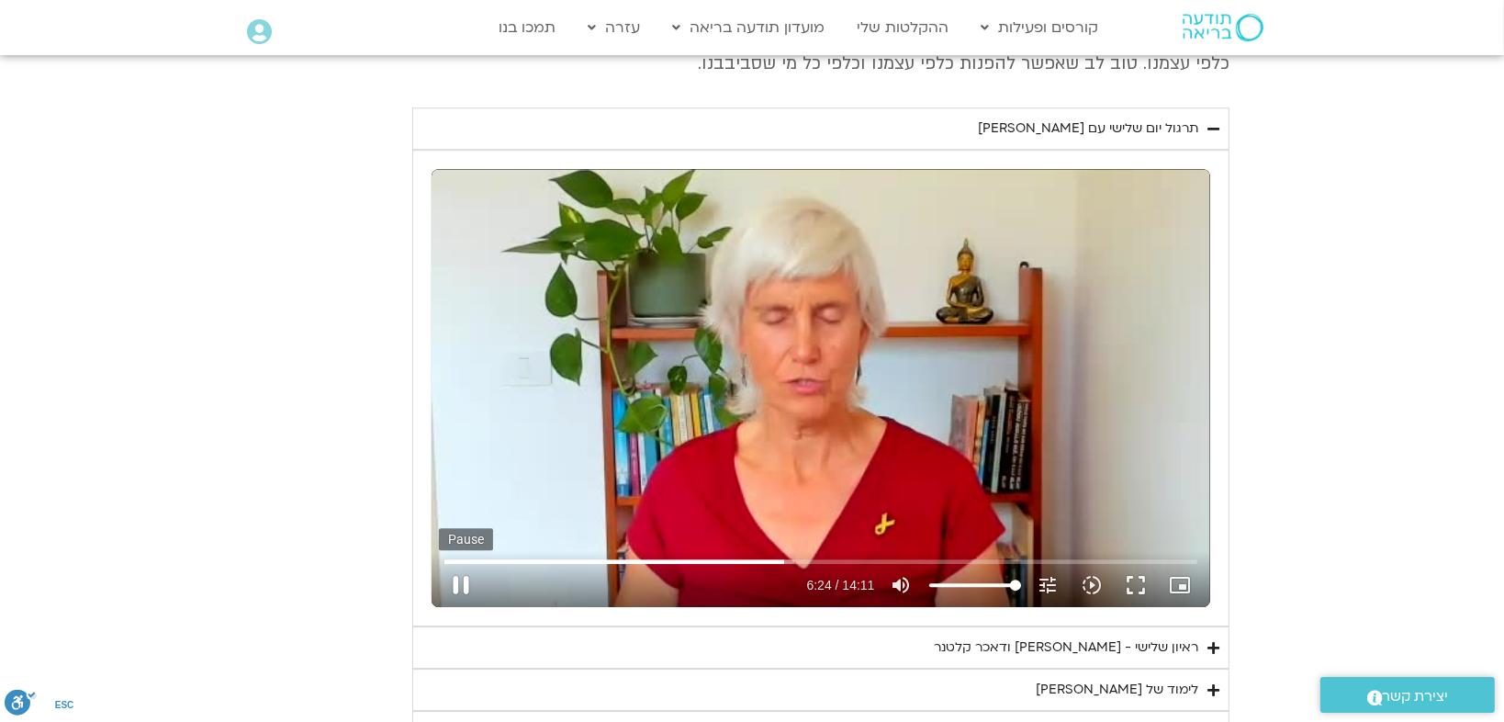
click at [458, 576] on button "pause" at bounding box center [461, 585] width 44 height 44
